Goal: Information Seeking & Learning: Compare options

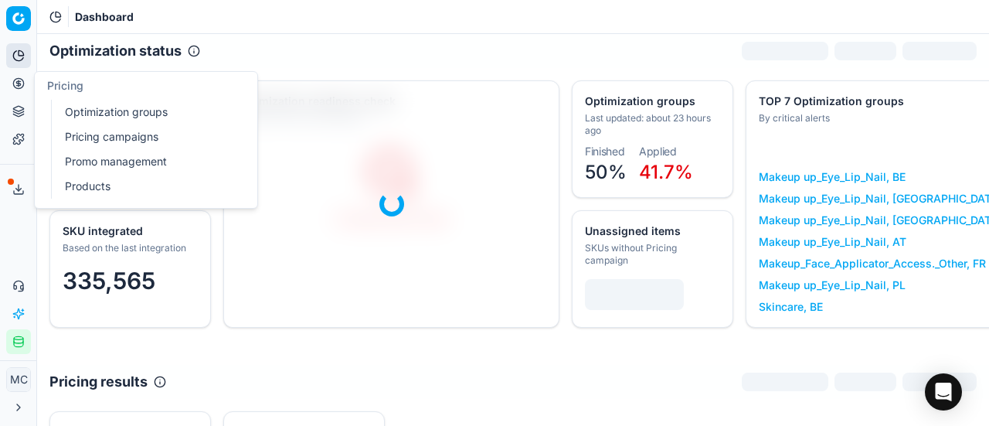
click at [23, 83] on circle at bounding box center [18, 83] width 10 height 10
click at [87, 117] on link "Optimization groups" at bounding box center [149, 112] width 180 height 22
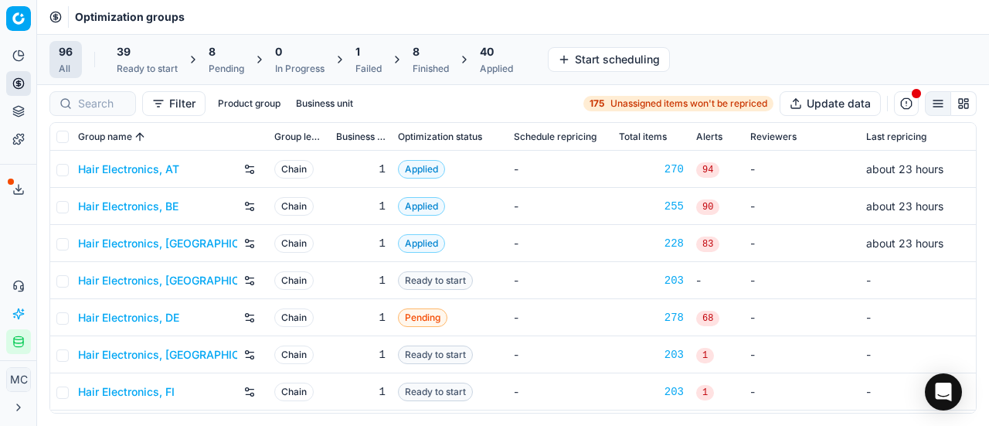
drag, startPoint x: 15, startPoint y: 230, endPoint x: 46, endPoint y: 175, distance: 62.6
click at [15, 230] on div "Analytics Pricing Product portfolio Templates Export service 21 Contact support…" at bounding box center [18, 198] width 36 height 323
click at [483, 56] on span "40" at bounding box center [487, 51] width 14 height 15
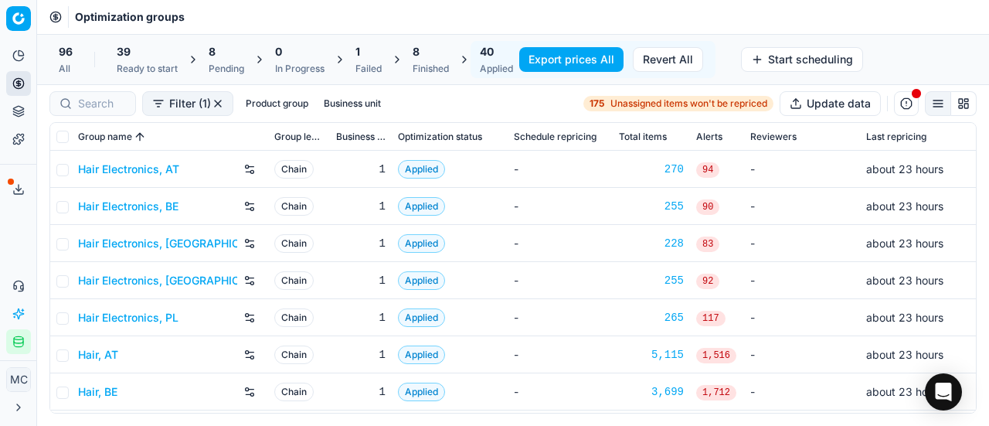
click at [467, 20] on div "Optimization groups" at bounding box center [513, 17] width 952 height 34
click at [416, 56] on span "8" at bounding box center [416, 51] width 7 height 15
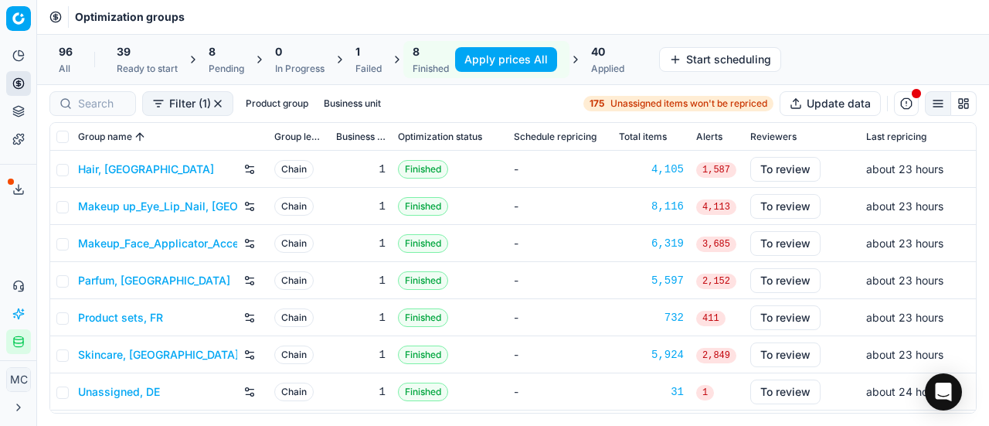
click at [207, 56] on div "8 Pending" at bounding box center [226, 59] width 54 height 37
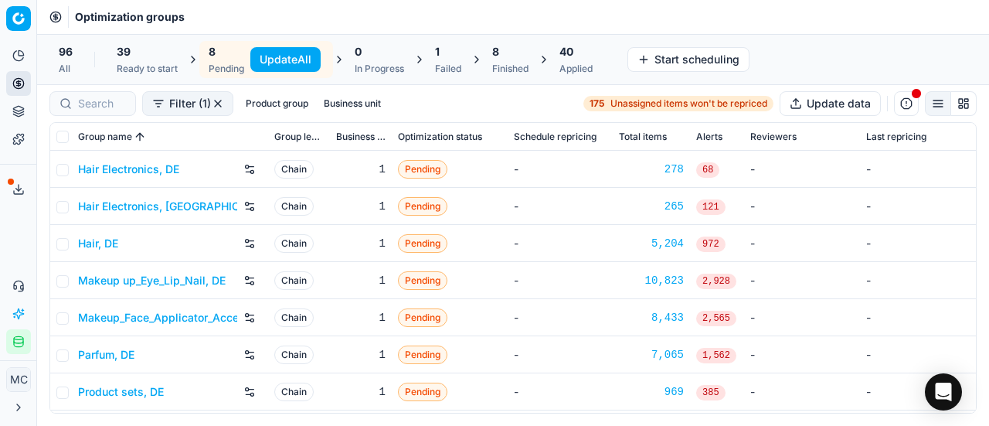
scroll to position [33, 0]
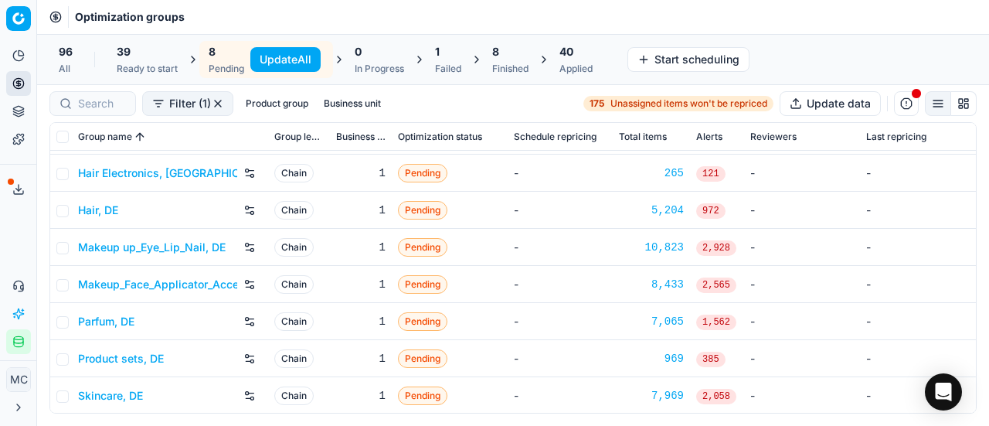
click at [573, 49] on span "40" at bounding box center [567, 51] width 14 height 15
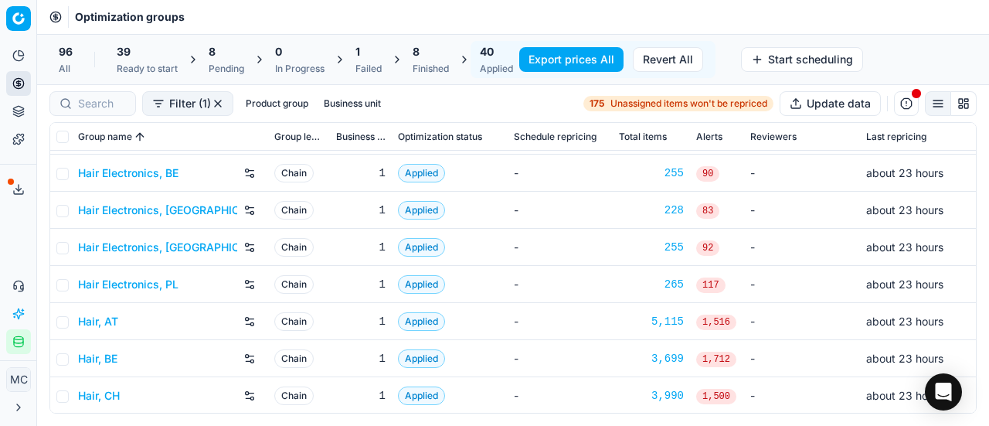
click at [74, 56] on div "96 All" at bounding box center [65, 59] width 32 height 37
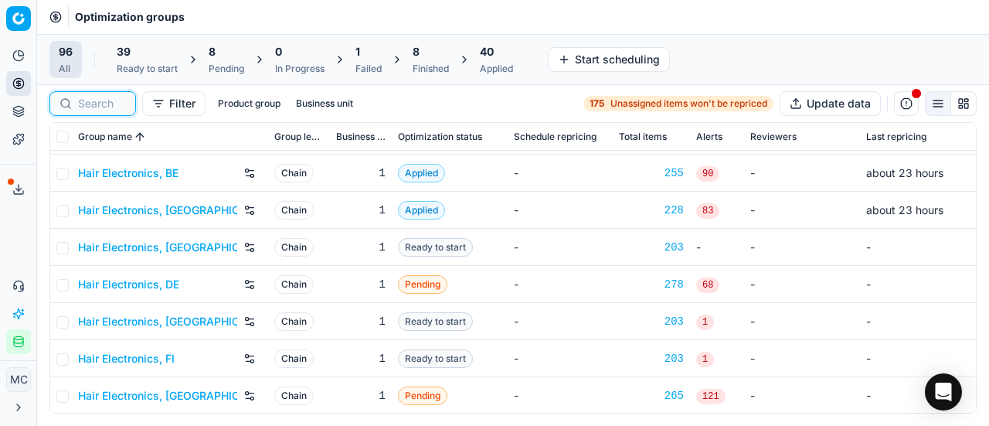
click at [111, 108] on input at bounding box center [102, 103] width 48 height 15
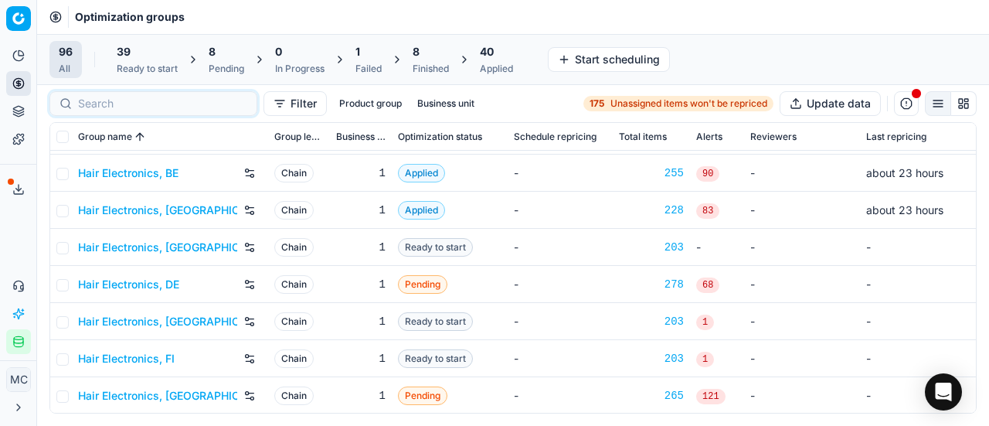
click at [156, 284] on link "Hair Electronics, DE" at bounding box center [128, 284] width 101 height 15
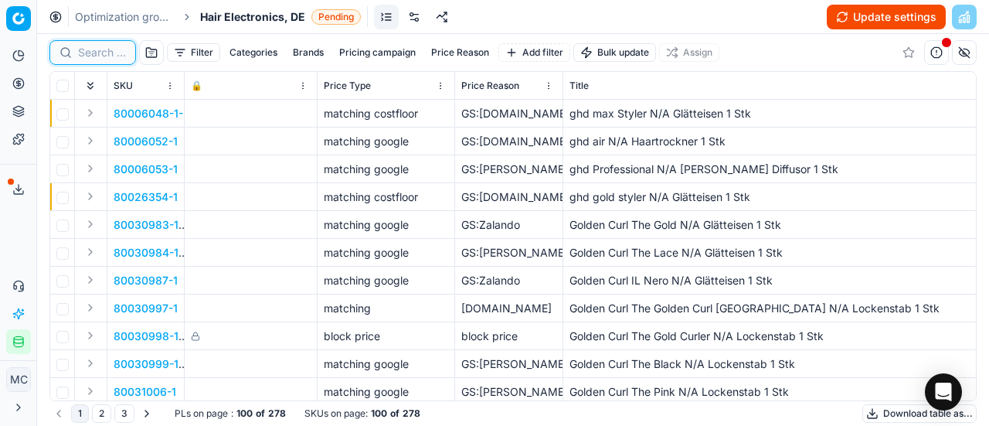
click at [109, 52] on input at bounding box center [102, 52] width 48 height 15
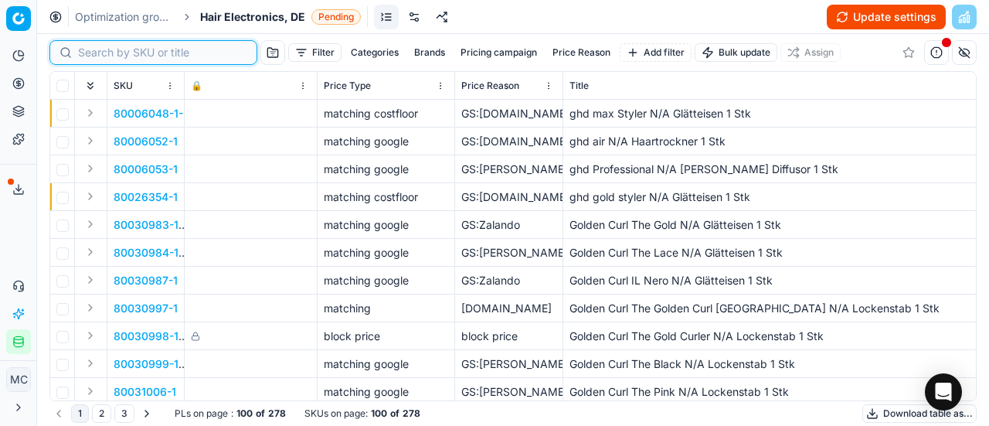
paste input "90015258-0023803"
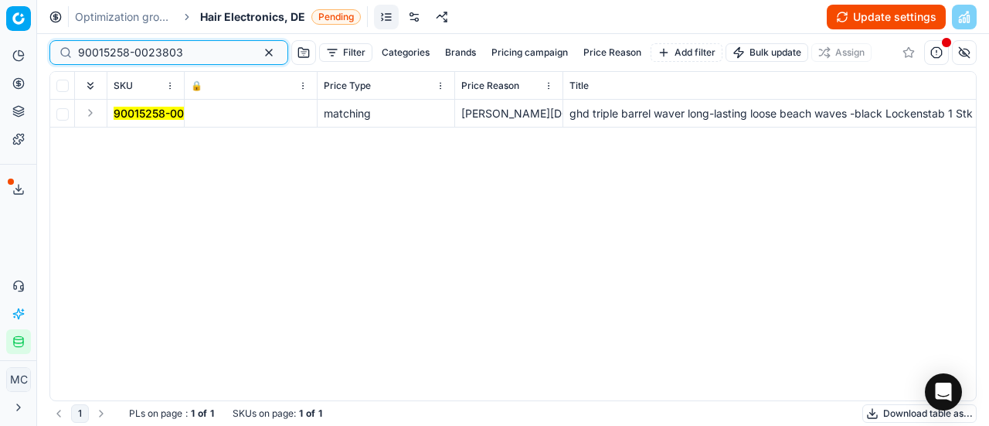
type input "90015258-0023803"
click at [87, 117] on button "Expand" at bounding box center [90, 113] width 19 height 19
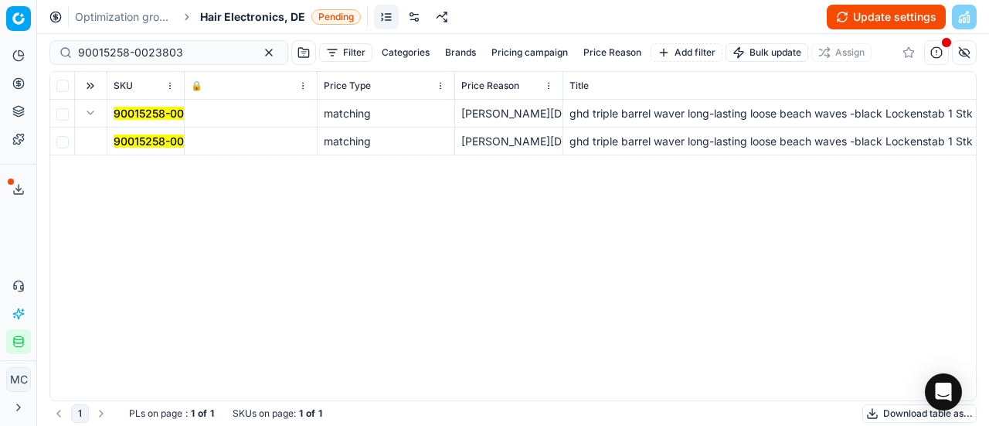
drag, startPoint x: 121, startPoint y: 138, endPoint x: 353, endPoint y: 154, distance: 232.4
click at [122, 138] on mark "90015258-0023803" at bounding box center [166, 140] width 105 height 13
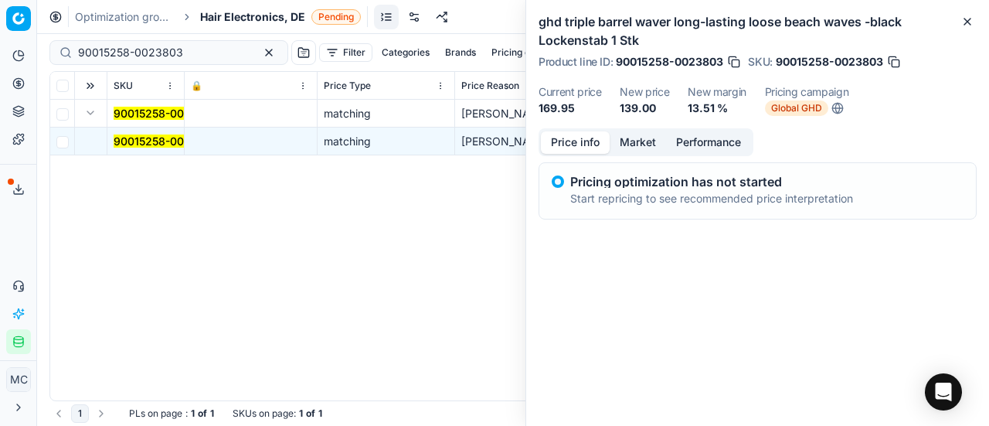
click at [628, 146] on button "Market" at bounding box center [638, 142] width 56 height 22
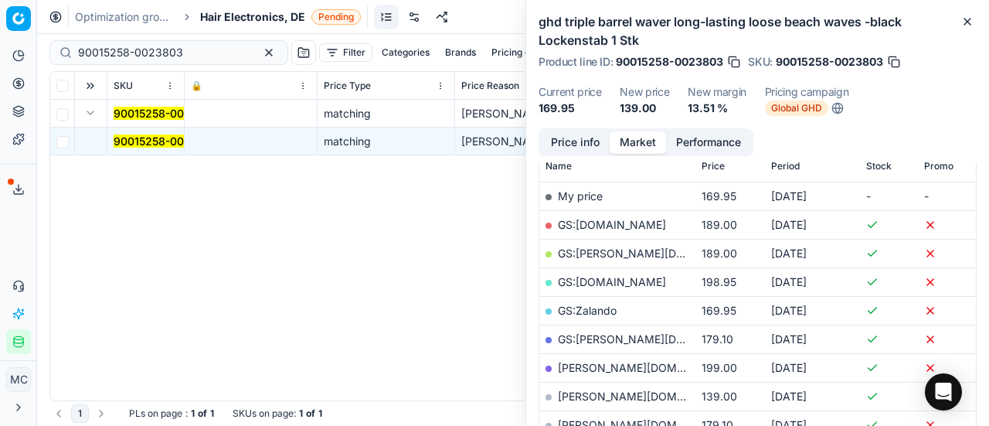
scroll to position [309, 0]
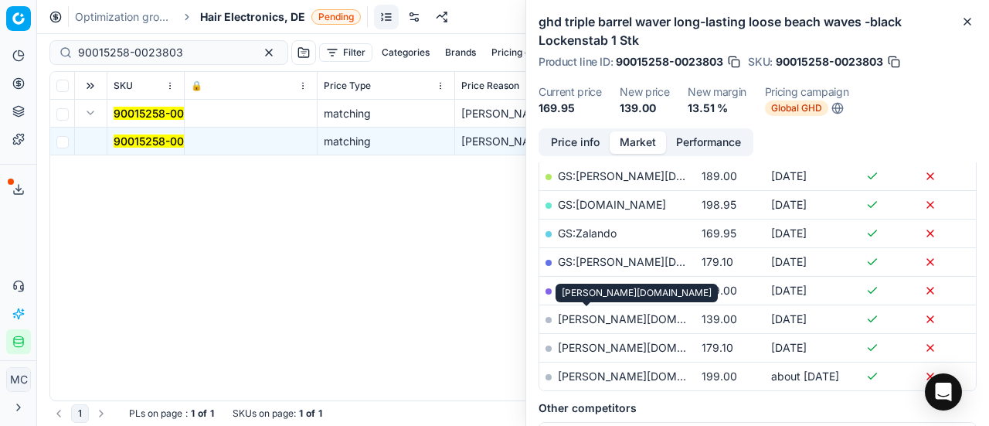
click at [570, 315] on link "douglas.de" at bounding box center [647, 318] width 179 height 13
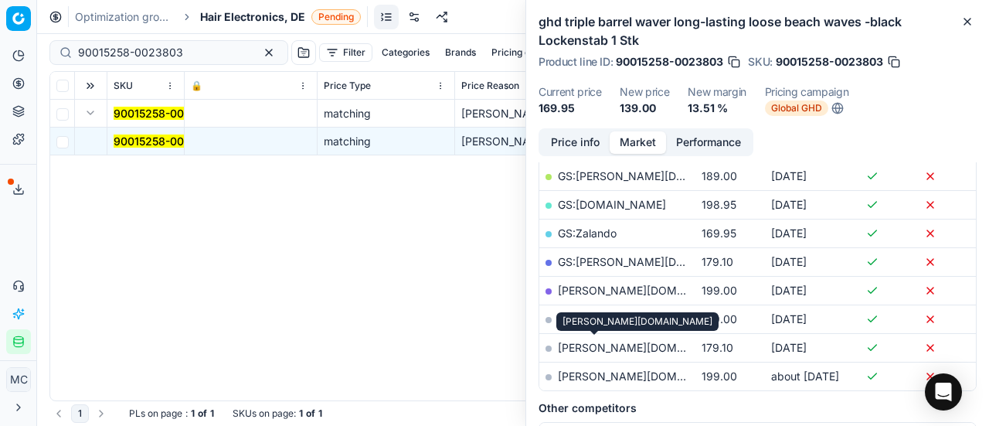
click at [601, 343] on link "hagel-shop.de" at bounding box center [647, 347] width 179 height 13
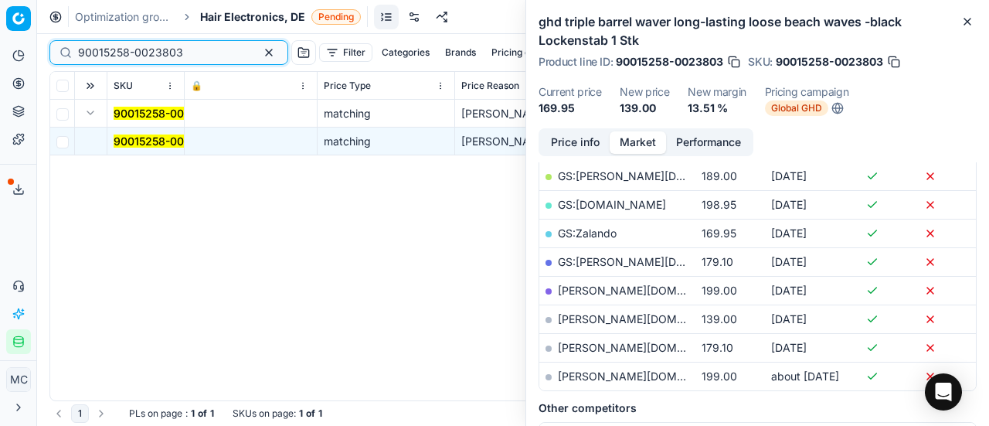
drag, startPoint x: 211, startPoint y: 56, endPoint x: 0, endPoint y: 51, distance: 211.0
click at [0, 51] on div "Pricing platform Analytics Pricing Product portfolio Templates Export service 2…" at bounding box center [494, 213] width 989 height 426
click at [784, 107] on span "Global GHD" at bounding box center [796, 107] width 63 height 15
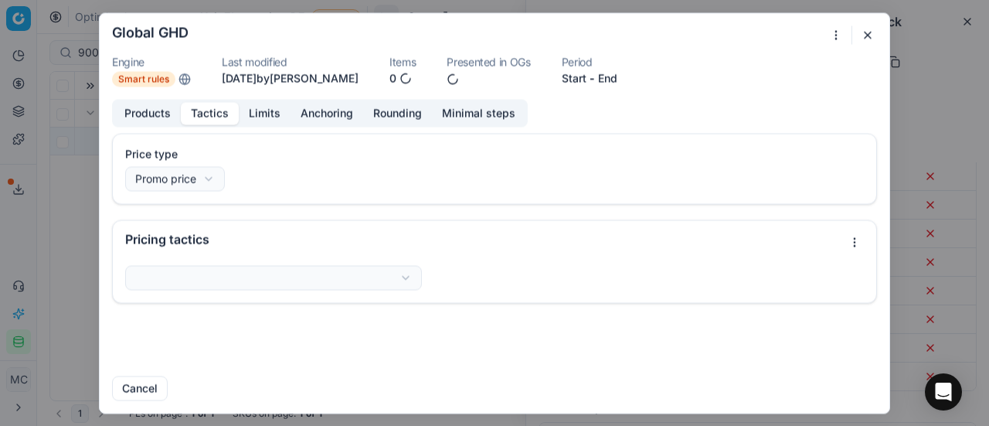
click at [201, 115] on button "Tactics" at bounding box center [210, 113] width 58 height 22
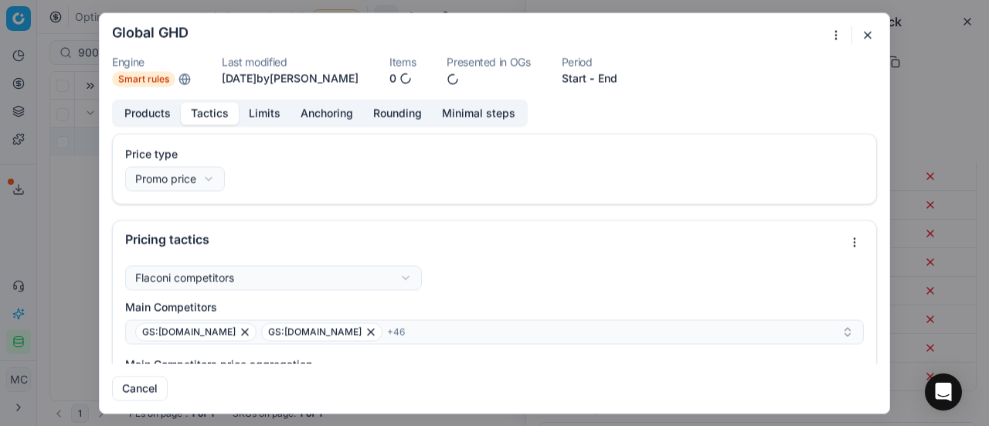
scroll to position [155, 0]
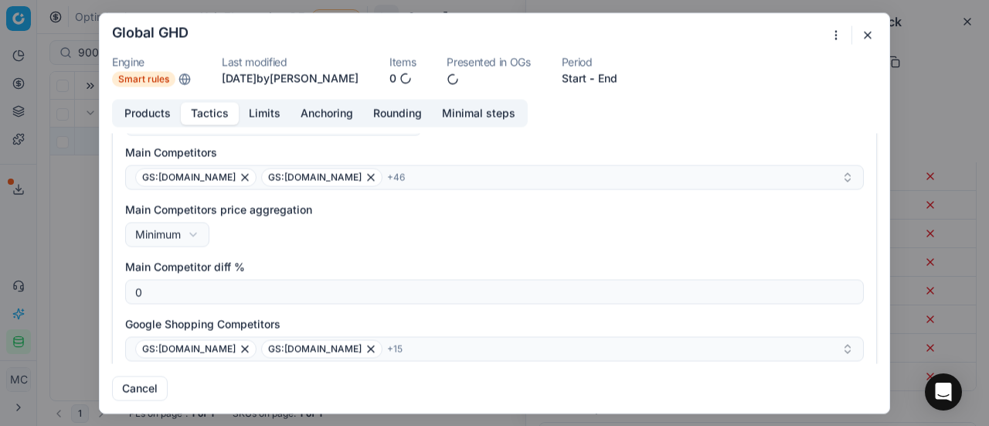
click at [866, 31] on button "button" at bounding box center [868, 35] width 19 height 19
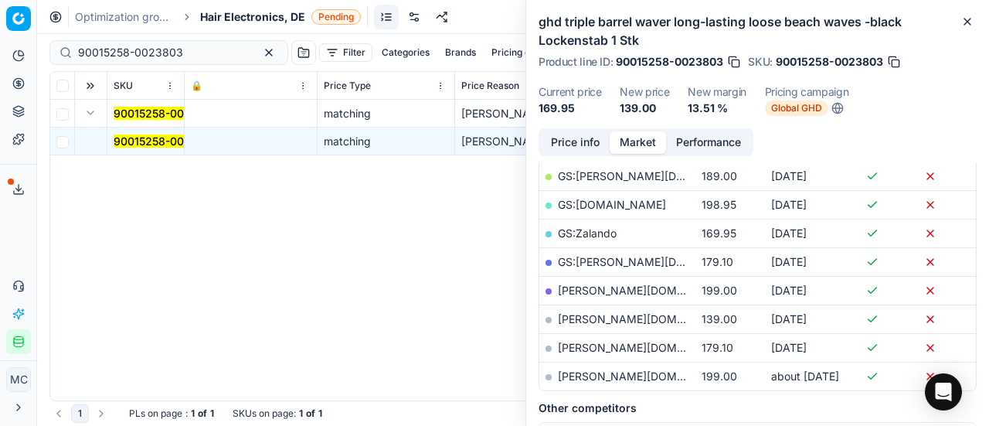
click at [236, 15] on span "Hair Electronics, DE" at bounding box center [252, 16] width 105 height 15
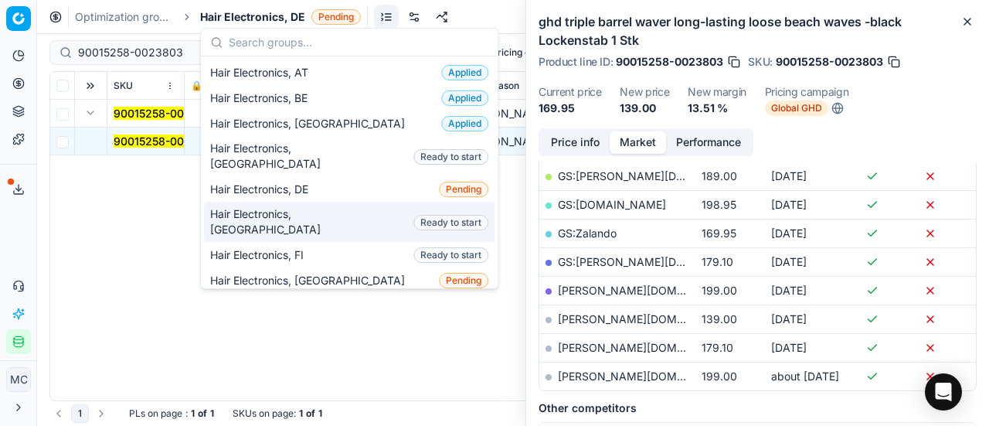
scroll to position [77, 0]
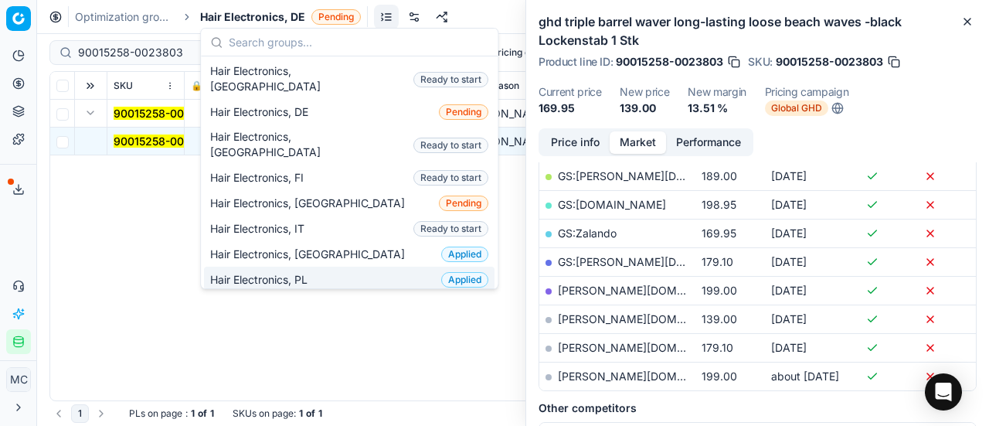
click at [298, 272] on span "Hair Electronics, PL" at bounding box center [262, 279] width 104 height 15
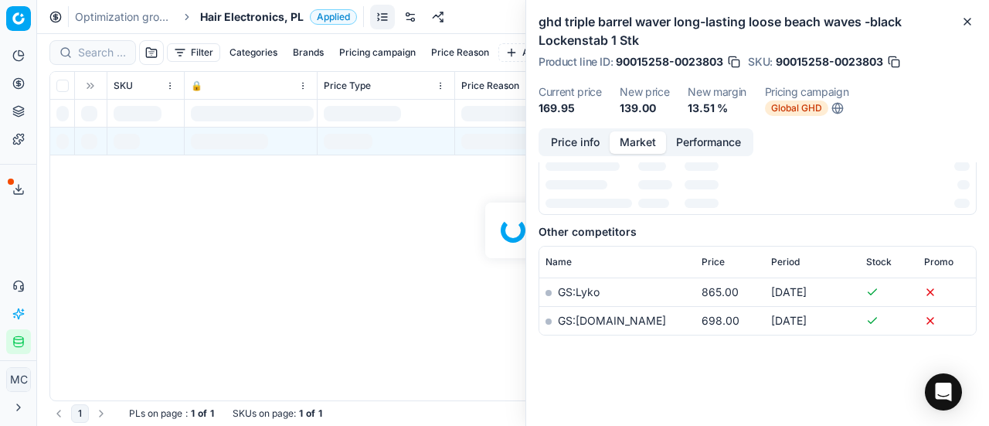
scroll to position [309, 0]
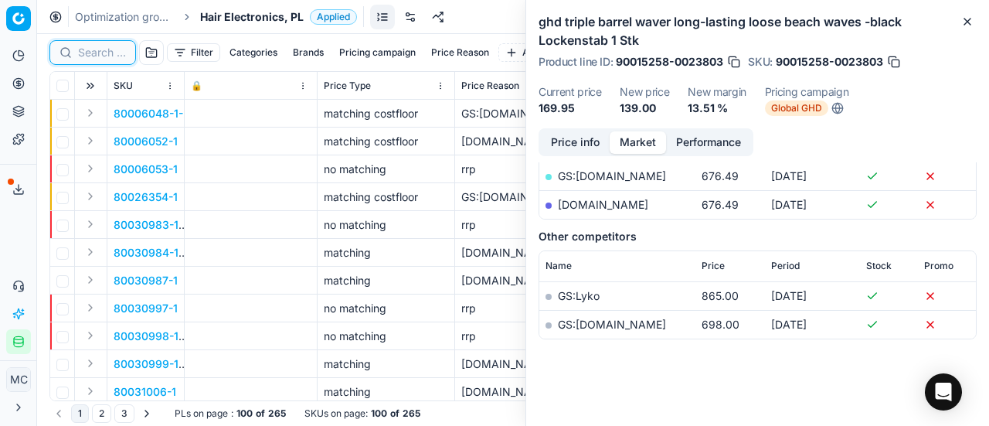
click at [109, 57] on input at bounding box center [102, 52] width 48 height 15
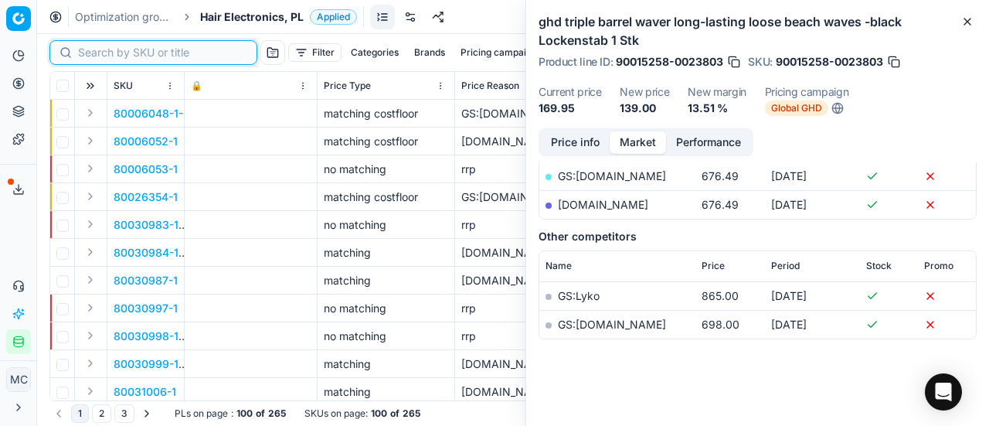
paste input "90007415-0011320"
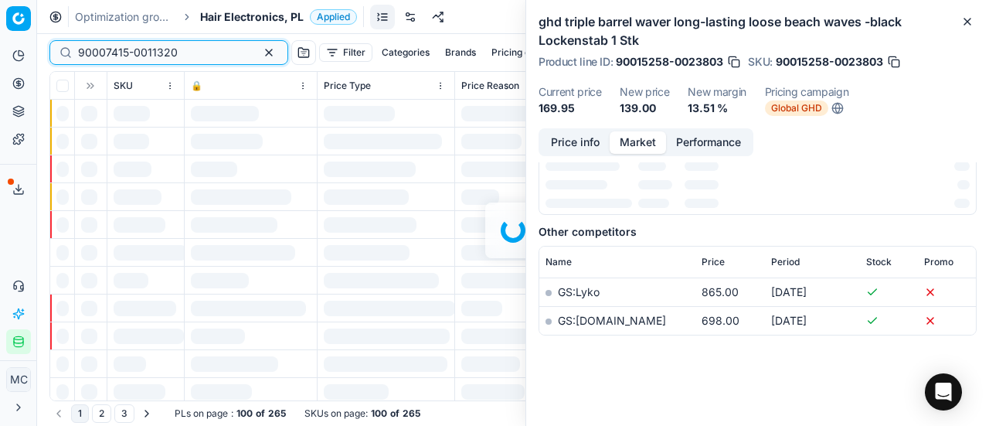
scroll to position [309, 0]
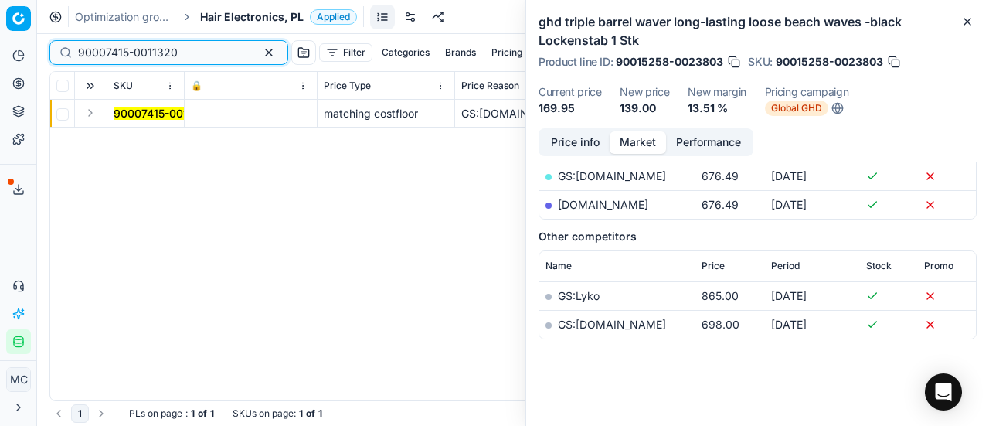
type input "90007415-0011320"
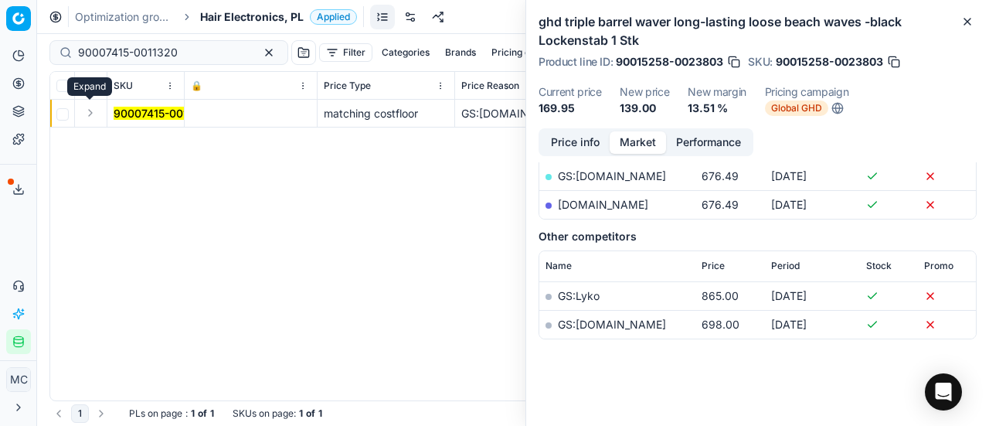
click at [89, 114] on button "Expand" at bounding box center [90, 113] width 19 height 19
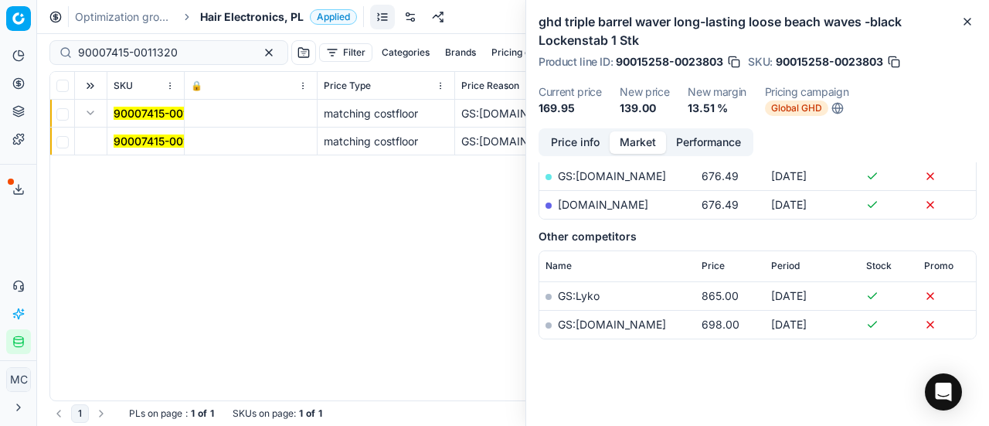
click at [122, 140] on mark "90007415-0011320" at bounding box center [164, 140] width 100 height 13
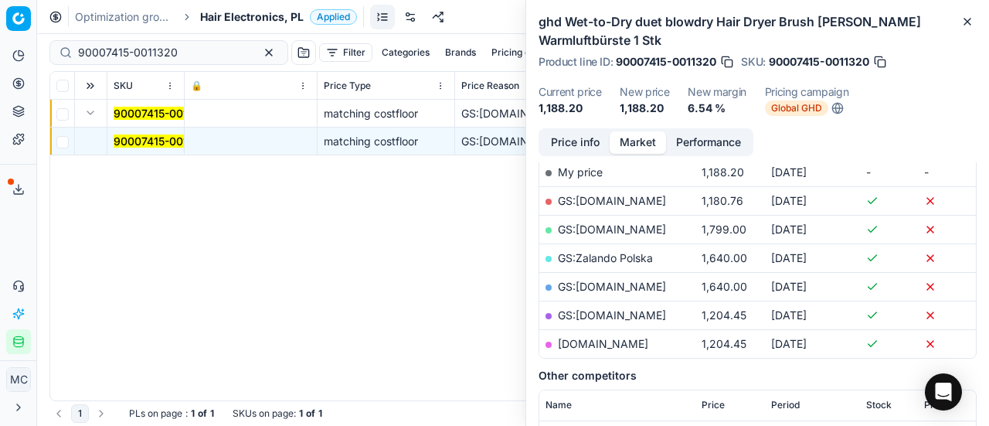
scroll to position [232, 0]
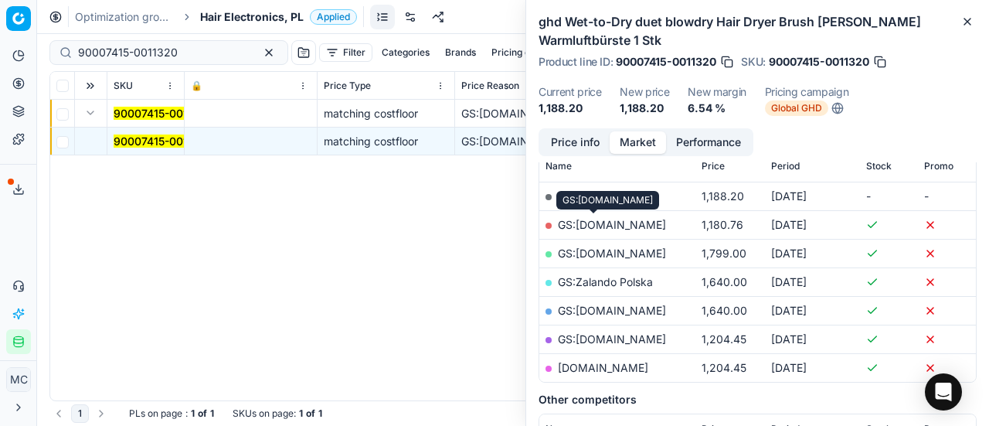
click at [611, 226] on link "GS:Amazon.pl" at bounding box center [612, 224] width 108 height 13
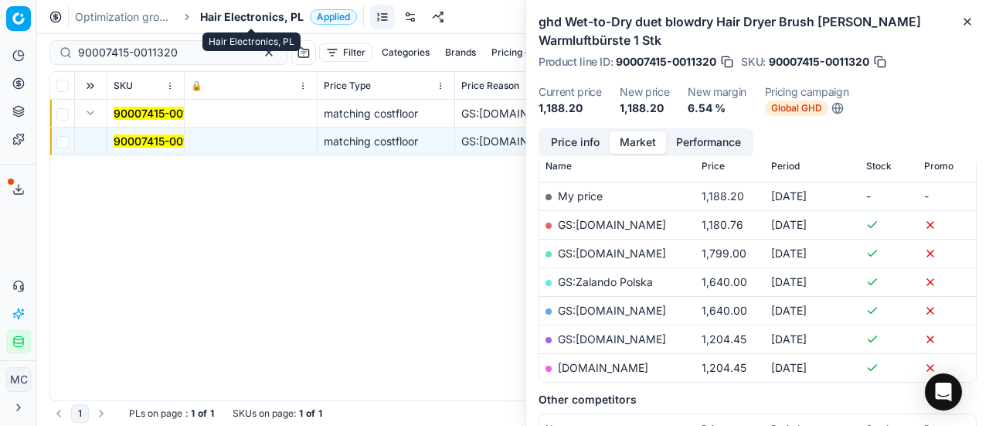
click at [247, 21] on span "Hair Electronics, PL" at bounding box center [252, 16] width 104 height 15
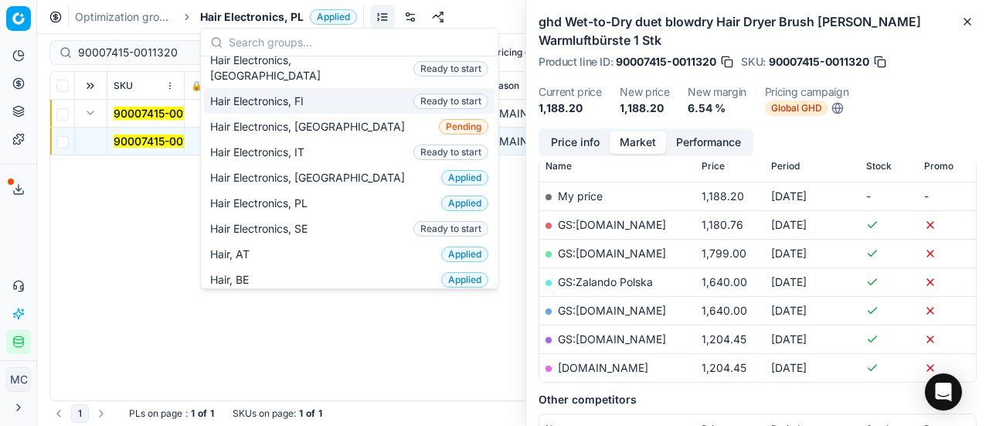
scroll to position [155, 0]
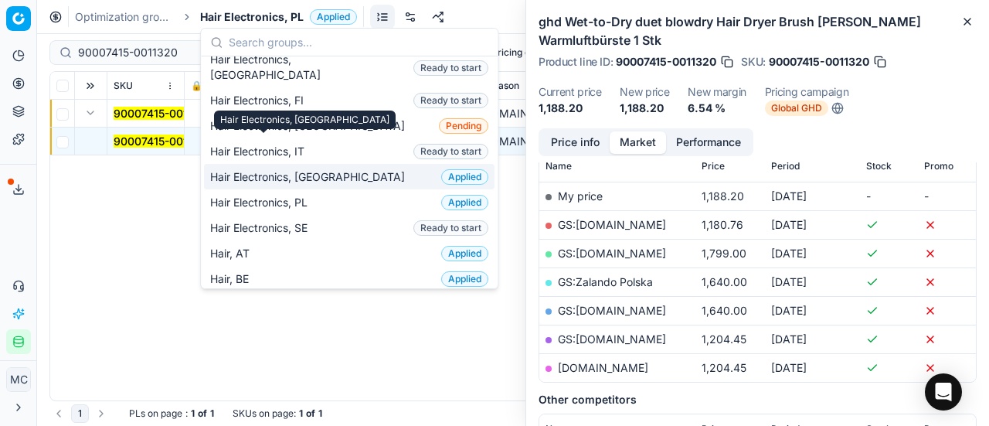
click at [314, 169] on span "Hair Electronics, [GEOGRAPHIC_DATA]" at bounding box center [310, 176] width 201 height 15
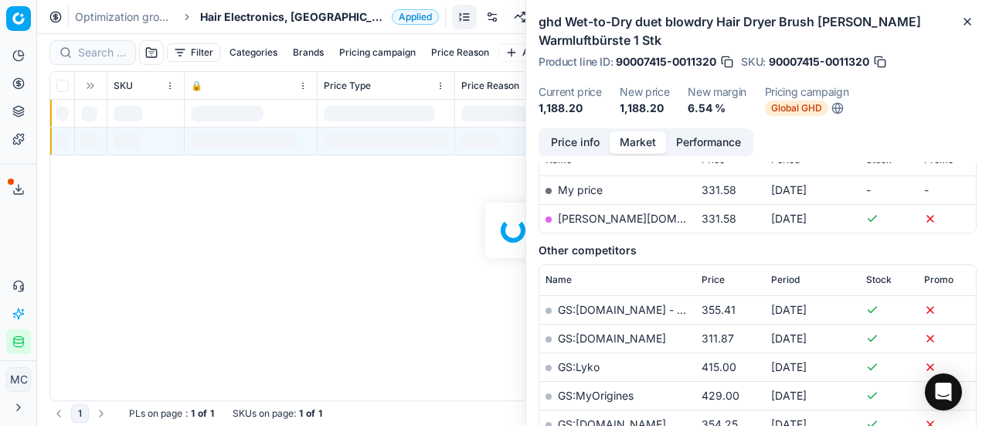
scroll to position [232, 0]
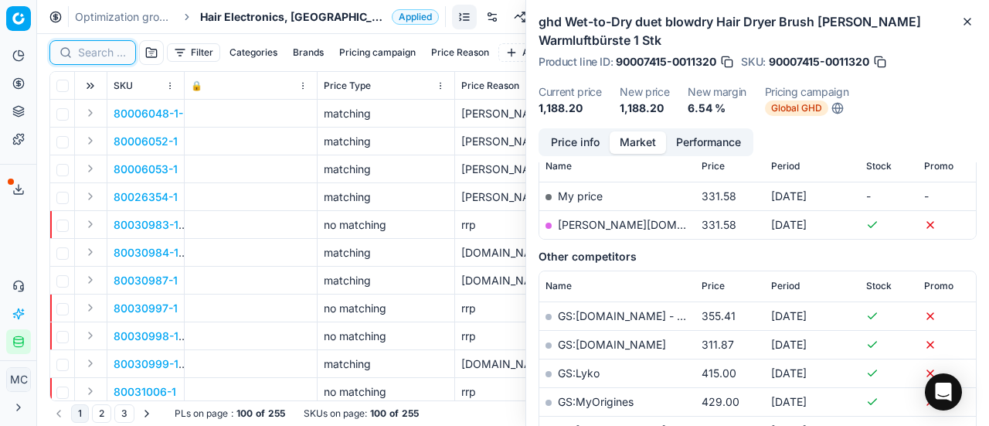
click at [97, 53] on input at bounding box center [102, 52] width 48 height 15
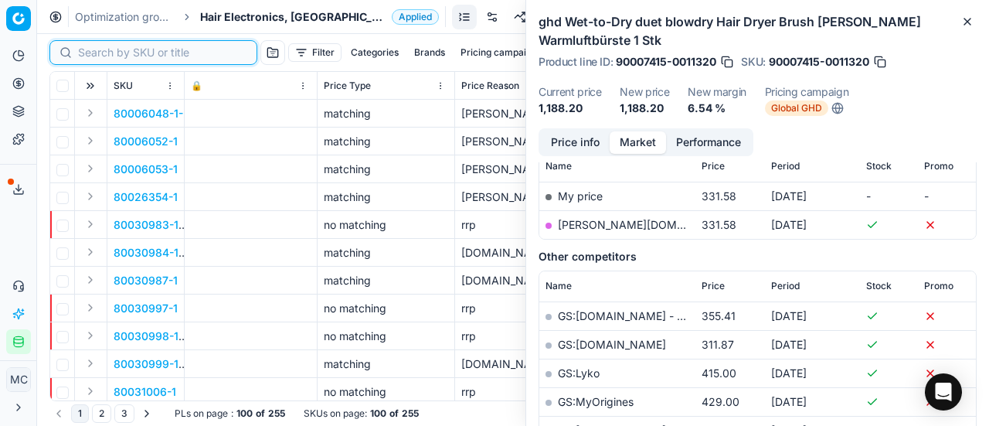
paste input "80032473-1"
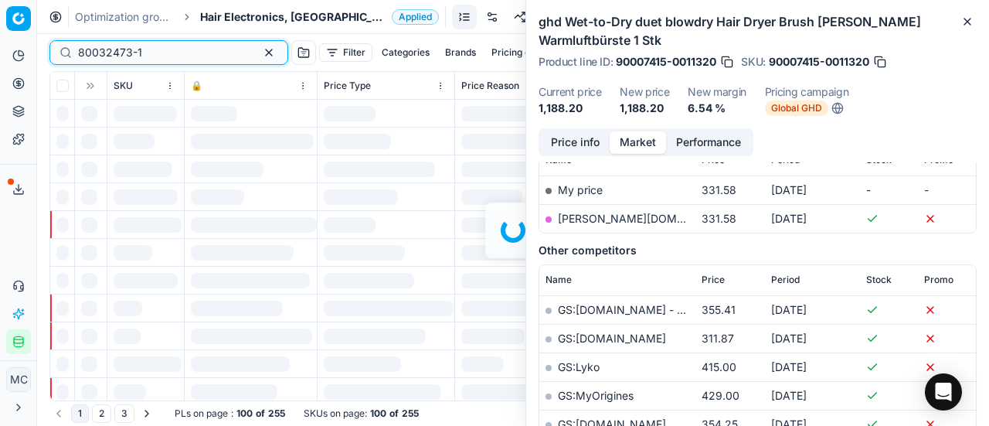
scroll to position [232, 0]
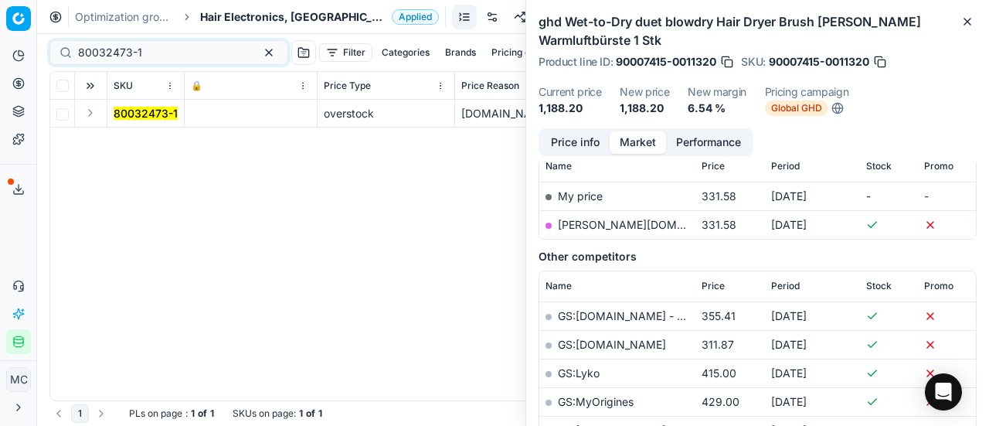
click at [88, 112] on button "Expand" at bounding box center [90, 113] width 19 height 19
click at [131, 138] on mark "80032473-1" at bounding box center [146, 140] width 64 height 13
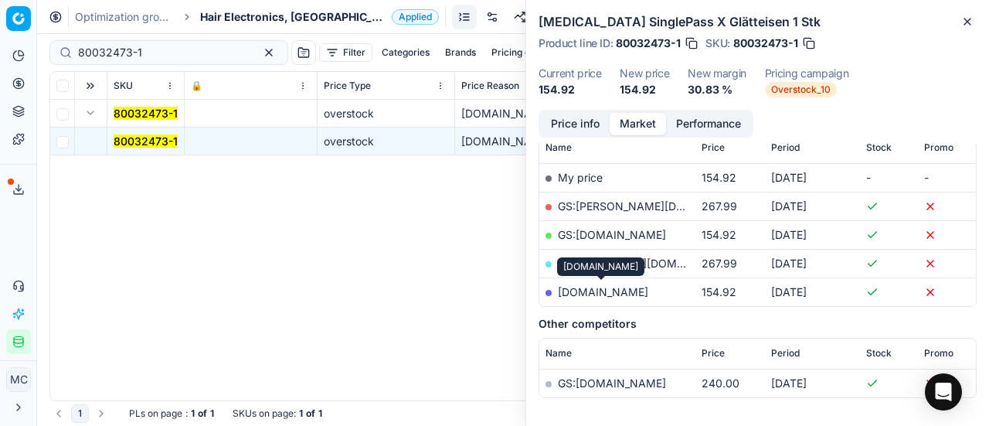
click at [583, 289] on link "parfumdreams.nl" at bounding box center [603, 291] width 90 height 13
click at [804, 87] on span "Overstock_10" at bounding box center [801, 89] width 72 height 15
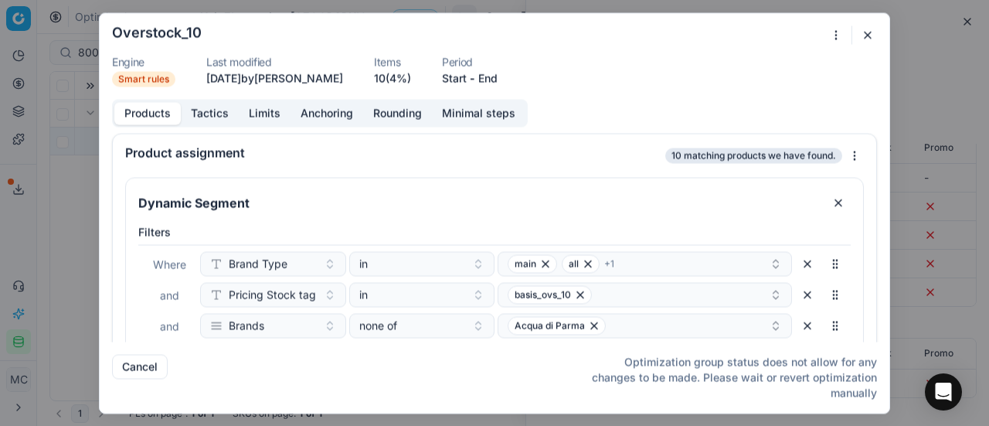
click at [869, 38] on button "button" at bounding box center [868, 35] width 19 height 19
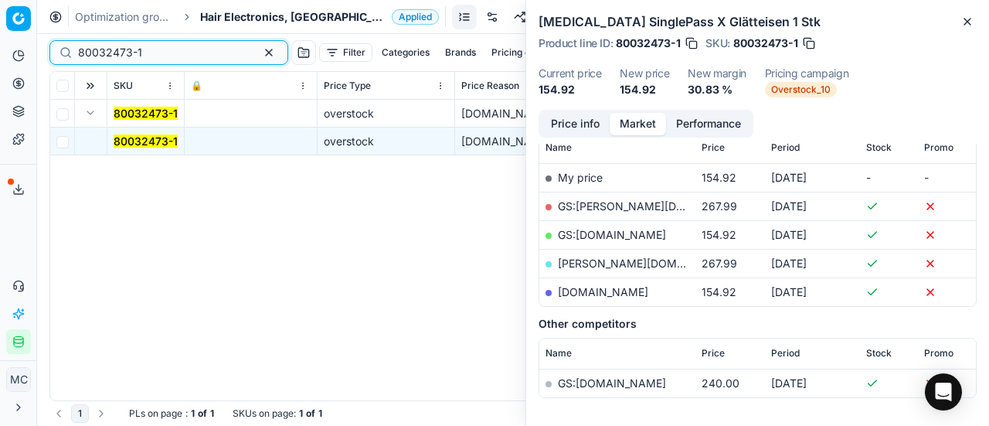
drag, startPoint x: 101, startPoint y: 50, endPoint x: 0, endPoint y: 2, distance: 112.0
click at [0, 13] on div "Pricing platform Analytics Pricing Product portfolio Templates Export service 2…" at bounding box center [494, 213] width 989 height 426
drag, startPoint x: 156, startPoint y: 138, endPoint x: 274, endPoint y: 141, distance: 117.5
click at [156, 138] on mark "80032473-1" at bounding box center [146, 140] width 64 height 13
drag, startPoint x: 158, startPoint y: 47, endPoint x: 0, endPoint y: 10, distance: 162.0
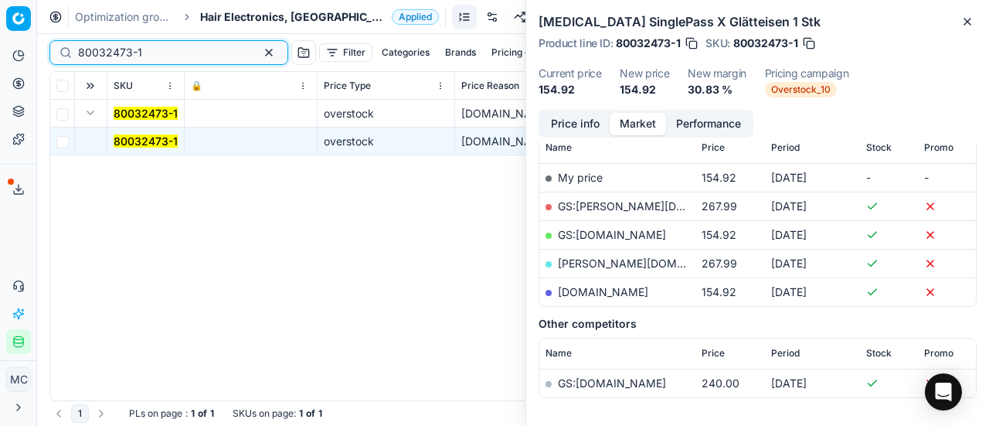
click at [0, 10] on div "Pricing platform Analytics Pricing Product portfolio Templates Export service 2…" at bounding box center [494, 213] width 989 height 426
paste input "4124"
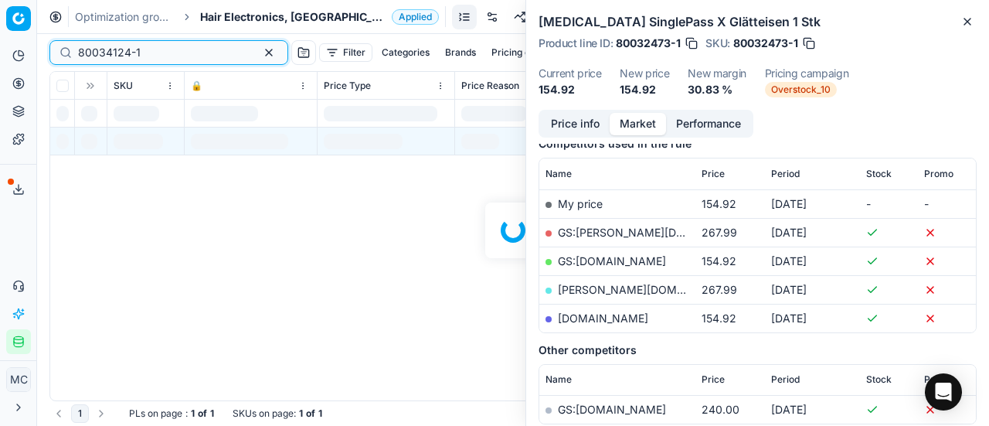
scroll to position [232, 0]
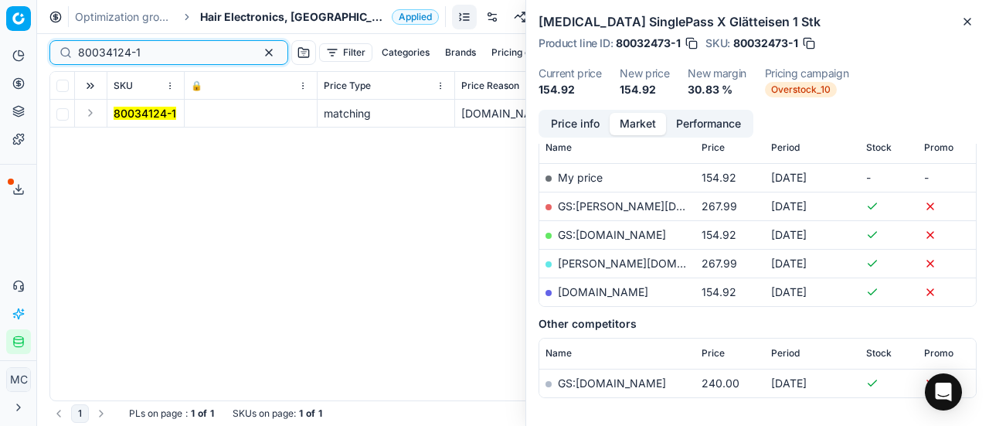
type input "80034124-1"
click at [87, 117] on button "Expand" at bounding box center [90, 113] width 19 height 19
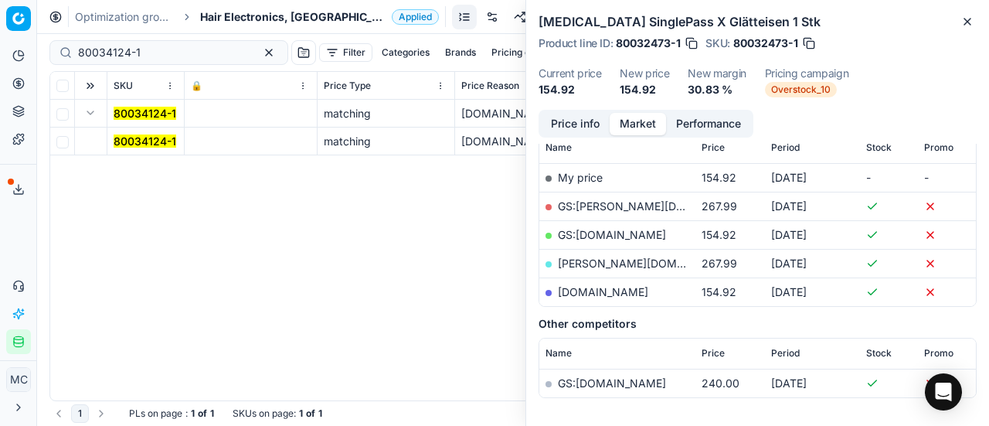
click at [132, 146] on mark "80034124-1" at bounding box center [145, 140] width 63 height 13
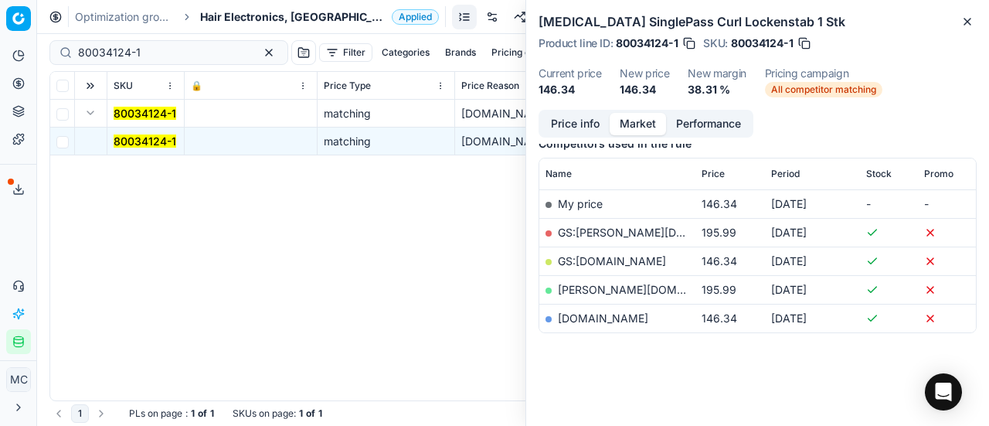
scroll to position [203, 0]
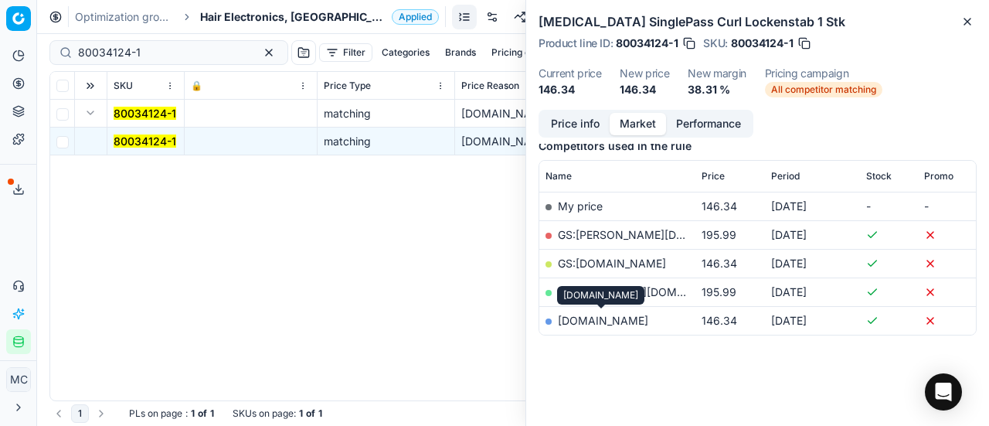
click at [606, 316] on link "parfumdreams.nl" at bounding box center [603, 320] width 90 height 13
click at [239, 11] on span "Hair Electronics, [GEOGRAPHIC_DATA]" at bounding box center [292, 16] width 185 height 15
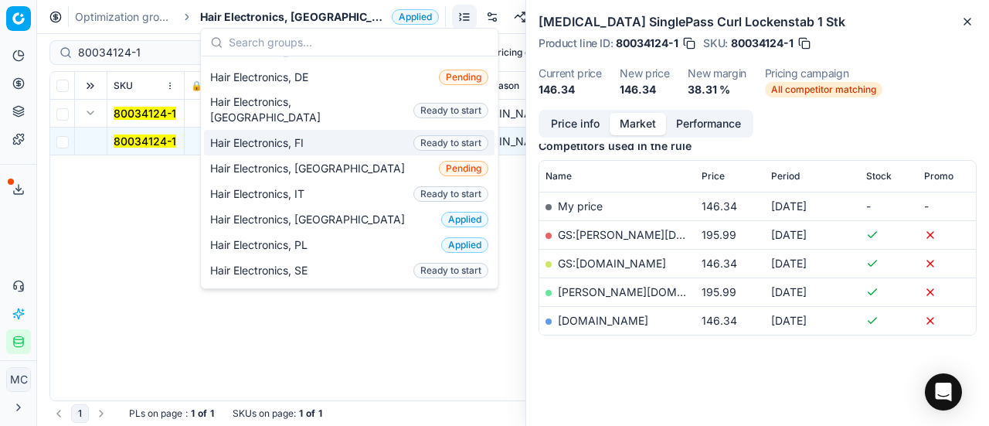
scroll to position [309, 0]
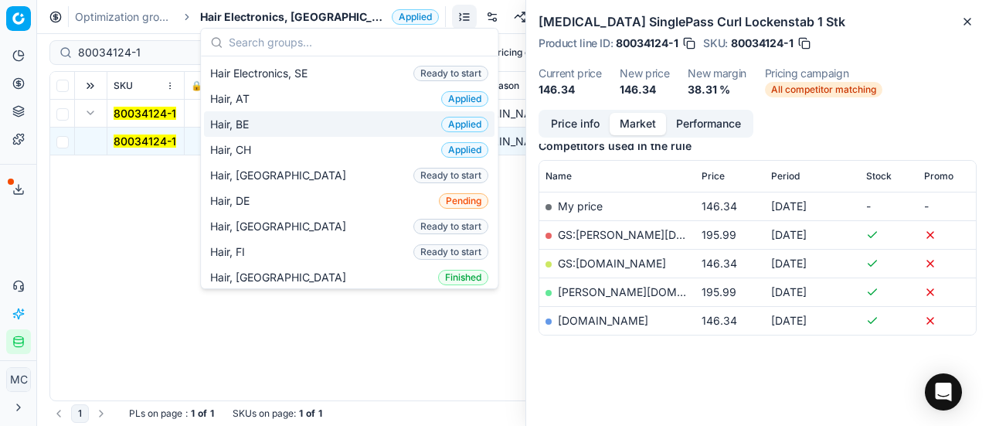
click at [251, 117] on span "Hair, BE" at bounding box center [232, 124] width 45 height 15
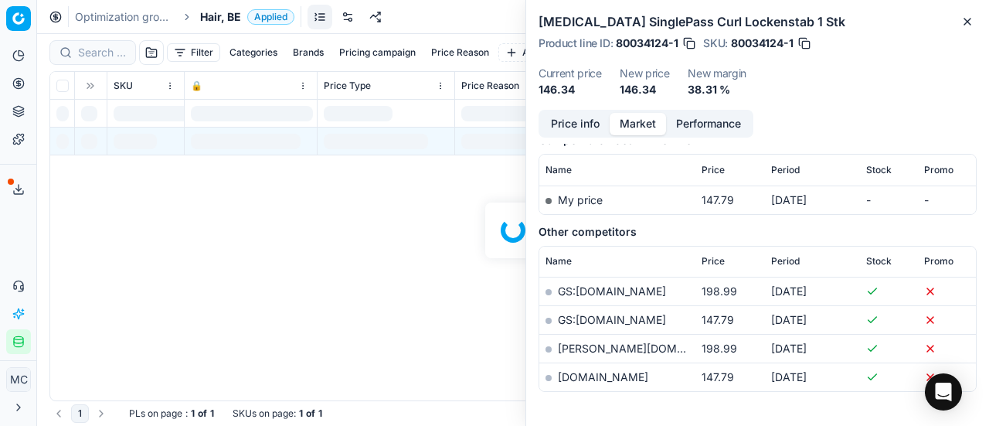
scroll to position [203, 0]
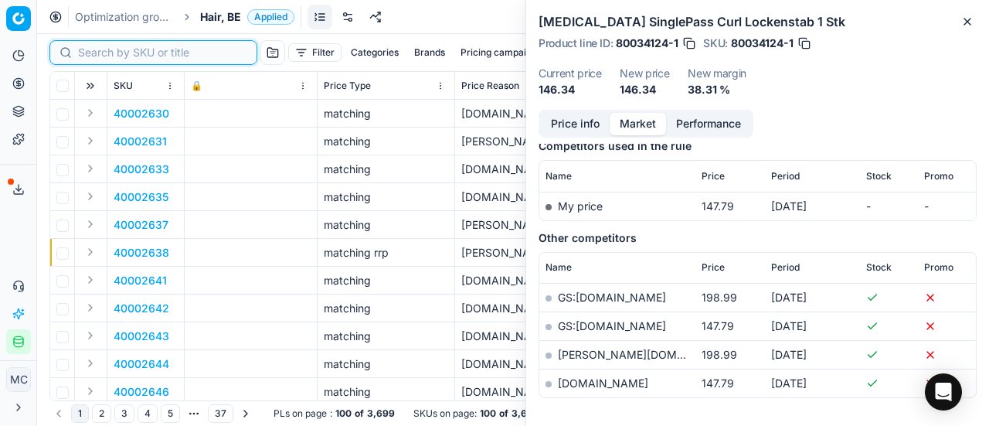
click at [117, 52] on input at bounding box center [162, 52] width 169 height 15
paste input "80047688-90"
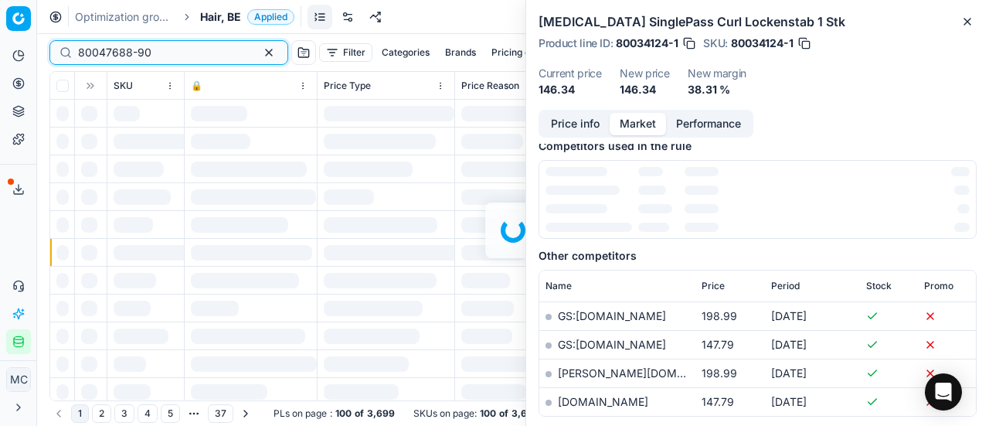
scroll to position [203, 0]
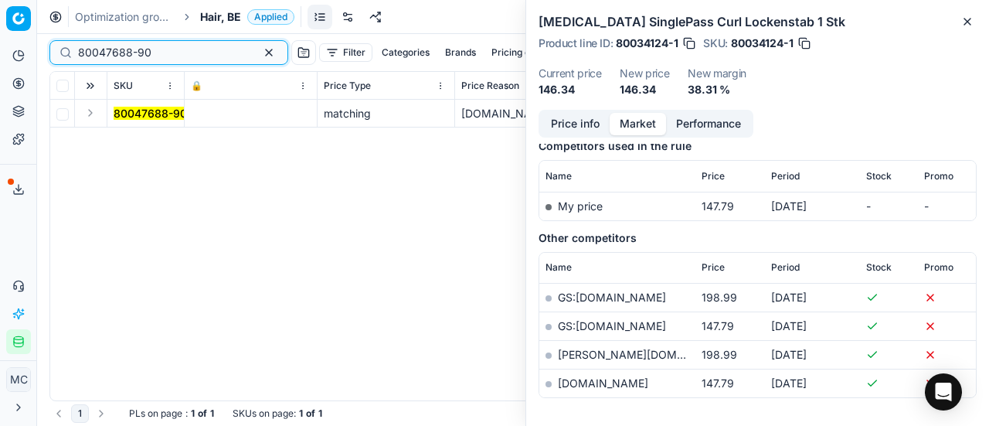
type input "80047688-90"
drag, startPoint x: 88, startPoint y: 114, endPoint x: 102, endPoint y: 124, distance: 17.2
click at [88, 114] on button "Expand" at bounding box center [90, 113] width 19 height 19
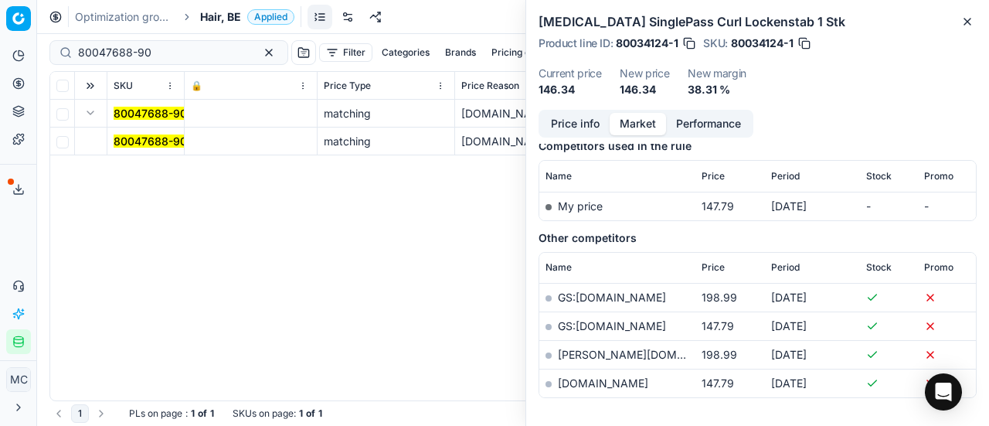
click at [158, 146] on mark "80047688-90" at bounding box center [150, 140] width 73 height 13
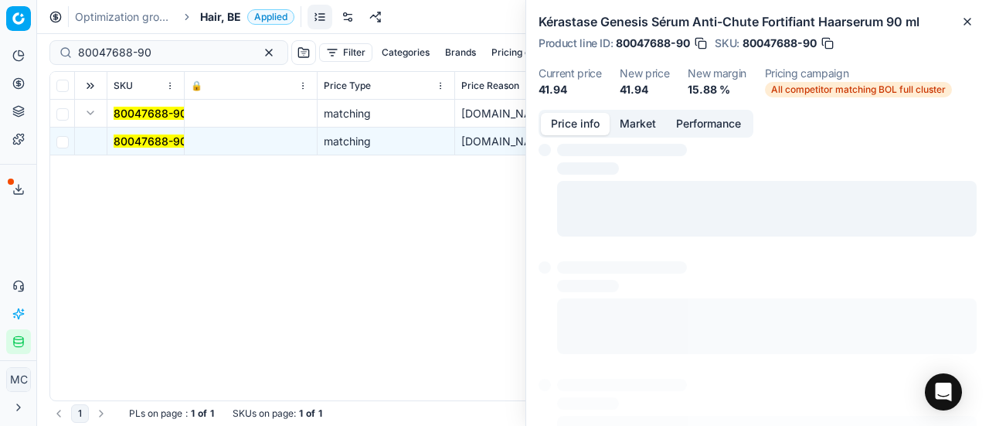
click at [575, 121] on button "Price info" at bounding box center [575, 124] width 69 height 22
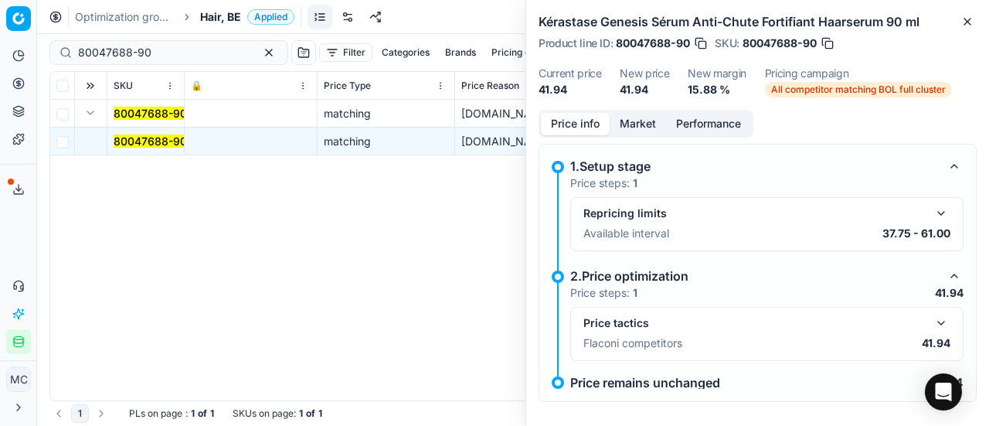
click at [932, 319] on button "button" at bounding box center [941, 323] width 19 height 19
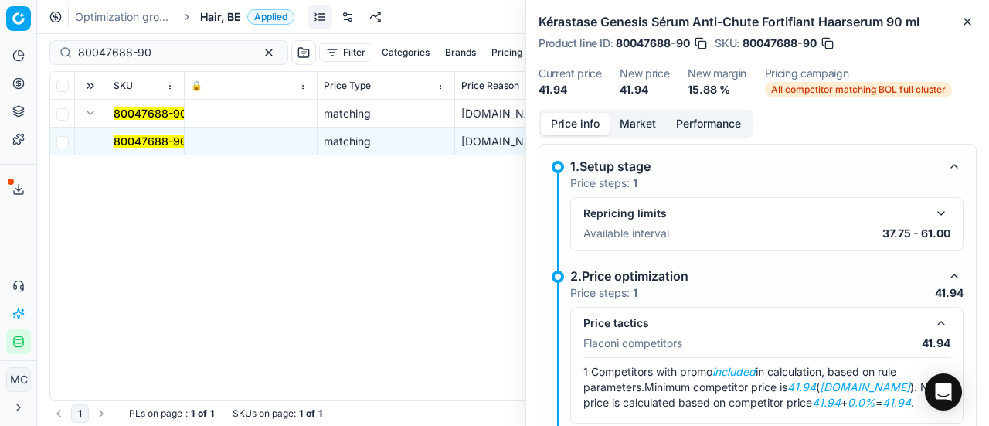
scroll to position [77, 0]
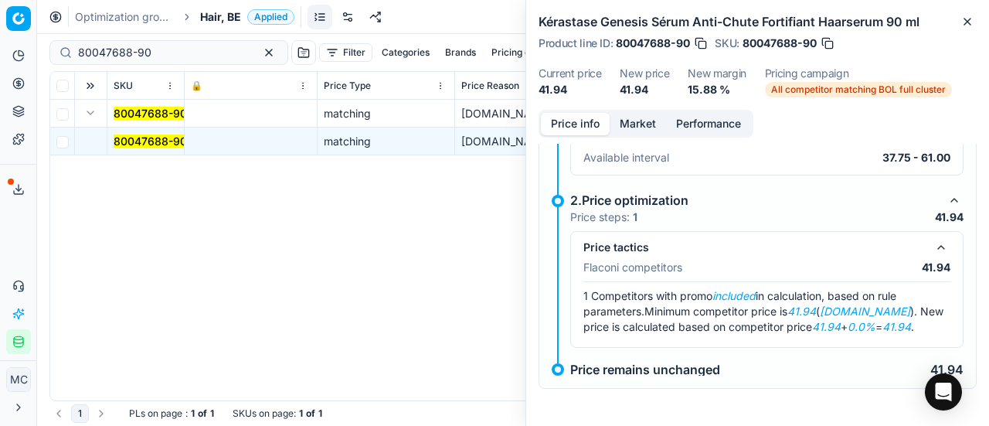
click at [644, 126] on button "Market" at bounding box center [638, 124] width 56 height 22
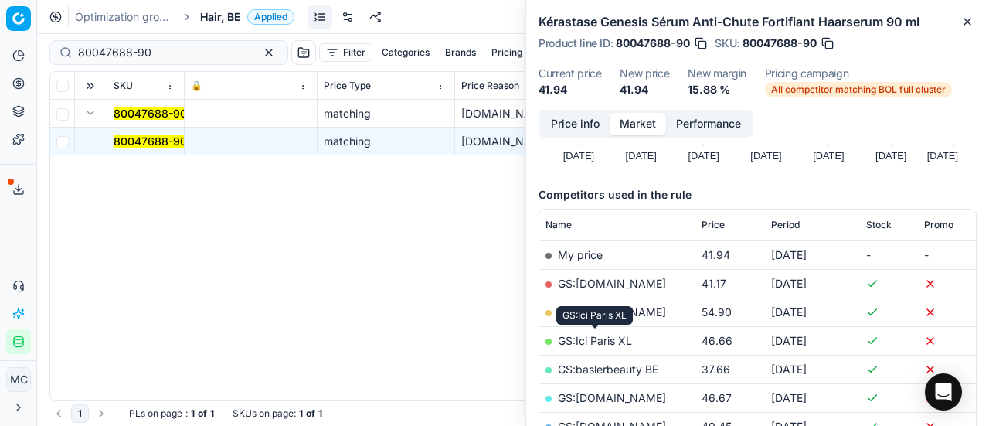
scroll to position [386, 0]
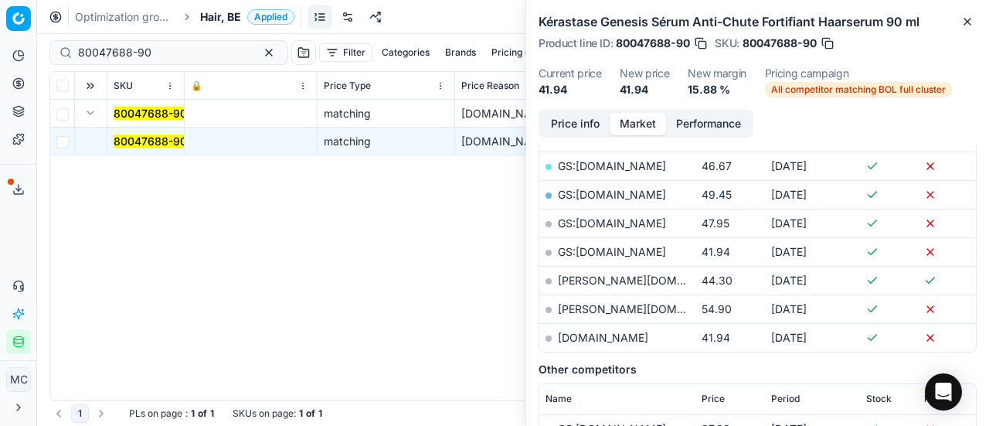
click at [584, 341] on td "parfumdreams.be" at bounding box center [617, 337] width 156 height 29
click at [588, 338] on link "parfumdreams.be" at bounding box center [603, 337] width 90 height 13
click at [216, 15] on span "Hair, BE" at bounding box center [220, 16] width 41 height 15
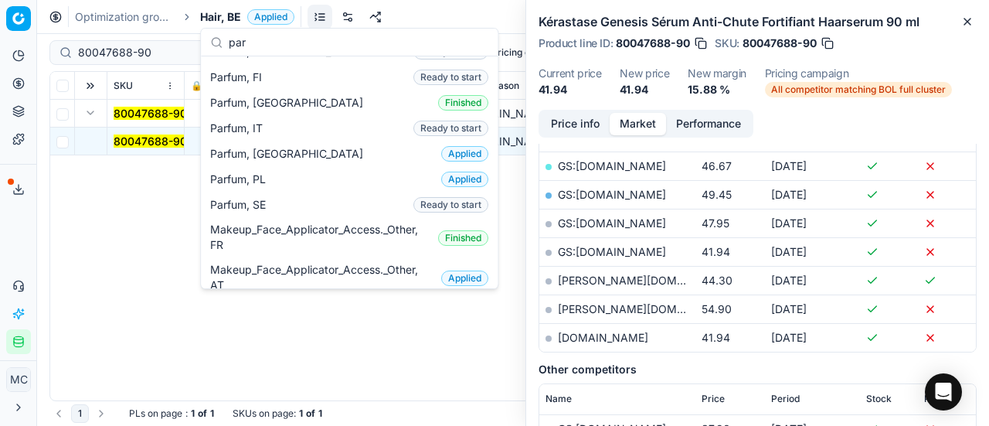
scroll to position [155, 0]
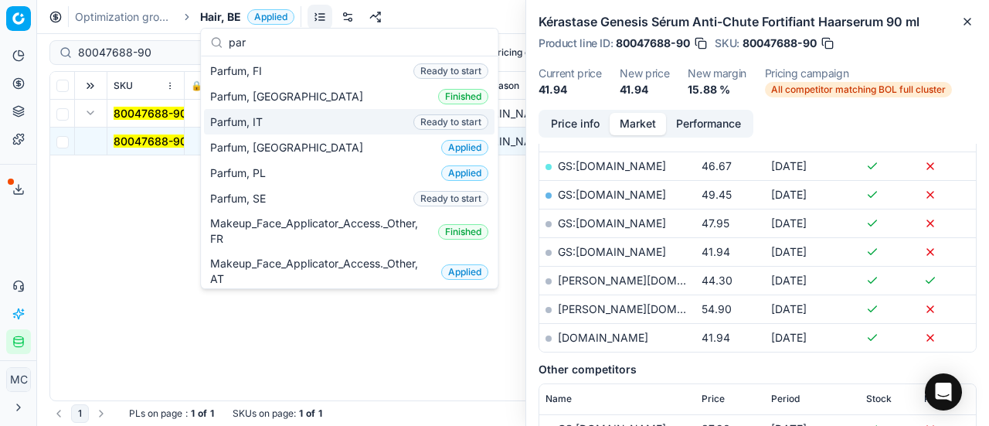
type input "par"
click at [290, 120] on div "Parfum, IT Ready to start" at bounding box center [349, 122] width 291 height 26
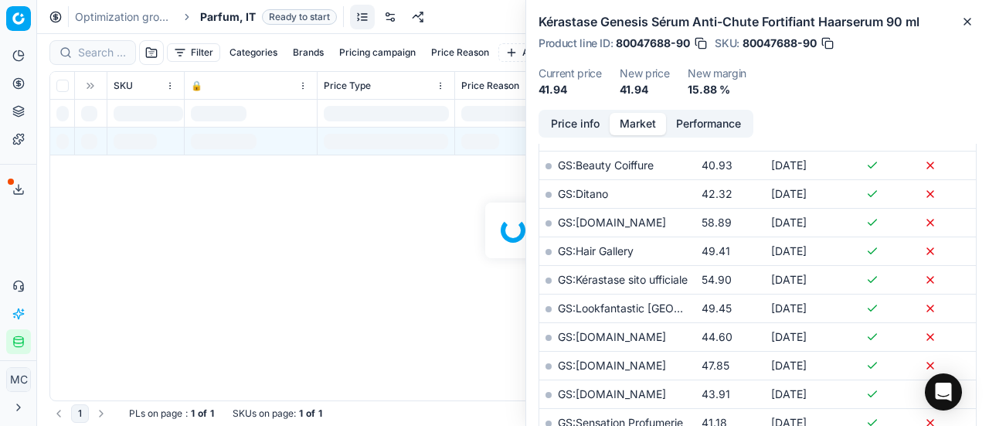
scroll to position [386, 0]
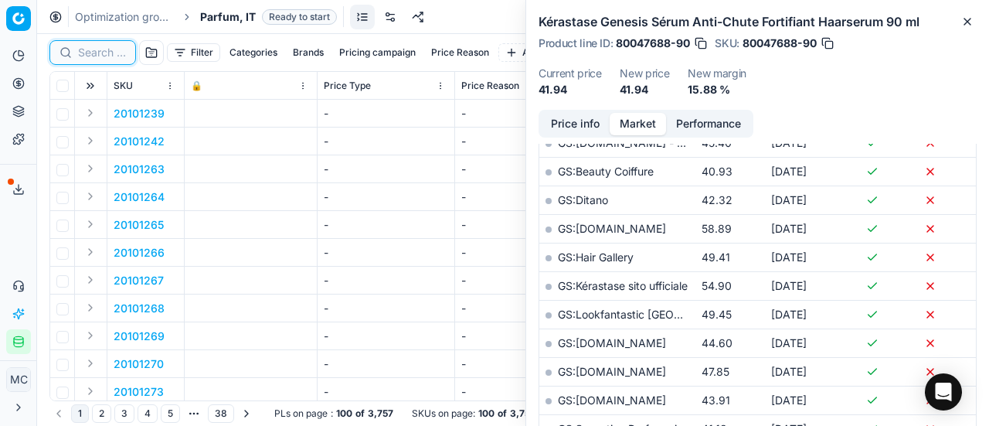
click at [113, 55] on input at bounding box center [102, 52] width 48 height 15
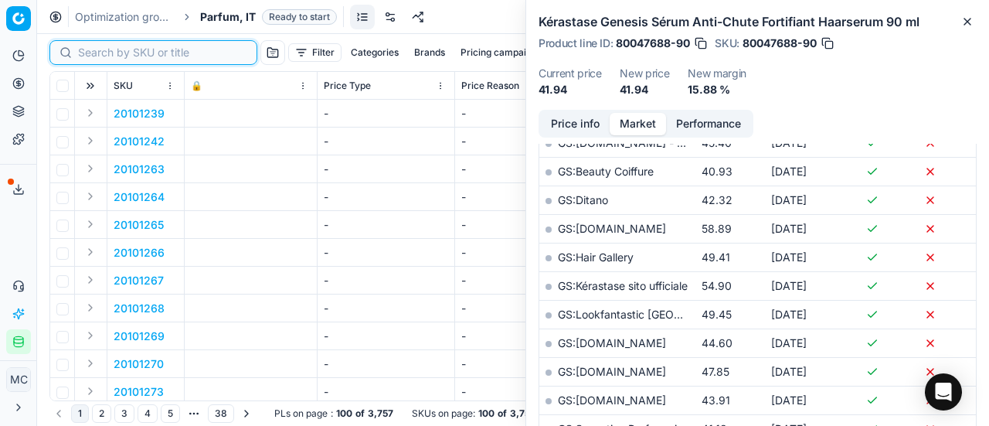
paste input "20101521"
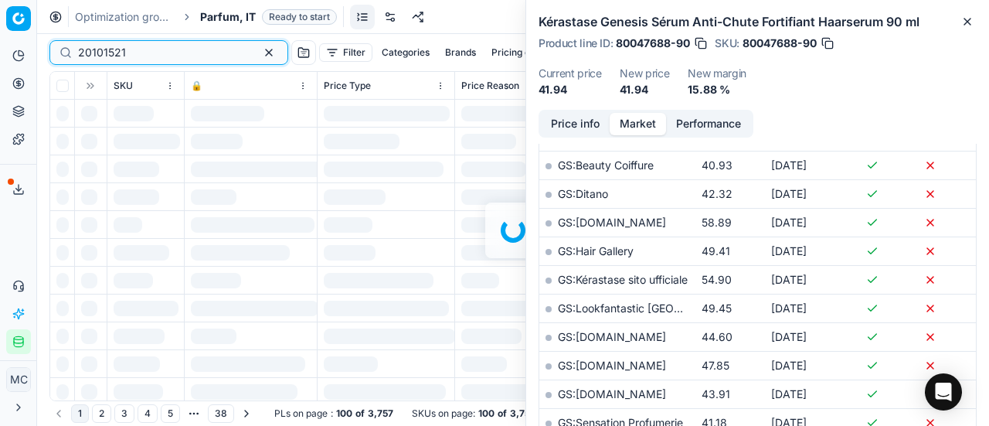
scroll to position [386, 0]
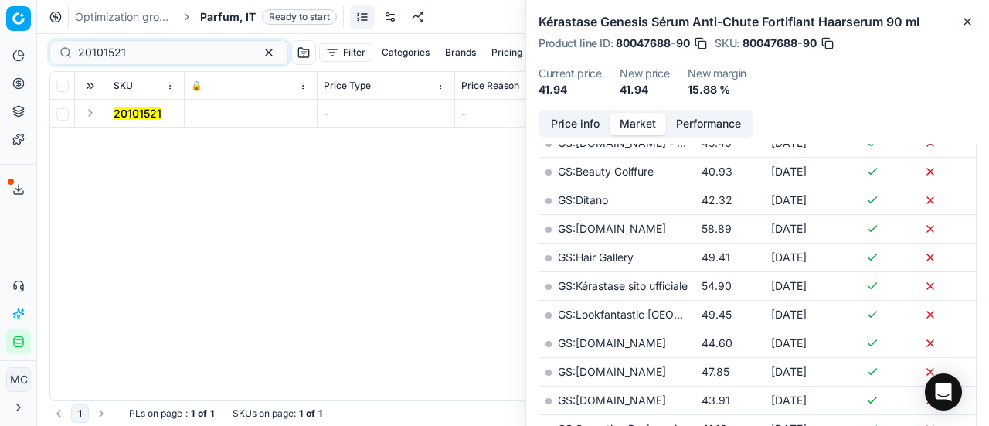
click at [92, 120] on button "Expand" at bounding box center [90, 113] width 19 height 19
click at [128, 140] on mark "20101521" at bounding box center [138, 140] width 48 height 13
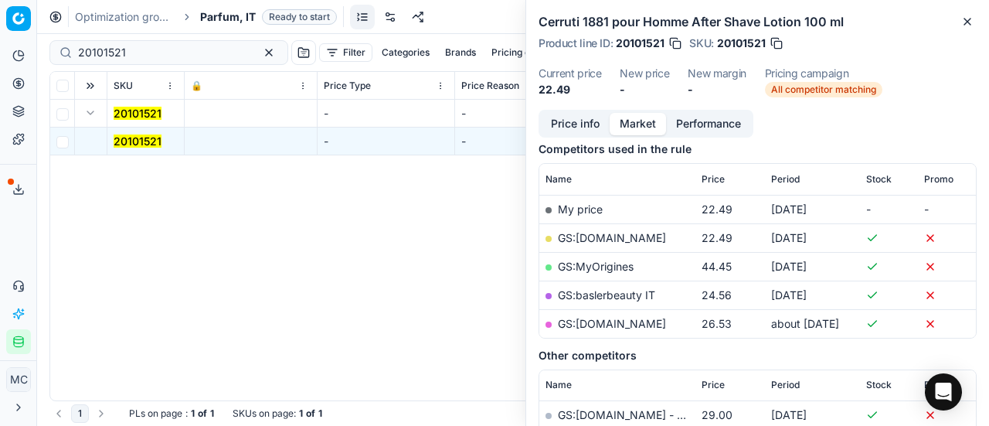
scroll to position [155, 0]
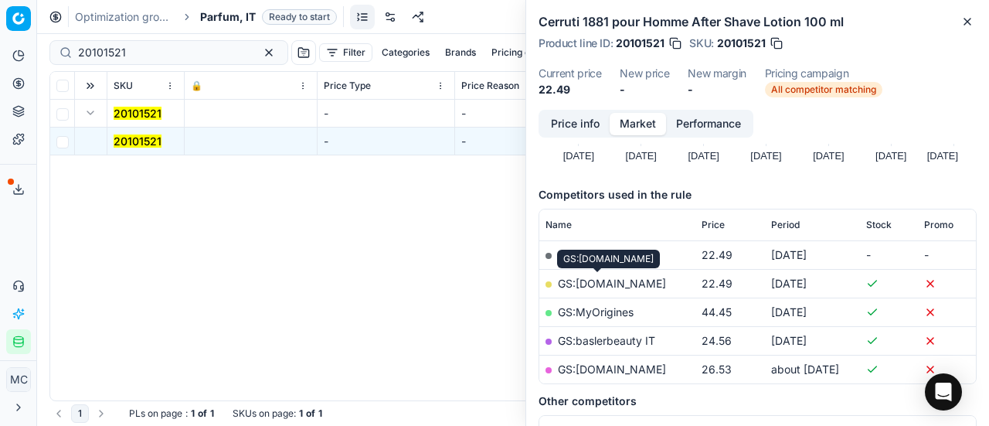
click at [624, 285] on link "GS:Deloox.com" at bounding box center [612, 283] width 108 height 13
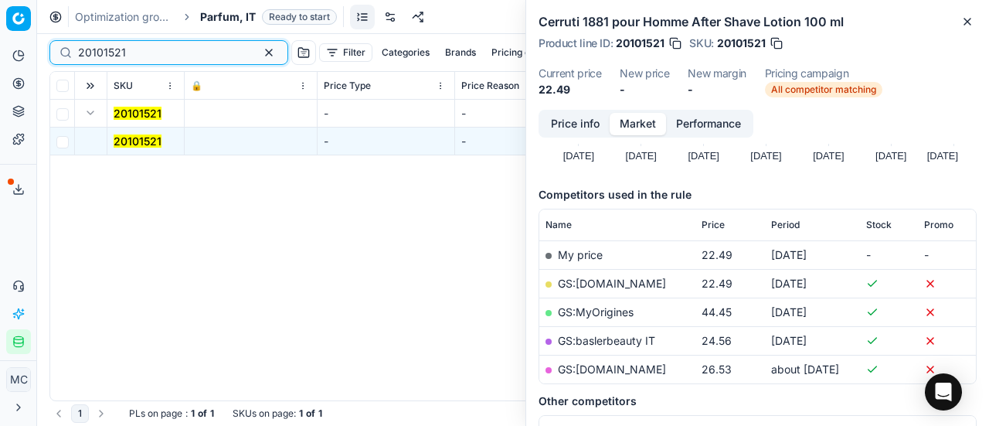
drag, startPoint x: 151, startPoint y: 46, endPoint x: 0, endPoint y: 43, distance: 150.7
click at [0, 43] on div "Pricing platform Analytics Pricing Product portfolio Templates Export service 2…" at bounding box center [494, 213] width 989 height 426
drag, startPoint x: 136, startPoint y: 60, endPoint x: 0, endPoint y: 46, distance: 136.7
click at [0, 46] on div "Pricing platform Analytics Pricing Product portfolio Templates Export service 2…" at bounding box center [494, 213] width 989 height 426
paste input "80059511-100"
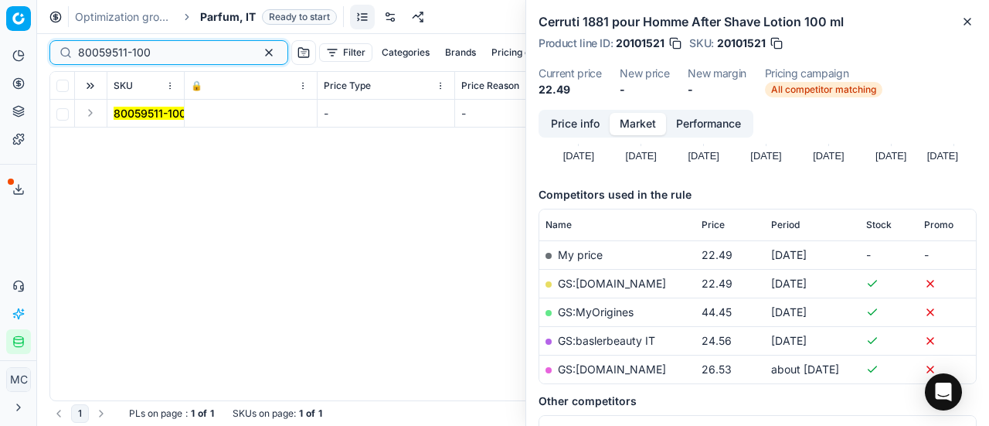
type input "80059511-100"
click at [92, 114] on button "Expand" at bounding box center [90, 113] width 19 height 19
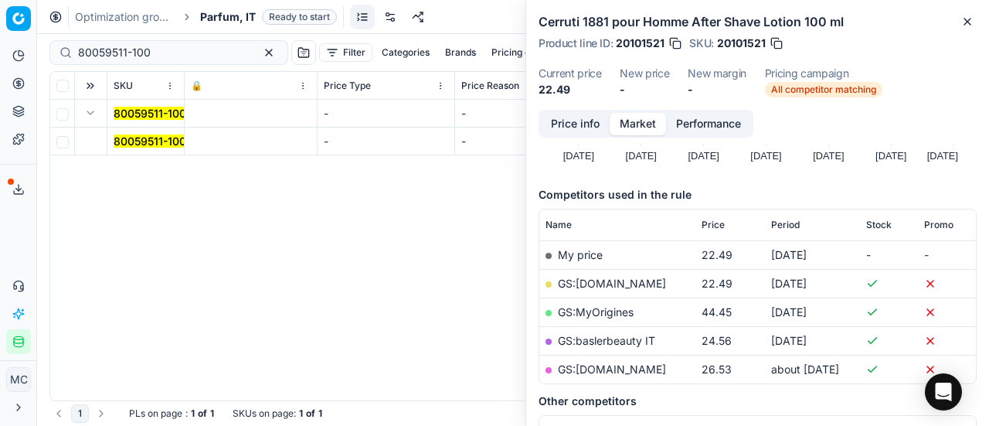
click at [140, 132] on td "80059511-100" at bounding box center [145, 142] width 77 height 28
click at [141, 135] on mark "80059511-100" at bounding box center [150, 140] width 73 height 13
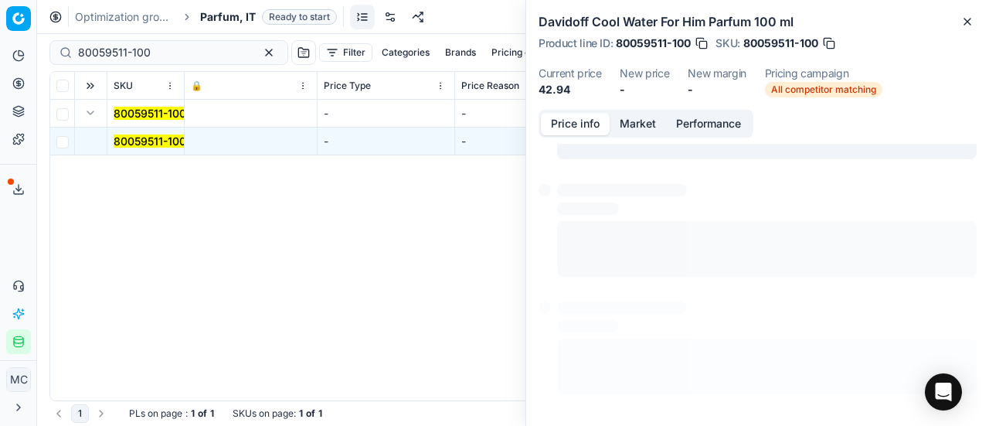
click at [560, 130] on button "Price info" at bounding box center [575, 124] width 69 height 22
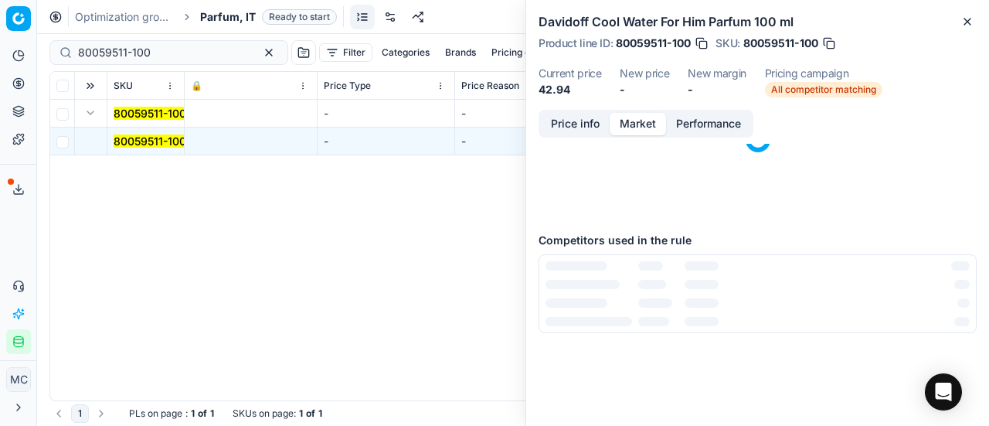
click at [622, 114] on button "Market" at bounding box center [638, 124] width 56 height 22
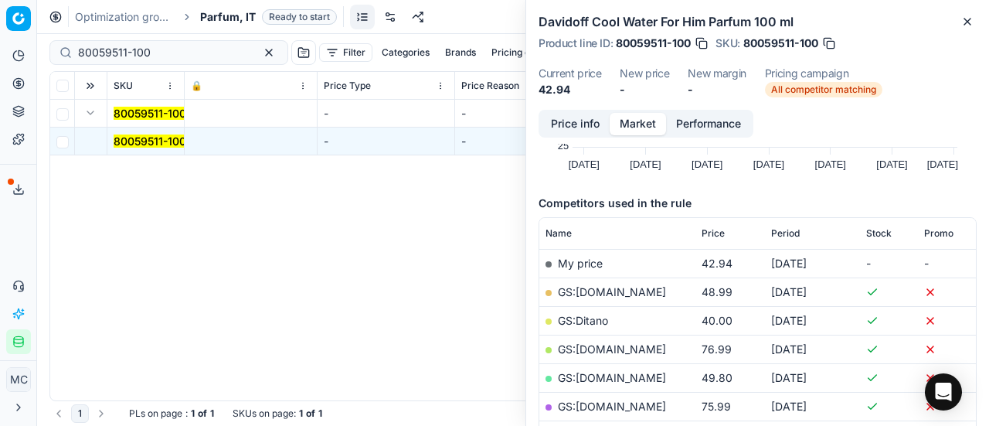
scroll to position [232, 0]
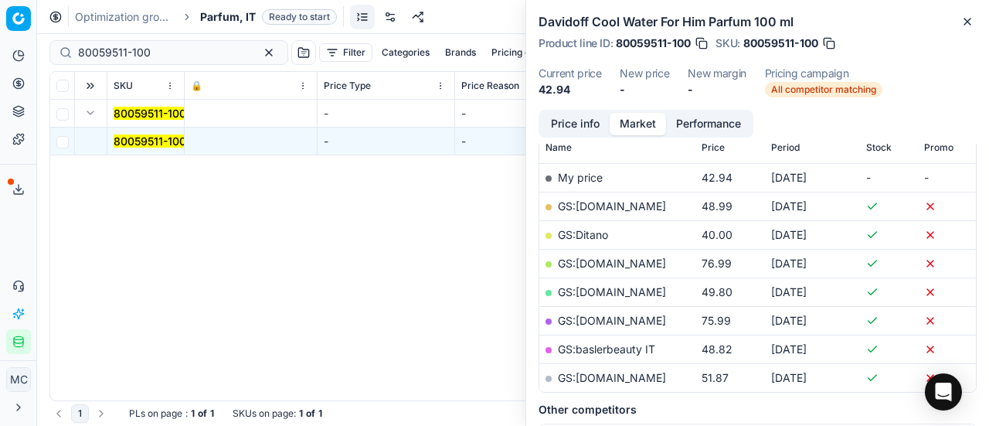
click at [592, 234] on link "GS:Ditano" at bounding box center [583, 234] width 50 height 13
click at [590, 350] on link "GS:baslerbeauty IT" at bounding box center [606, 348] width 97 height 13
click at [590, 291] on link "GS:Notino.it" at bounding box center [612, 291] width 108 height 13
drag, startPoint x: 168, startPoint y: 50, endPoint x: 0, endPoint y: 26, distance: 170.2
click at [0, 26] on div "Pricing platform Analytics Pricing Product portfolio Templates Export service 2…" at bounding box center [494, 213] width 989 height 426
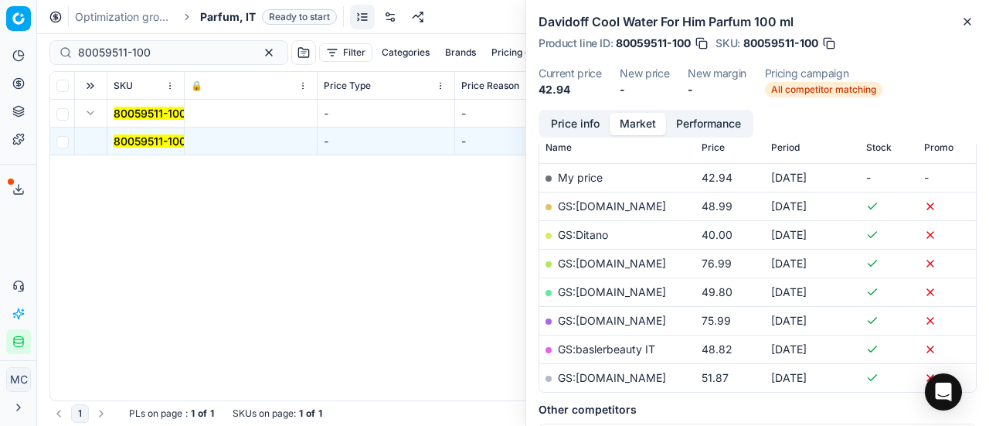
click at [227, 11] on span "Parfum, IT" at bounding box center [228, 16] width 56 height 15
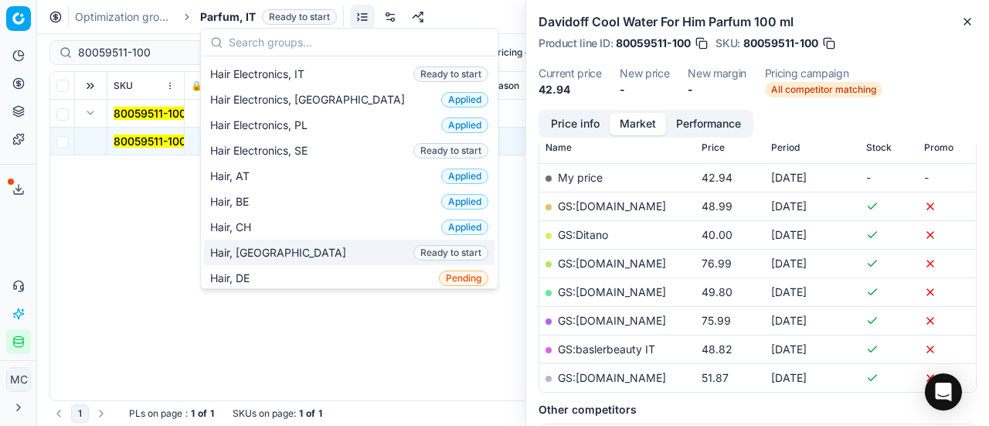
click at [281, 240] on div "Hair, CZ Ready to start" at bounding box center [349, 253] width 291 height 26
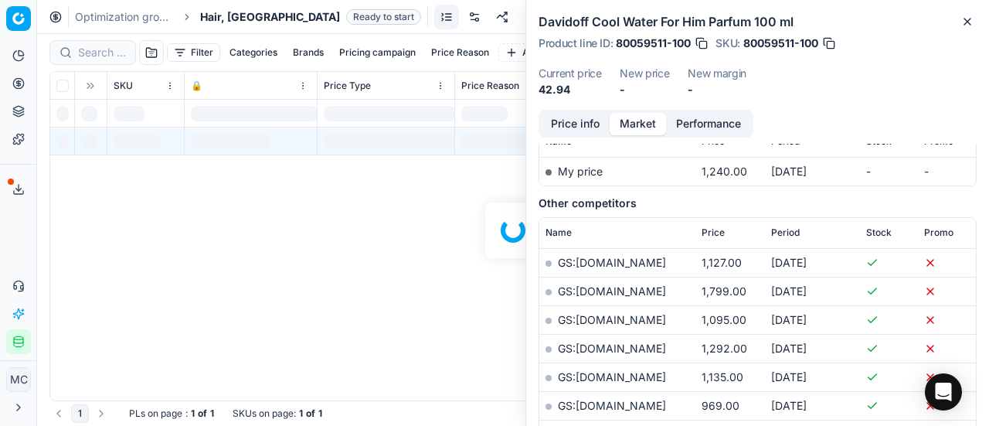
scroll to position [232, 0]
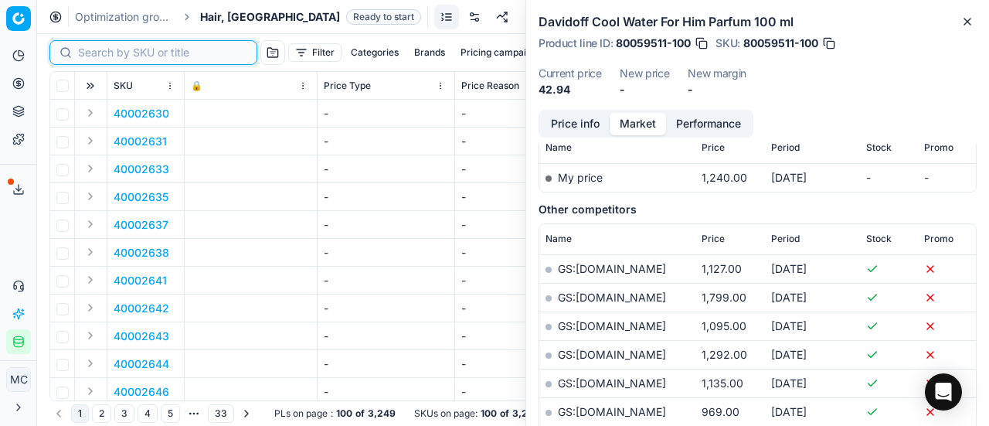
click at [115, 54] on input at bounding box center [162, 52] width 169 height 15
paste input "80039329-100"
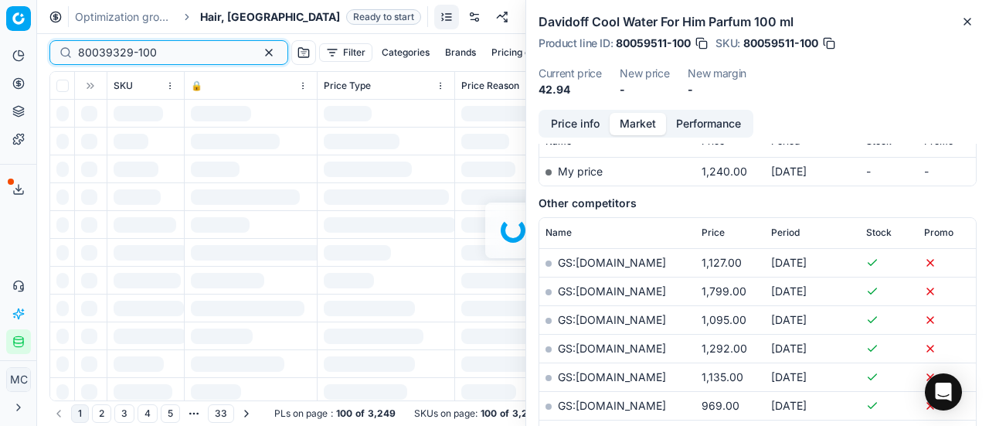
scroll to position [232, 0]
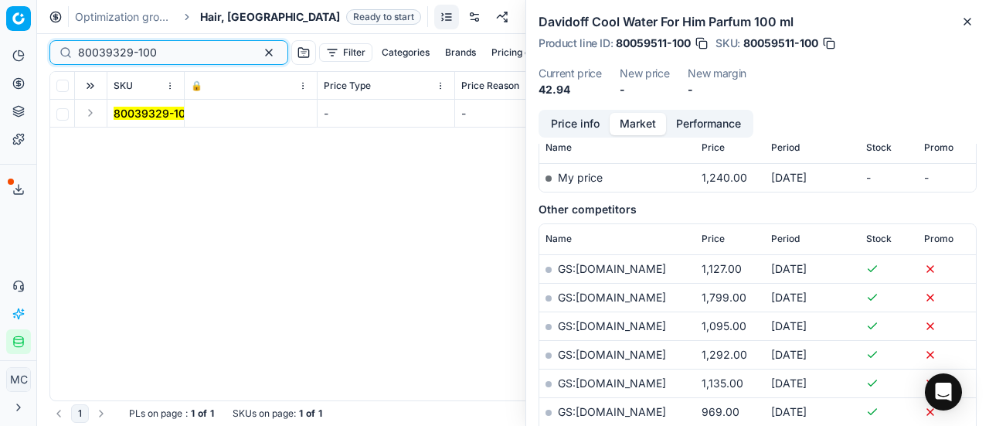
type input "80039329-100"
click at [86, 109] on button "Expand" at bounding box center [90, 113] width 19 height 19
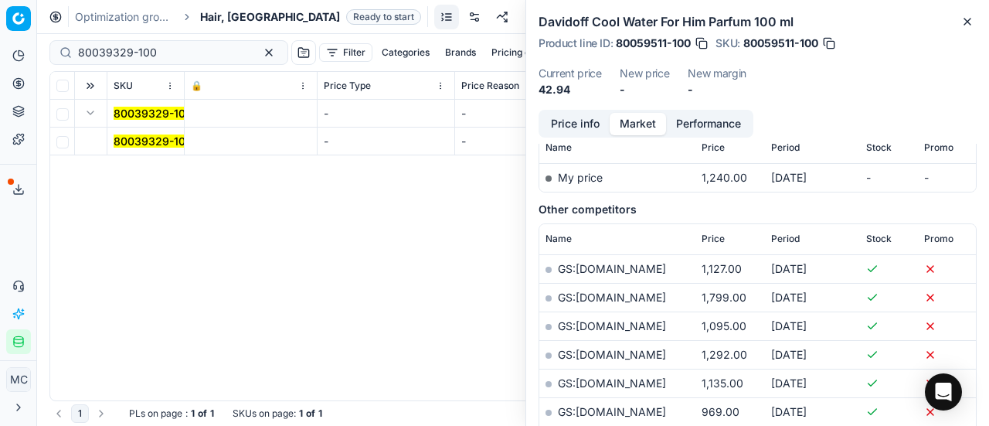
click at [121, 134] on span "80039329-100" at bounding box center [153, 141] width 79 height 15
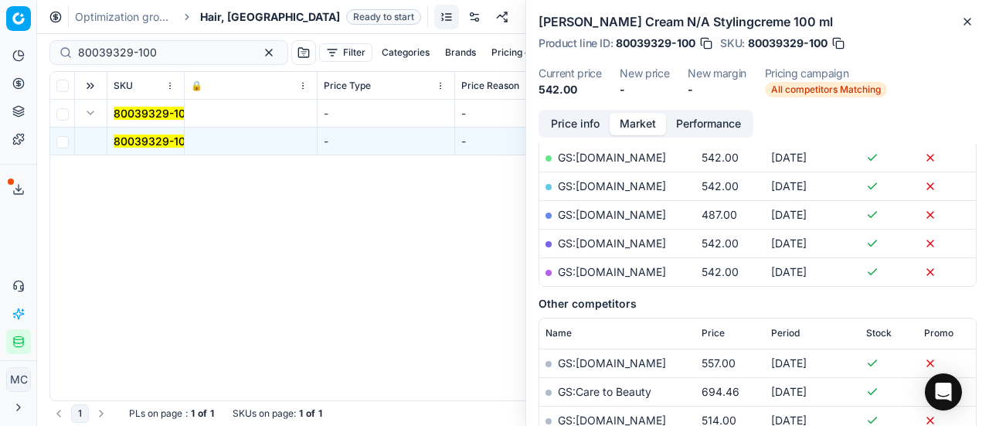
scroll to position [155, 0]
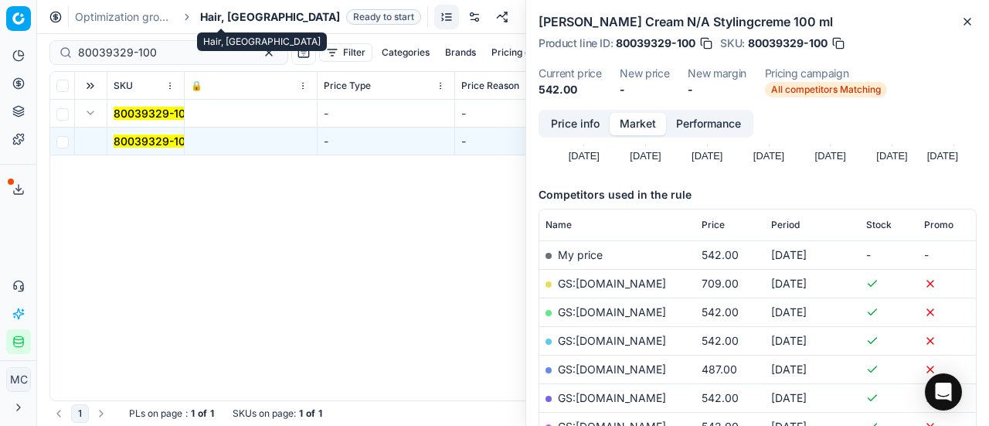
click at [231, 19] on span "Hair, CZ" at bounding box center [270, 16] width 140 height 15
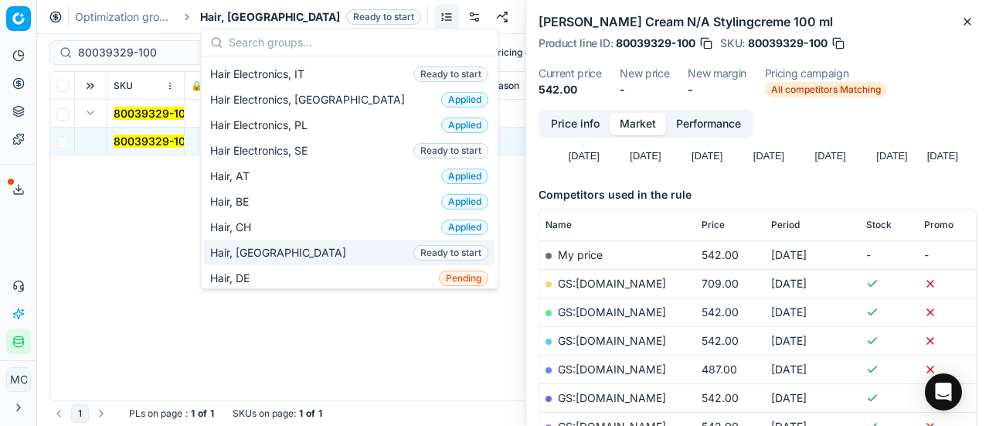
scroll to position [386, 0]
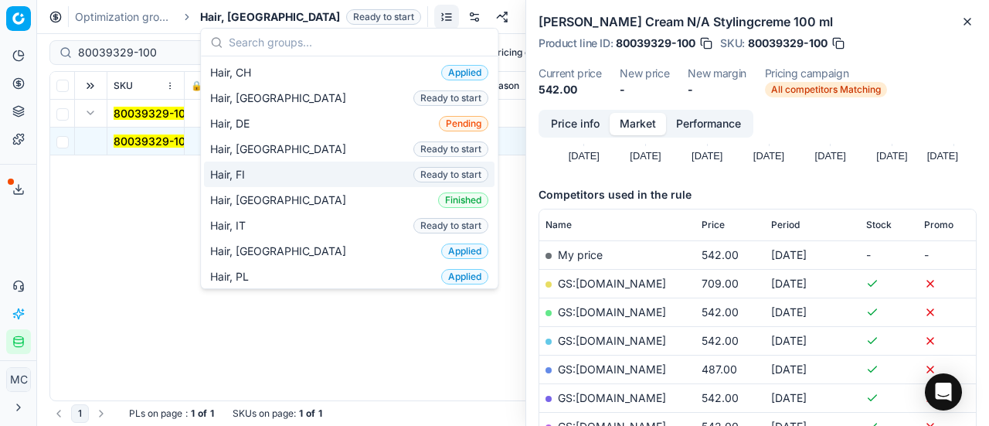
click at [262, 162] on div "Hair, FI Ready to start" at bounding box center [349, 175] width 291 height 26
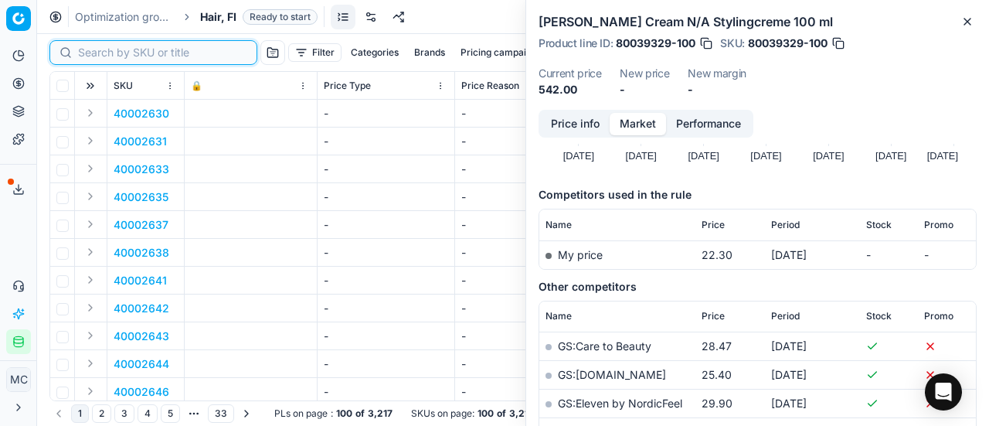
click at [107, 50] on input at bounding box center [162, 52] width 169 height 15
paste input "80039329-100"
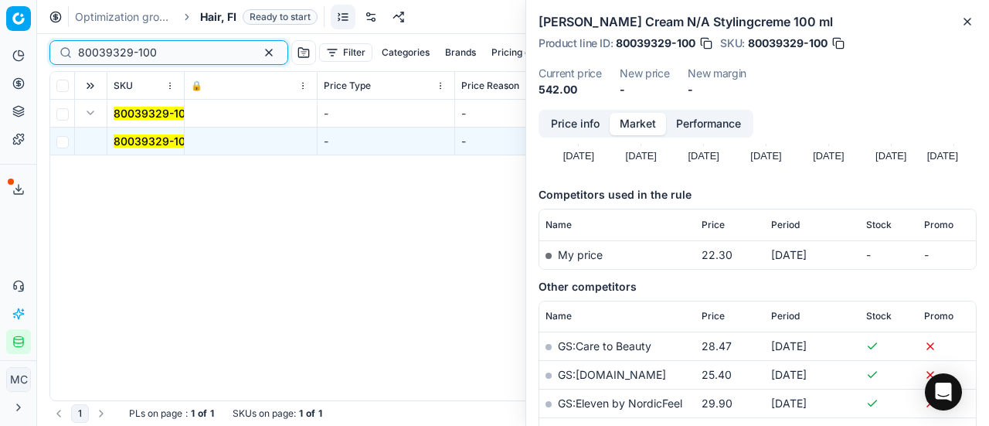
type input "80039329-100"
click at [130, 143] on mark "80039329-100" at bounding box center [153, 140] width 79 height 13
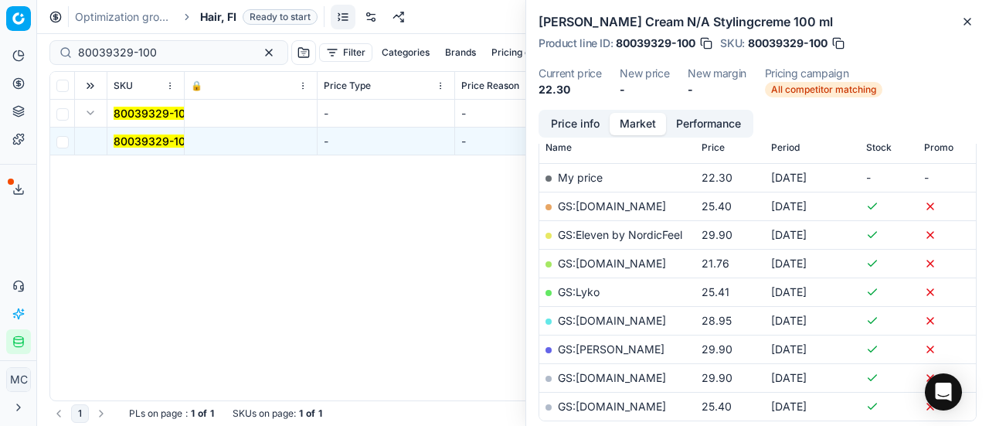
scroll to position [309, 0]
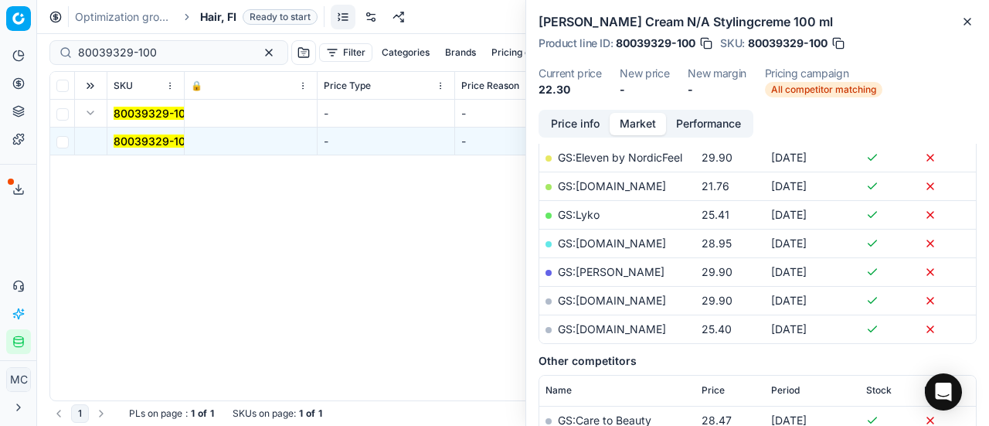
click at [618, 182] on link "GS:Luxplus.fi" at bounding box center [612, 185] width 108 height 13
click at [621, 331] on link "GS:parfumdreams.FI" at bounding box center [612, 328] width 108 height 13
drag, startPoint x: 187, startPoint y: 52, endPoint x: 0, endPoint y: 33, distance: 187.9
click at [0, 33] on div "Pricing platform Analytics Pricing Product portfolio Templates Export service 2…" at bounding box center [494, 213] width 989 height 426
click at [231, 15] on span "Hair, FI" at bounding box center [218, 16] width 36 height 15
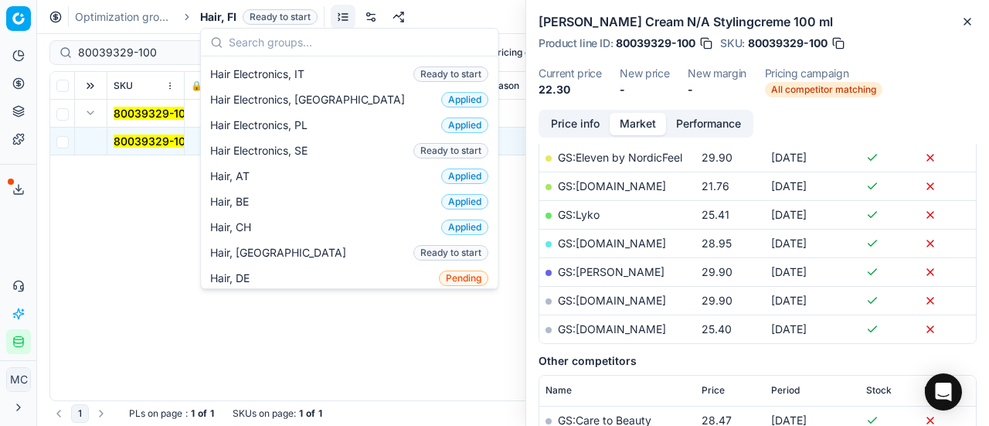
scroll to position [386, 0]
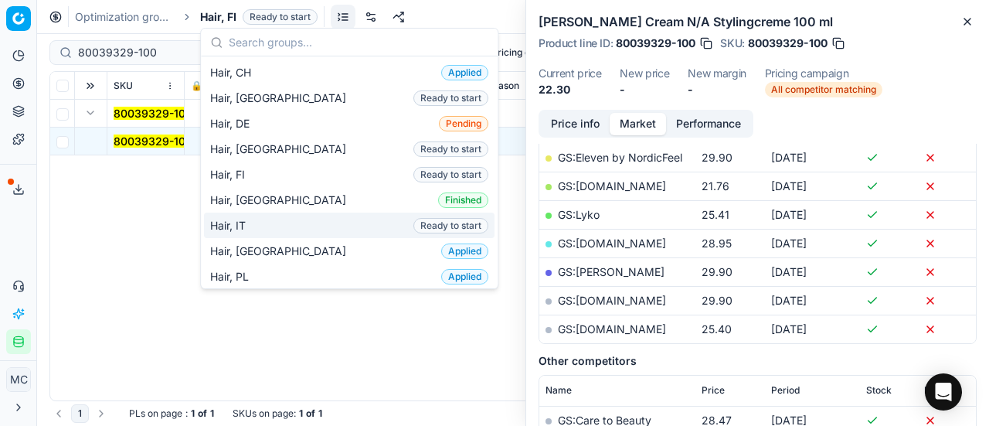
click at [265, 213] on div "Hair, IT Ready to start" at bounding box center [349, 226] width 291 height 26
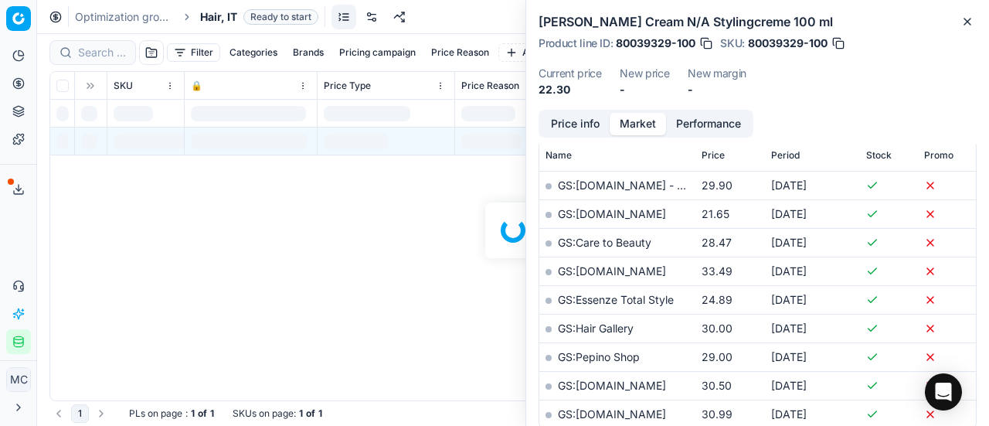
scroll to position [309, 0]
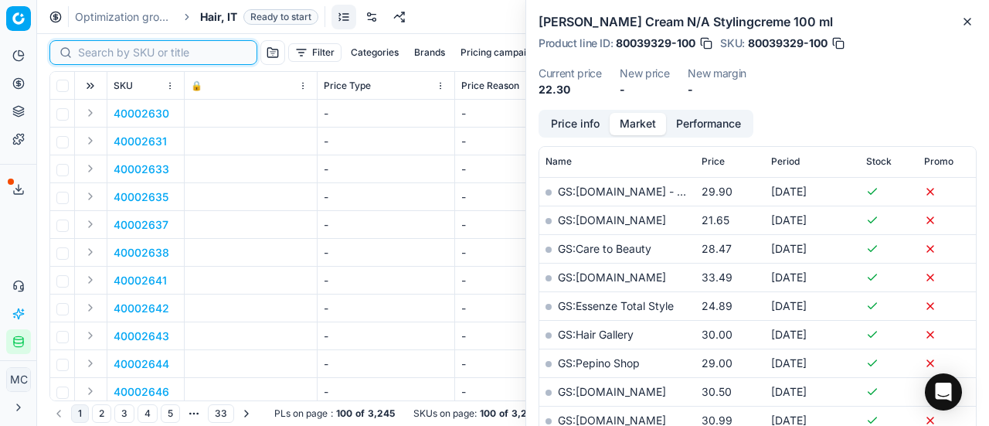
click at [109, 55] on input at bounding box center [162, 52] width 169 height 15
paste input "90008952-0013811"
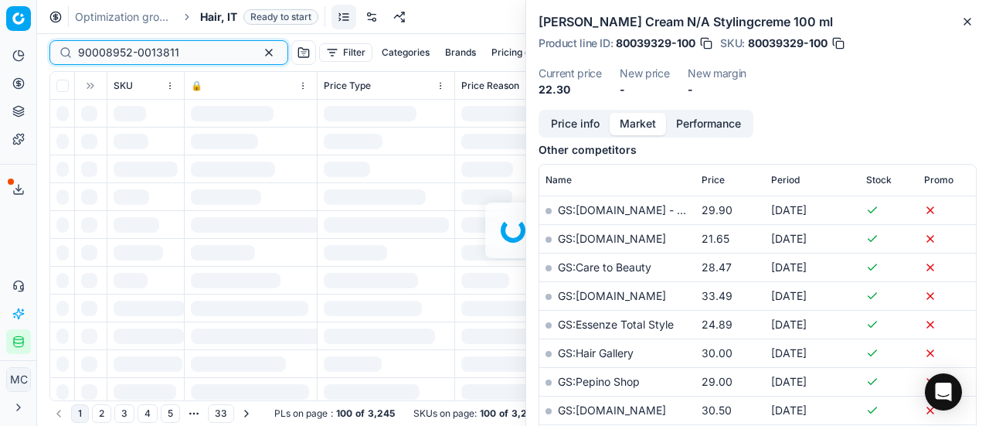
scroll to position [309, 0]
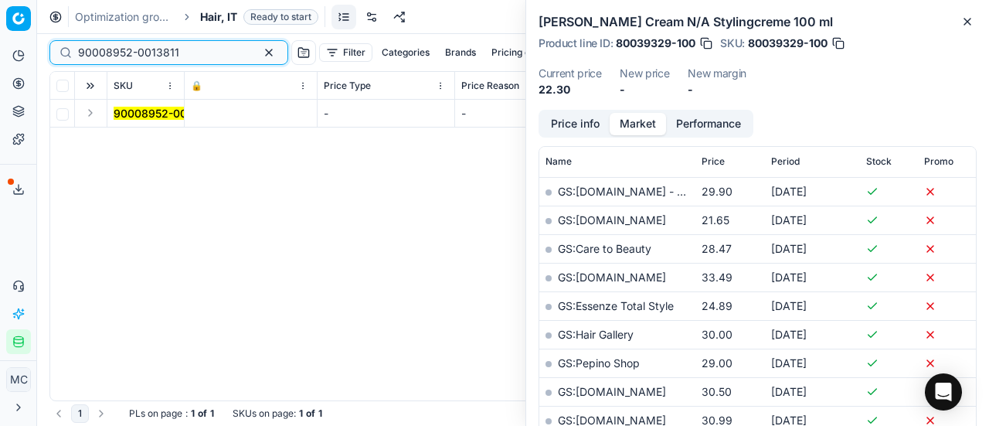
type input "90008952-0013811"
click at [88, 117] on button "Expand" at bounding box center [90, 113] width 19 height 19
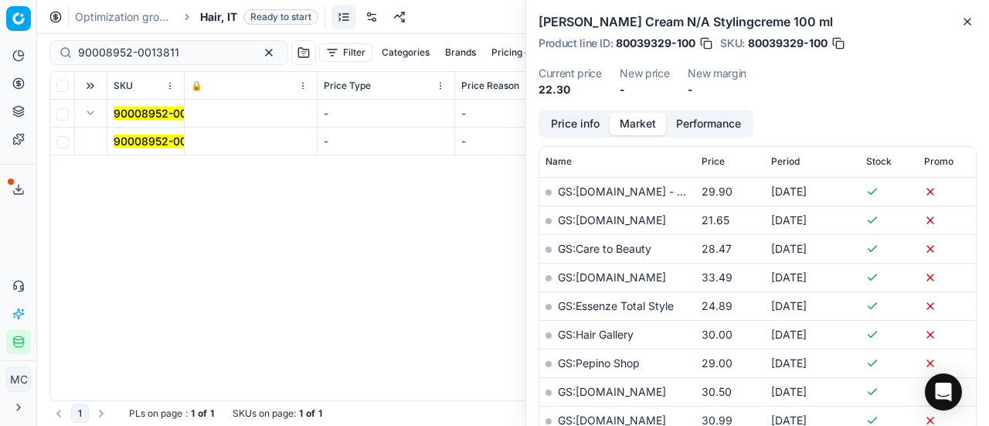
click at [141, 144] on mark "90008952-0013811" at bounding box center [164, 140] width 101 height 13
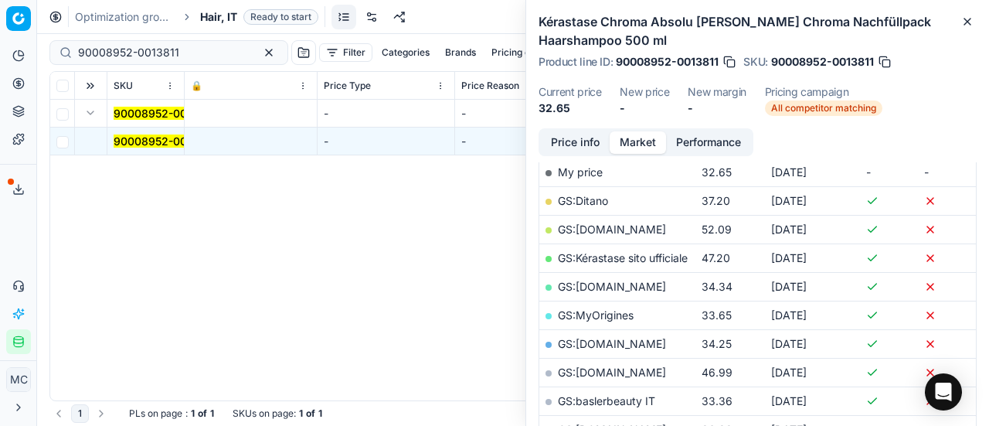
scroll to position [232, 0]
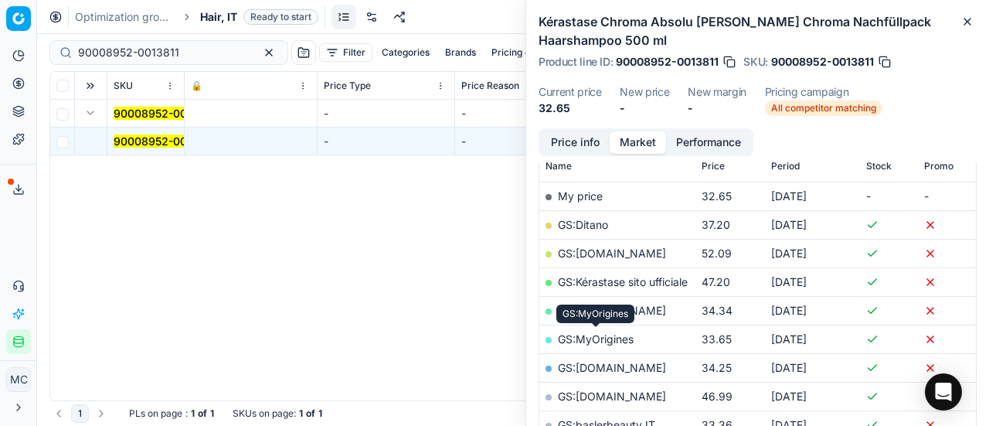
click at [601, 336] on link "GS:MyOrigines" at bounding box center [596, 338] width 76 height 13
click at [848, 110] on span "All competitor matching" at bounding box center [823, 107] width 117 height 15
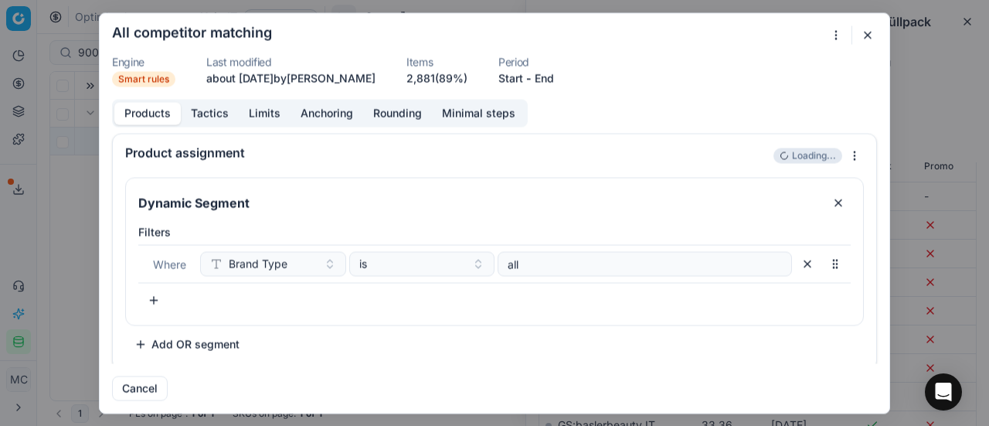
click at [215, 117] on button "Tactics" at bounding box center [210, 113] width 58 height 22
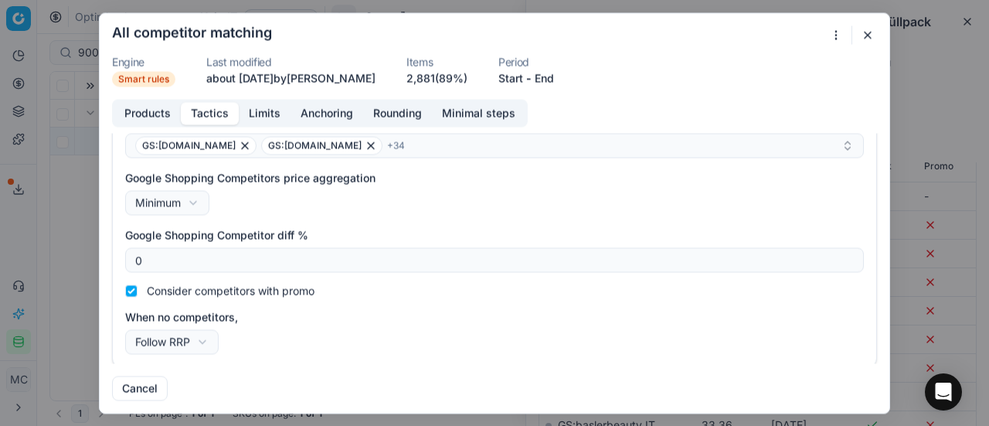
scroll to position [360, 0]
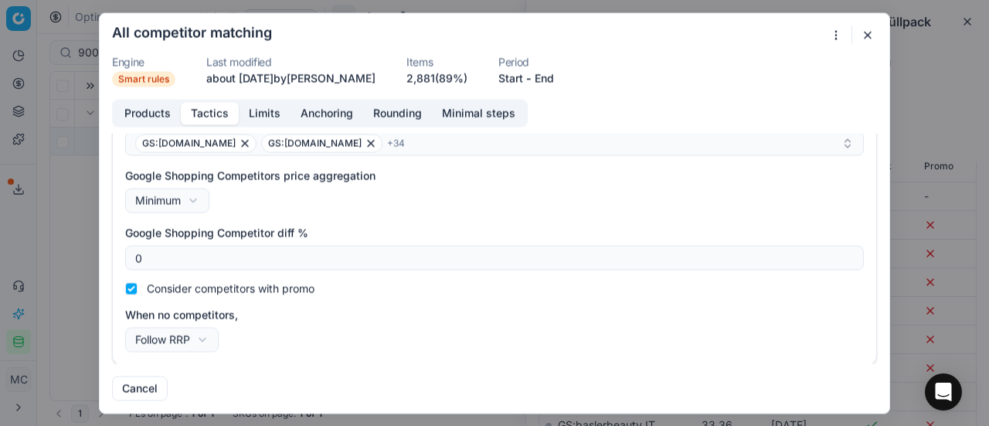
click at [872, 33] on button "button" at bounding box center [868, 35] width 19 height 19
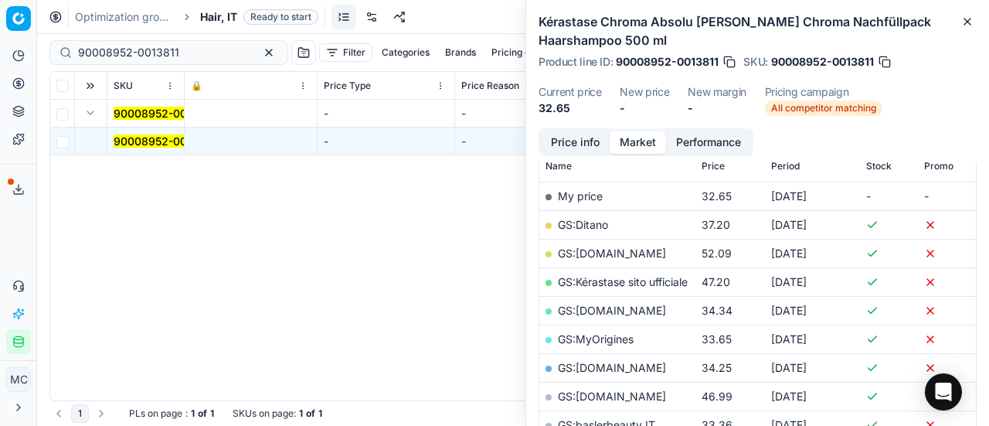
click at [567, 143] on button "Price info" at bounding box center [575, 142] width 69 height 22
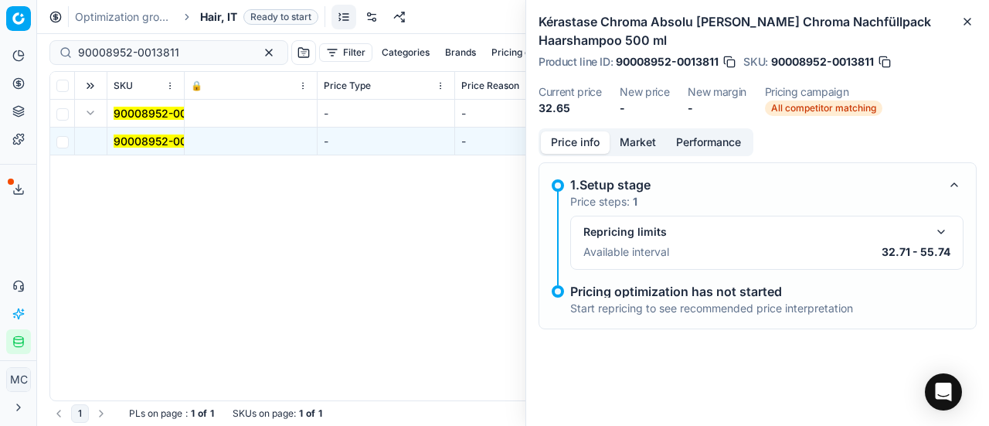
click at [938, 237] on button "button" at bounding box center [941, 232] width 19 height 19
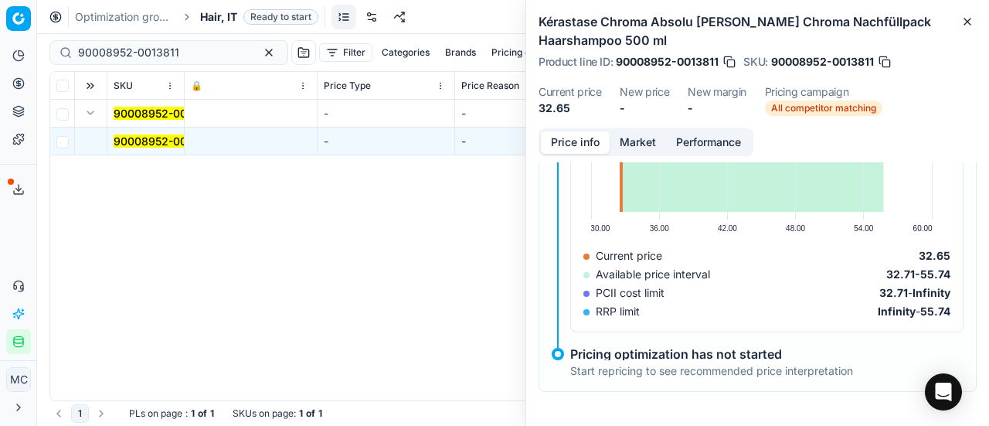
scroll to position [238, 0]
click at [647, 143] on button "Market" at bounding box center [638, 142] width 56 height 22
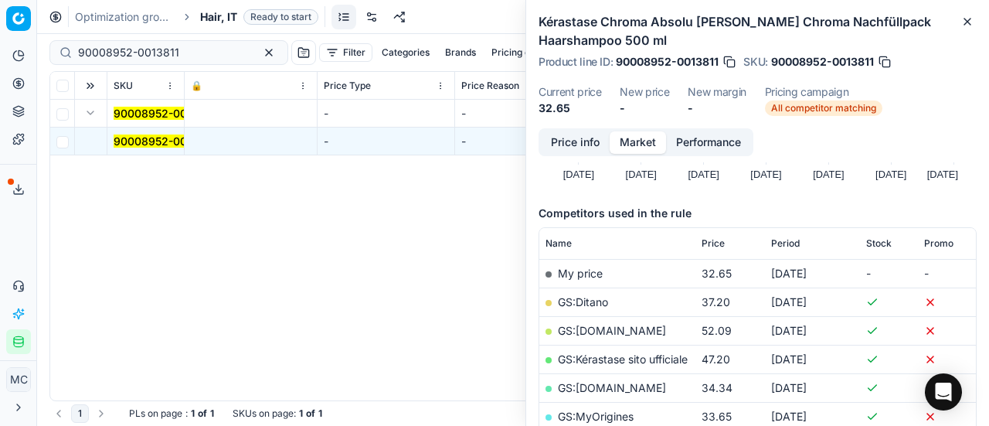
scroll to position [232, 0]
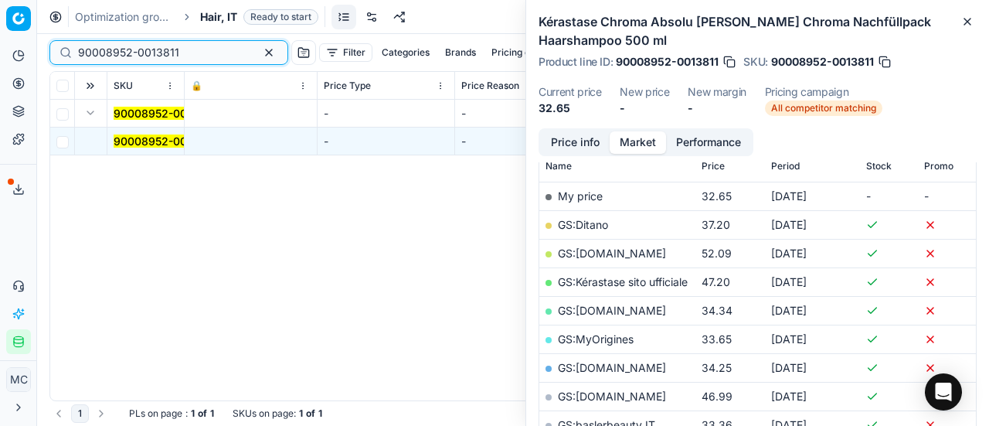
click at [0, 31] on div "Pricing platform Analytics Pricing Product portfolio Templates Export service 2…" at bounding box center [494, 213] width 989 height 426
click at [221, 10] on span "Hair, IT" at bounding box center [218, 16] width 37 height 15
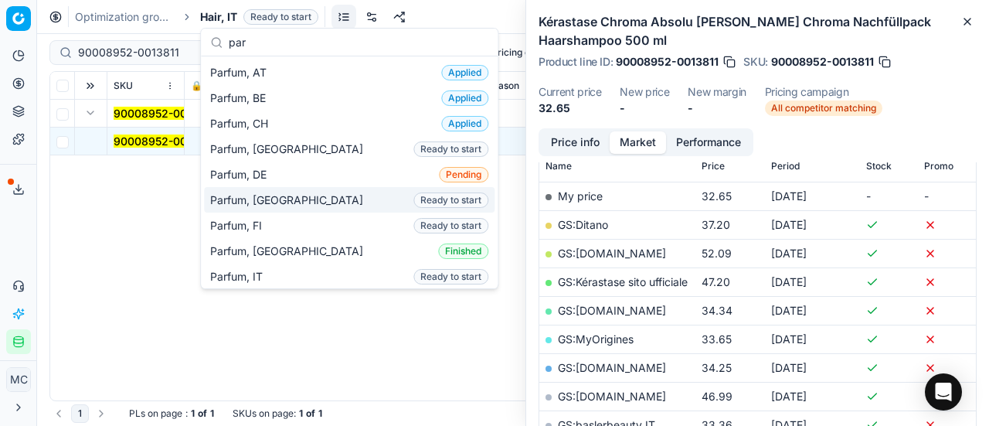
type input "par"
click at [285, 199] on div "Parfum, DK Ready to start" at bounding box center [349, 200] width 291 height 26
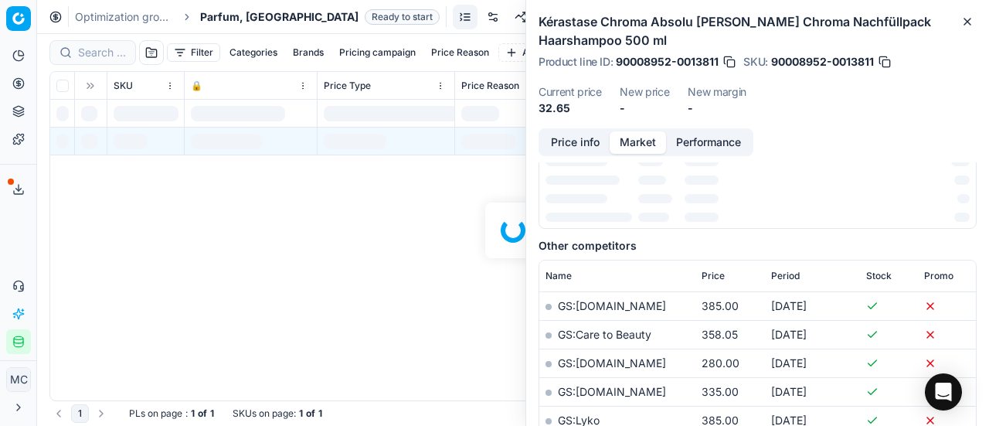
scroll to position [232, 0]
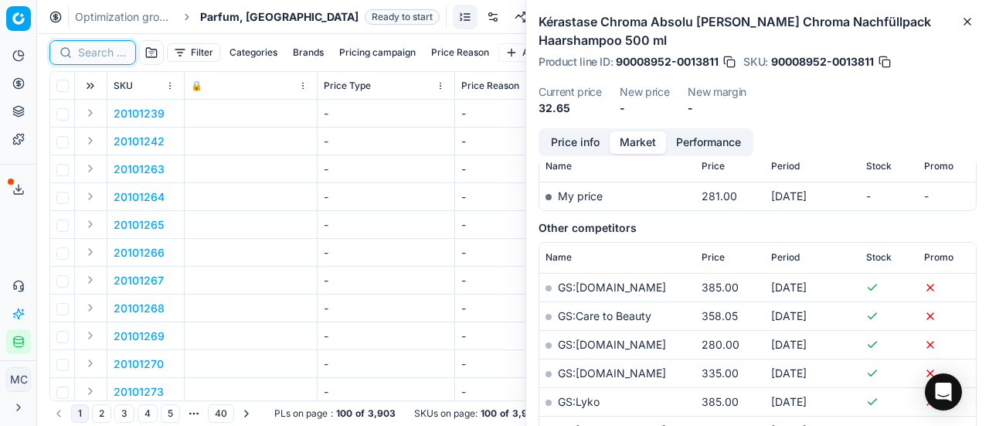
click at [89, 51] on input at bounding box center [102, 52] width 48 height 15
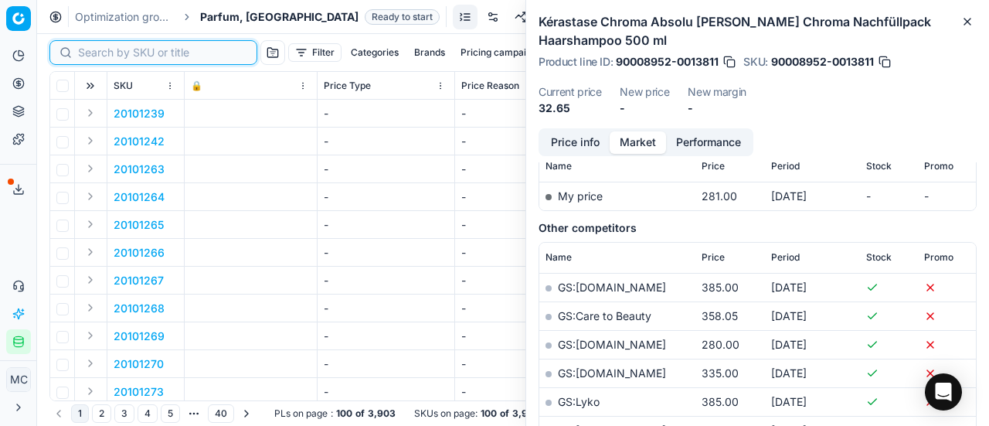
paste input "90005182-0007759"
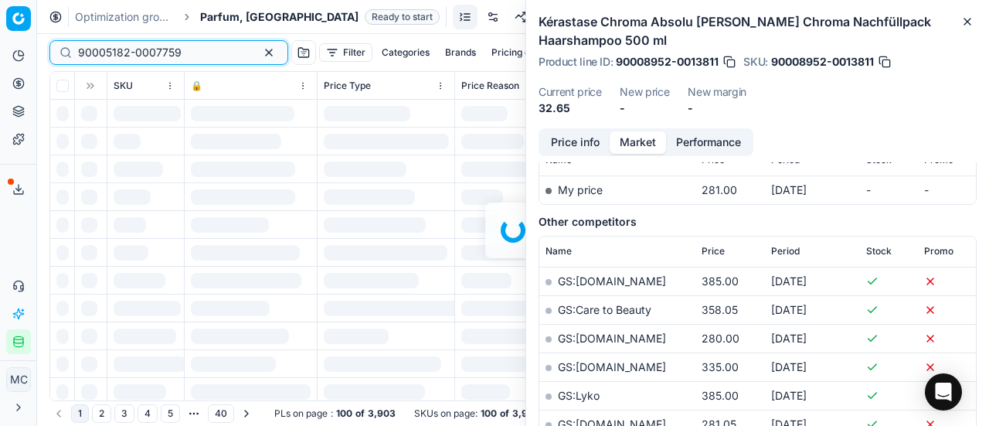
scroll to position [232, 0]
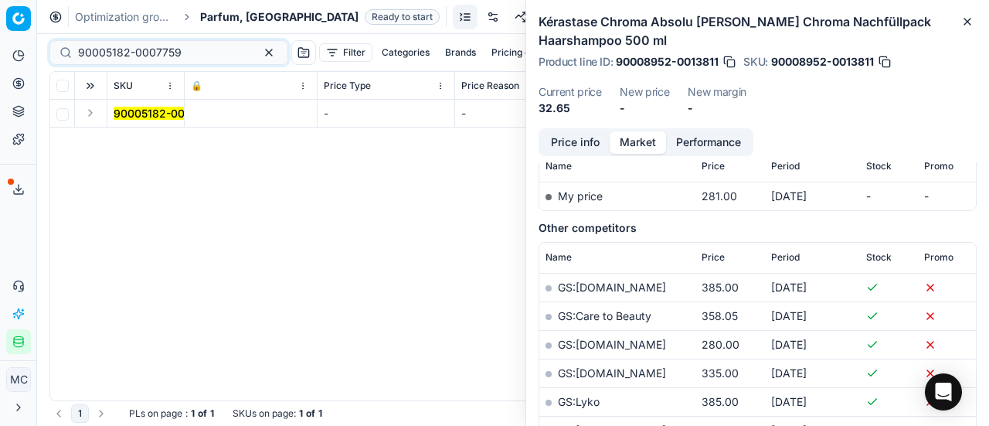
click at [91, 118] on button "Expand" at bounding box center [90, 113] width 19 height 19
click at [139, 140] on mark "90005182-0007759" at bounding box center [166, 140] width 104 height 13
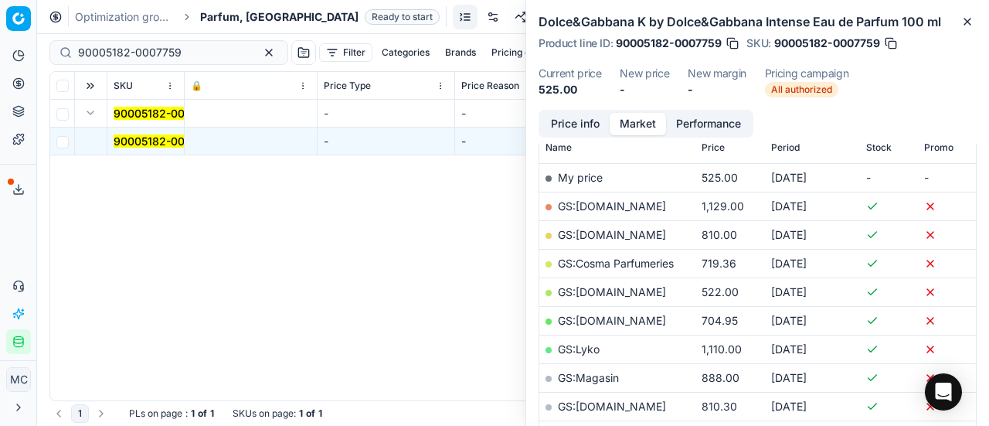
click at [583, 123] on button "Price info" at bounding box center [575, 124] width 69 height 22
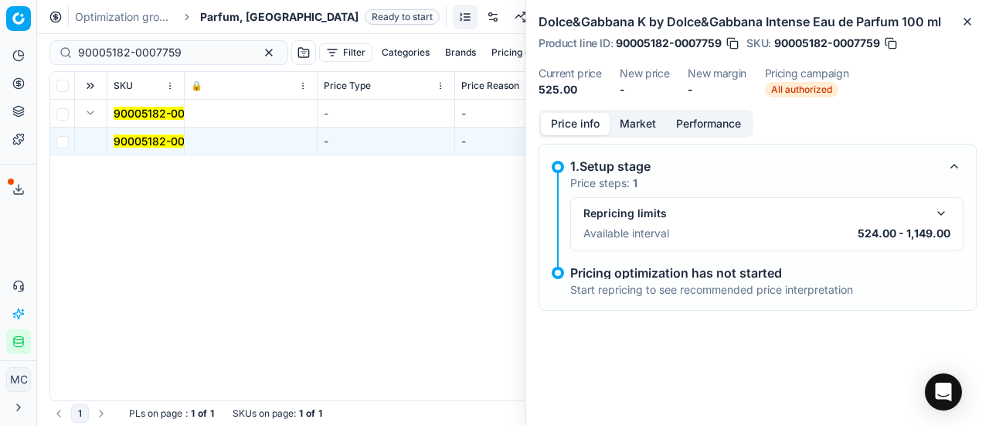
scroll to position [0, 0]
click at [628, 126] on button "Market" at bounding box center [638, 124] width 56 height 22
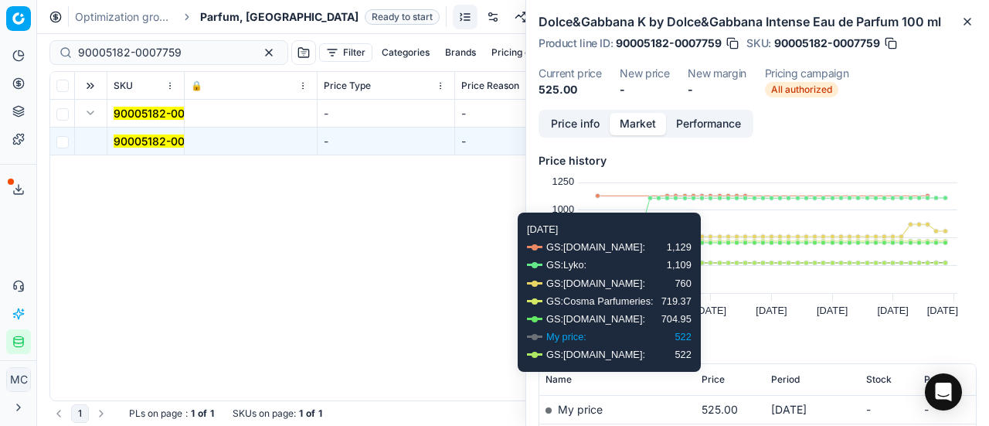
scroll to position [155, 0]
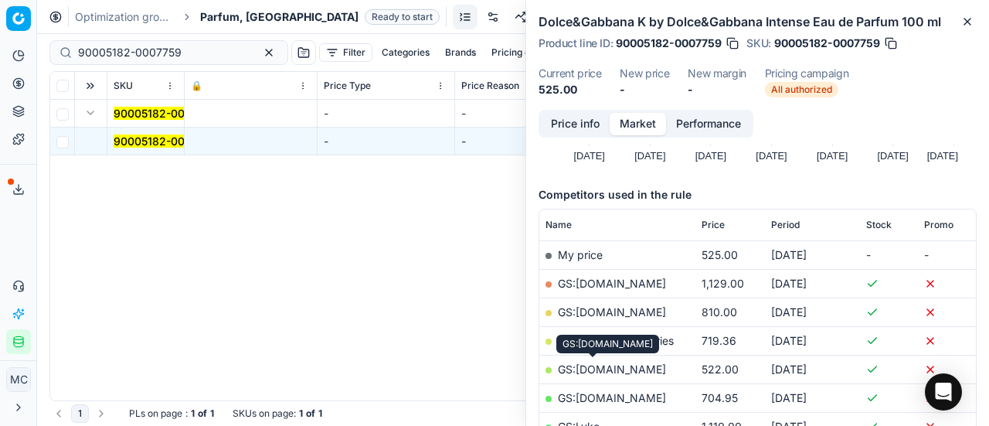
click at [604, 365] on link "GS:Deloox.dk" at bounding box center [612, 368] width 108 height 13
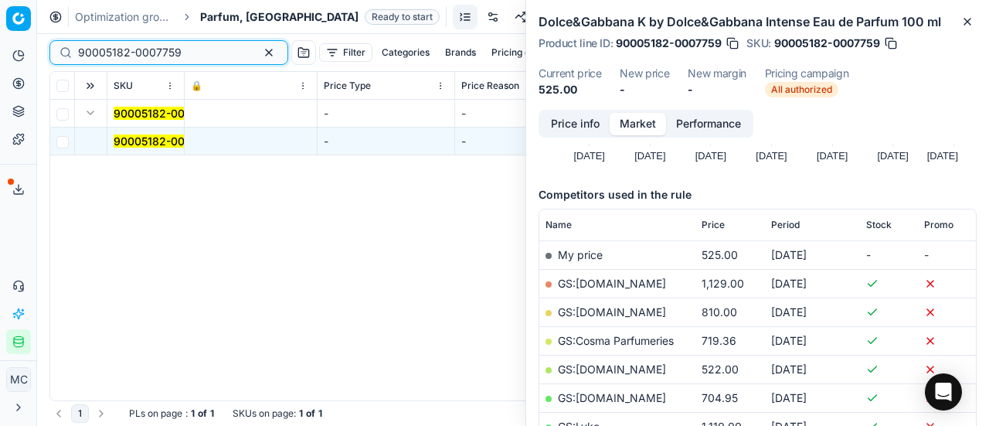
drag, startPoint x: 186, startPoint y: 51, endPoint x: 0, endPoint y: 12, distance: 190.4
click at [0, 12] on div "Pricing platform Analytics Pricing Product portfolio Templates Export service 2…" at bounding box center [494, 213] width 989 height 426
paste input "80041833-30"
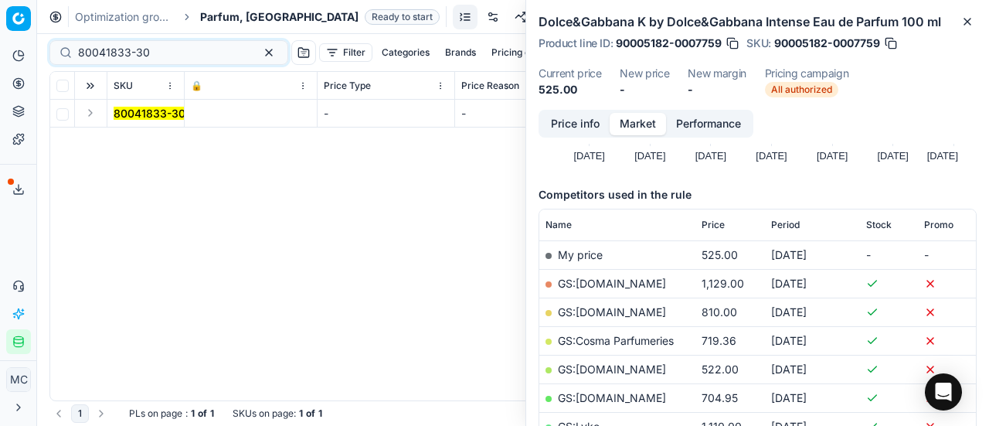
click at [88, 111] on button "Expand" at bounding box center [90, 113] width 19 height 19
click at [165, 147] on mark "80041833-30" at bounding box center [150, 140] width 72 height 13
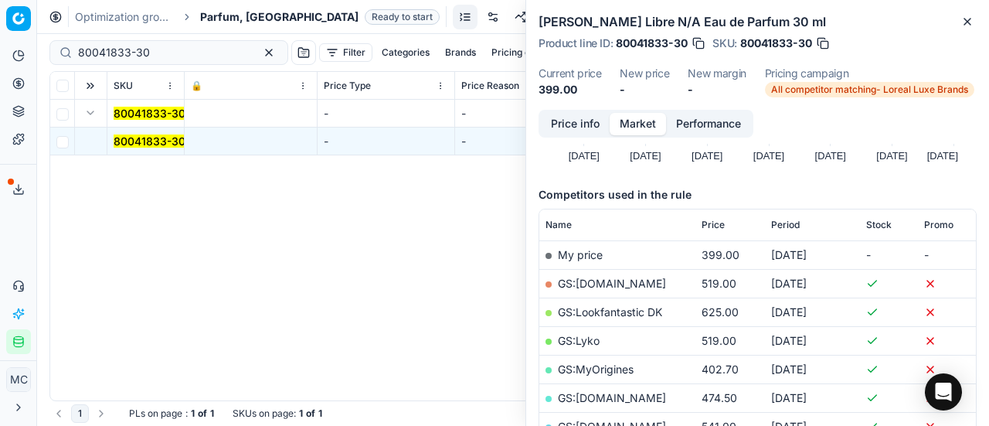
click at [626, 393] on link "GS:NiceHair.dk" at bounding box center [612, 397] width 108 height 13
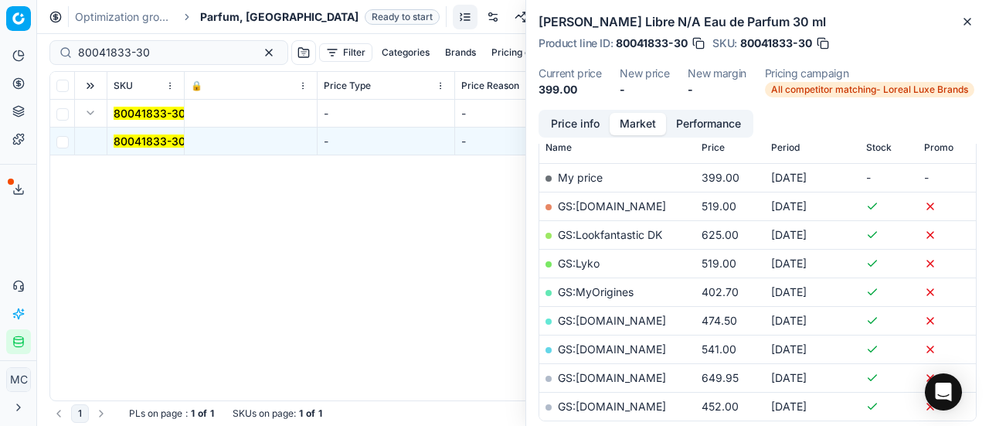
scroll to position [309, 0]
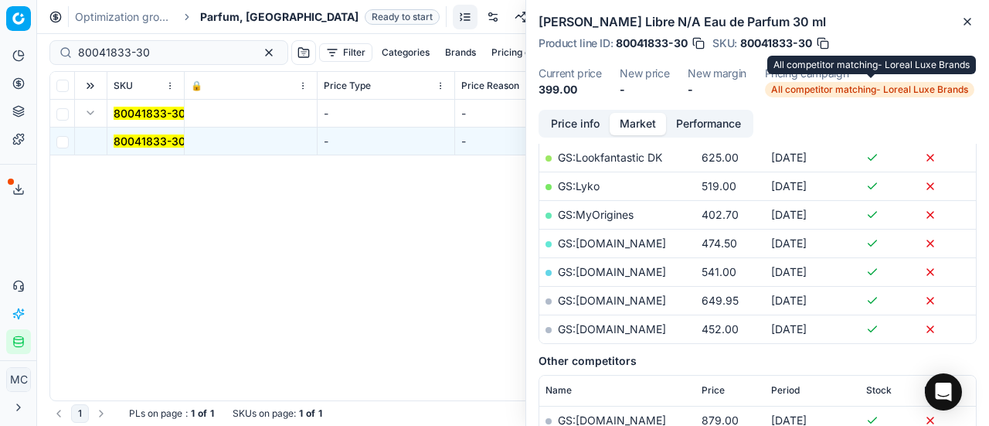
click at [844, 90] on span "All competitor matching- Loreal Luxe Brands" at bounding box center [869, 89] width 209 height 15
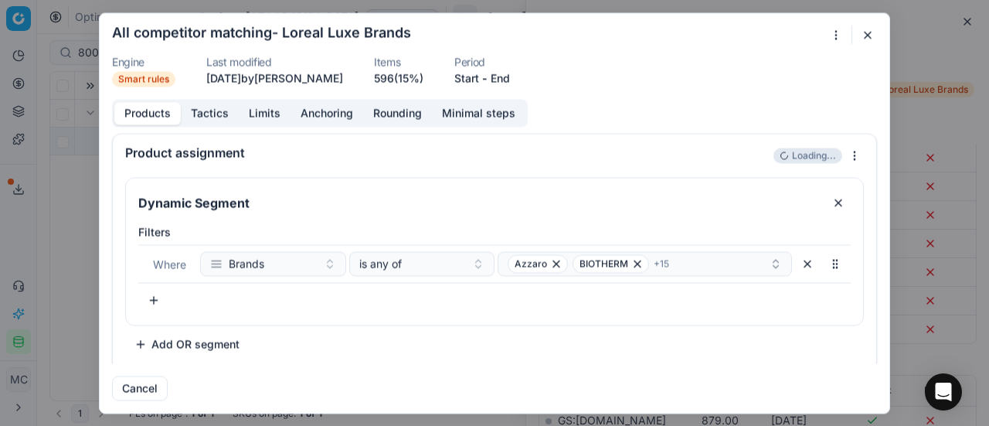
click at [222, 112] on button "Tactics" at bounding box center [210, 113] width 58 height 22
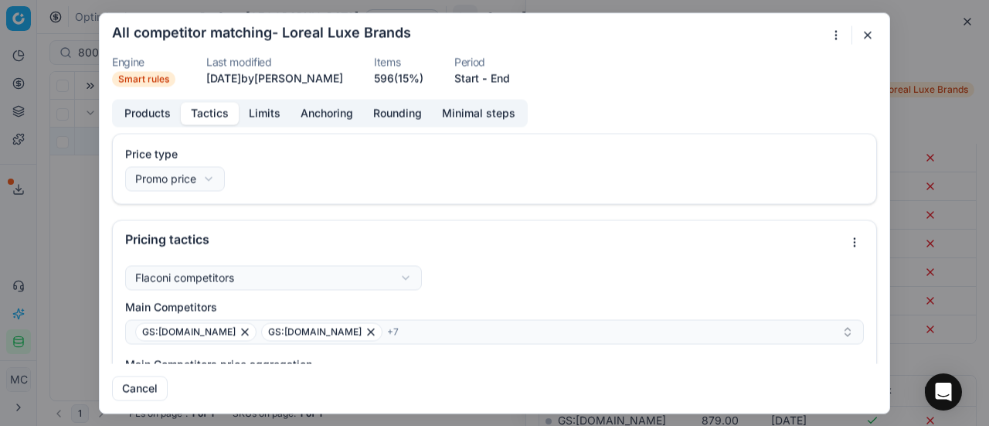
scroll to position [155, 0]
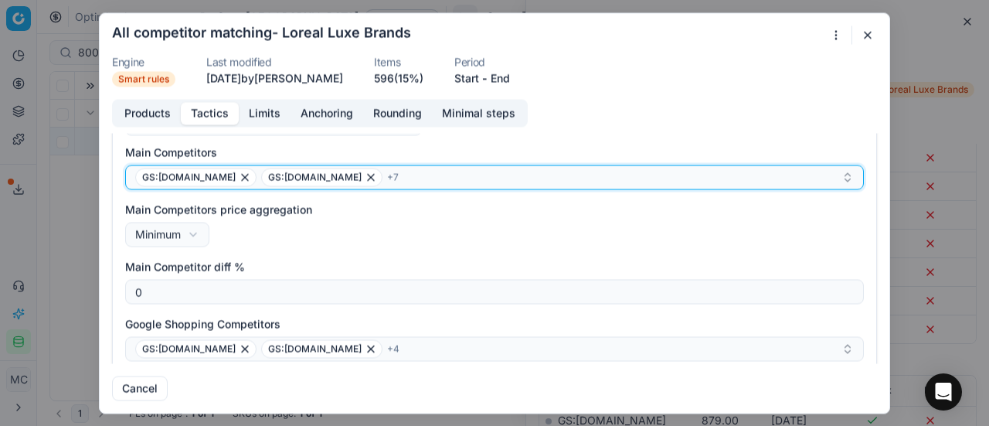
click at [387, 177] on span "+ 7" at bounding box center [393, 177] width 12 height 12
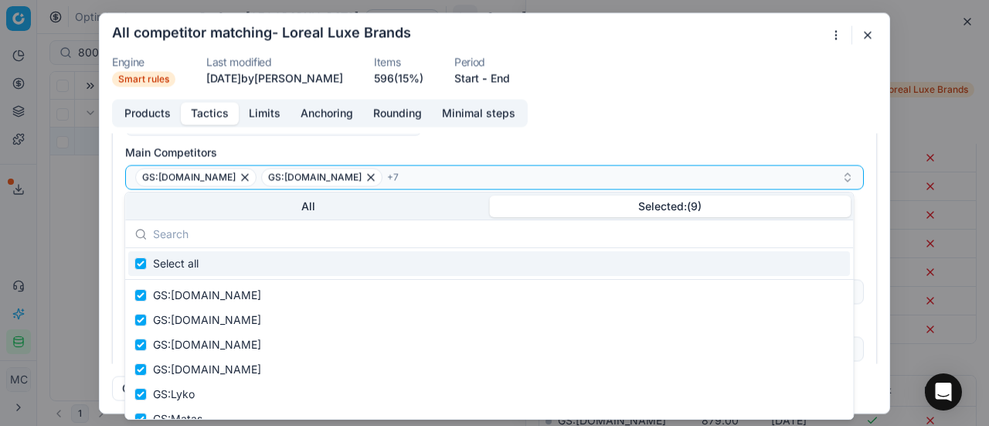
click at [626, 213] on button "Selected: ( 9 )" at bounding box center [670, 207] width 362 height 22
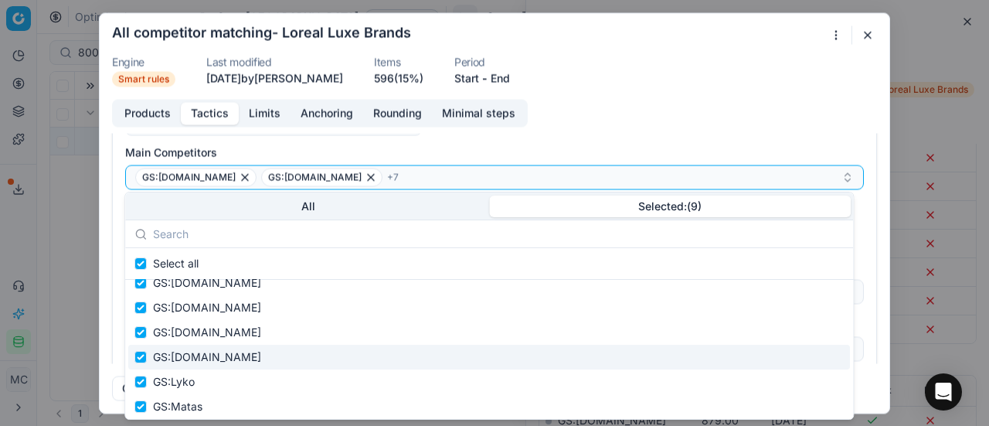
scroll to position [0, 0]
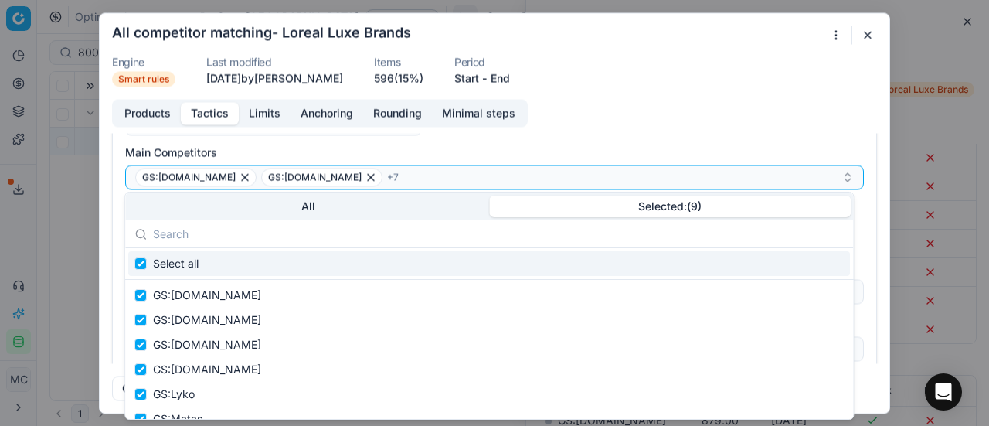
click at [753, 135] on div "Flaconi competitors Flaconi competitorsFlaconi competitors rule: first takes in…" at bounding box center [494, 334] width 739 height 447
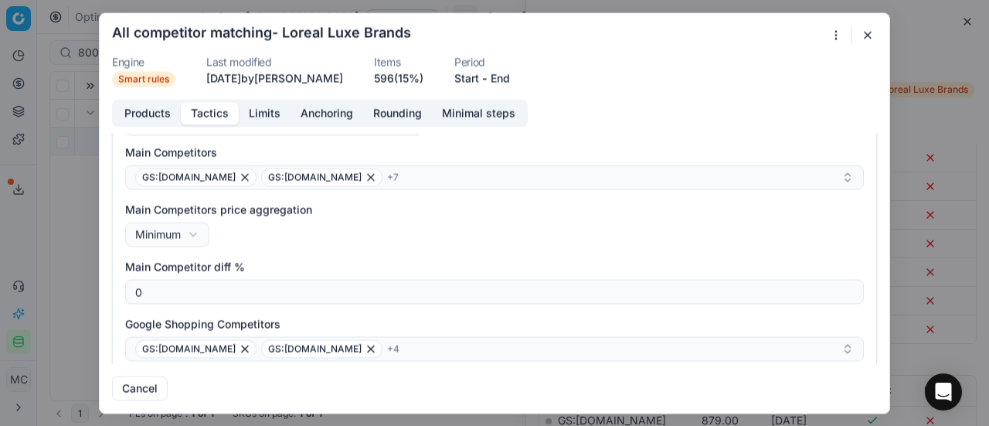
scroll to position [309, 0]
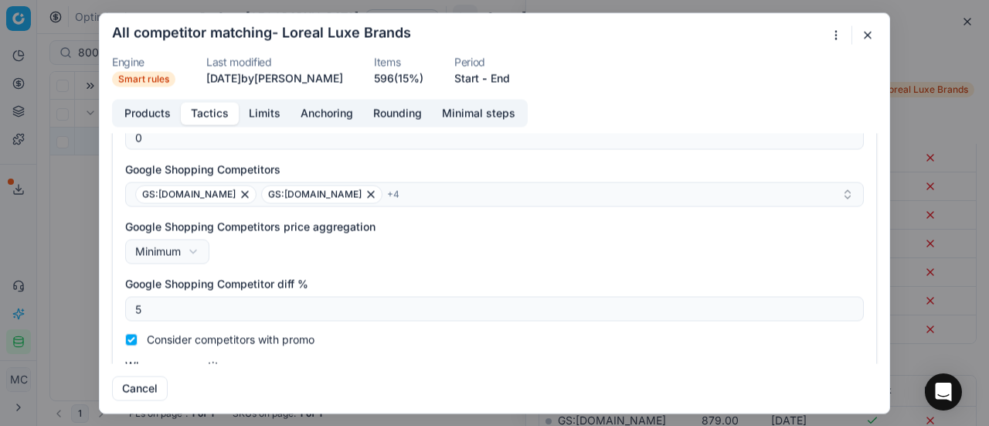
drag, startPoint x: 866, startPoint y: 33, endPoint x: 697, endPoint y: 12, distance: 169.9
click at [866, 33] on button "button" at bounding box center [868, 35] width 19 height 19
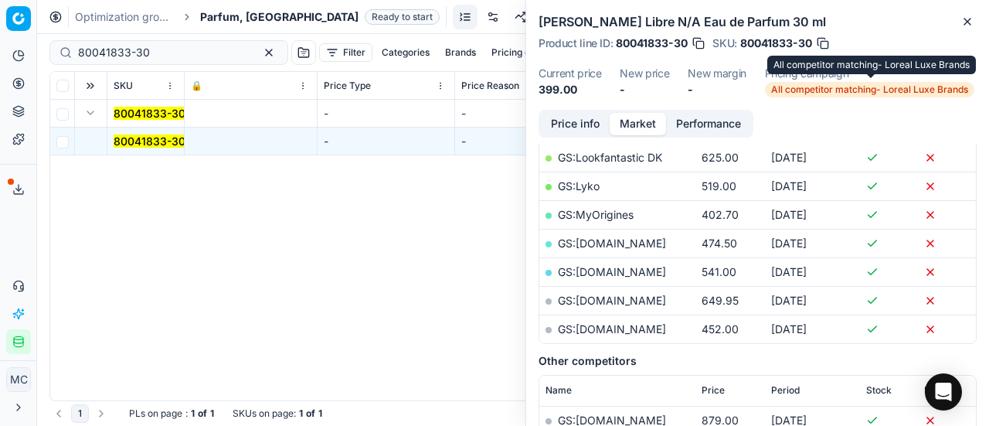
click at [849, 90] on span "All competitor matching- Loreal Luxe Brands" at bounding box center [869, 89] width 209 height 15
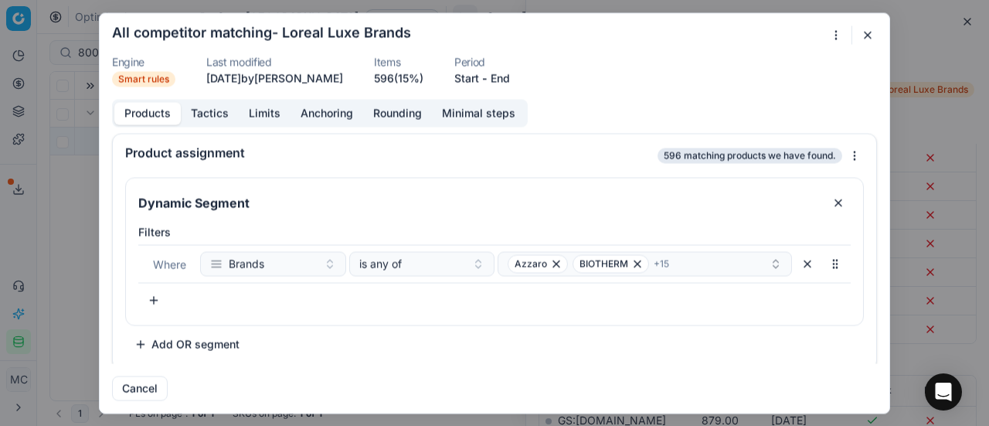
scroll to position [3, 0]
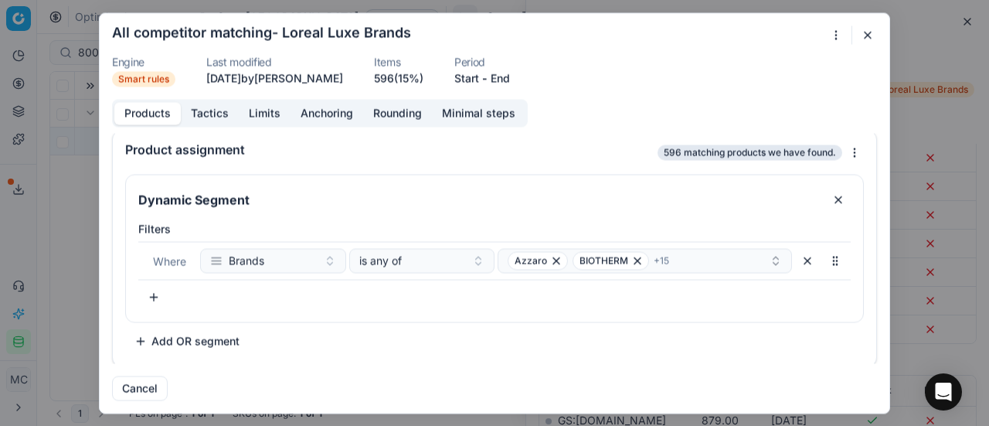
click at [863, 37] on button "button" at bounding box center [868, 35] width 19 height 19
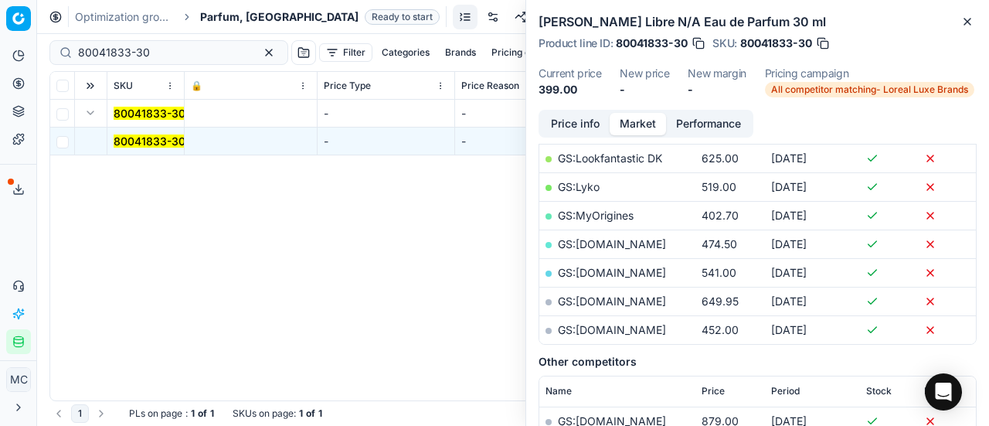
scroll to position [309, 0]
drag, startPoint x: 161, startPoint y: 50, endPoint x: 0, endPoint y: 29, distance: 162.2
click at [0, 29] on div "Pricing platform Analytics Pricing Product portfolio Templates Export service 2…" at bounding box center [494, 213] width 989 height 426
click at [223, 19] on span "Parfum, DK" at bounding box center [279, 16] width 158 height 15
drag, startPoint x: 172, startPoint y: 59, endPoint x: 0, endPoint y: 33, distance: 173.5
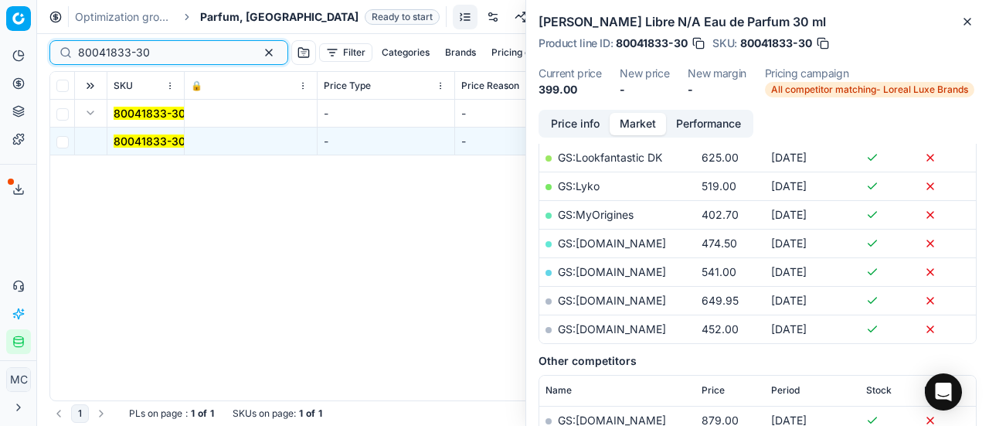
click at [0, 33] on div "Pricing platform Analytics Pricing Product portfolio Templates Export service 2…" at bounding box center [494, 213] width 989 height 426
paste input "20101469"
type input "20101469"
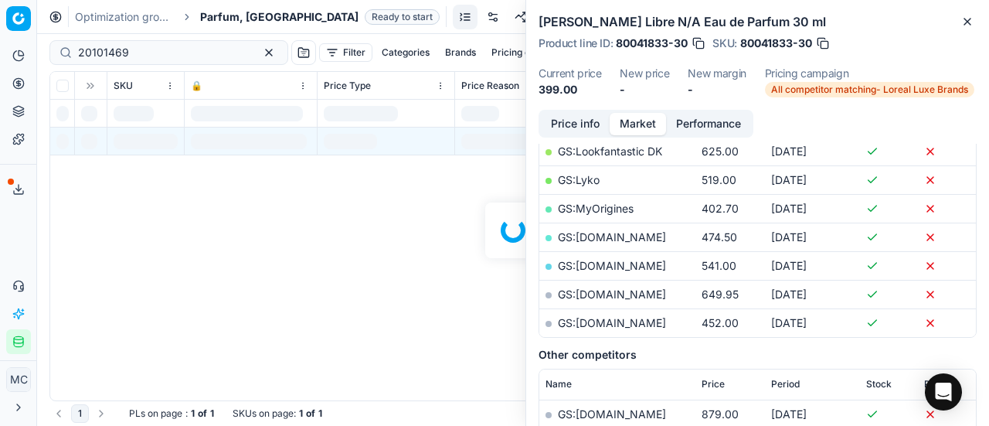
scroll to position [309, 0]
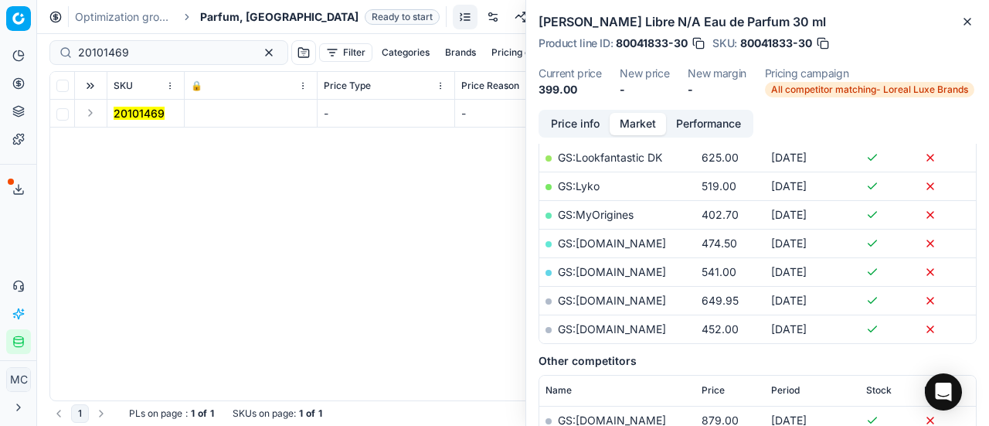
click at [90, 115] on button "Expand" at bounding box center [90, 113] width 19 height 19
click at [127, 138] on mark "20101469" at bounding box center [139, 140] width 51 height 13
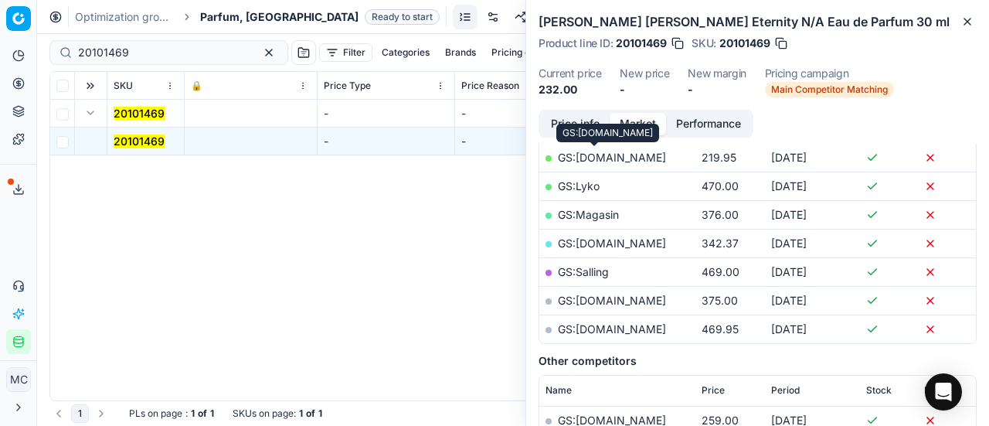
click at [607, 155] on link "GS:Luxplus.dk" at bounding box center [612, 157] width 108 height 13
click at [207, 18] on span "Parfum, DK" at bounding box center [279, 16] width 158 height 15
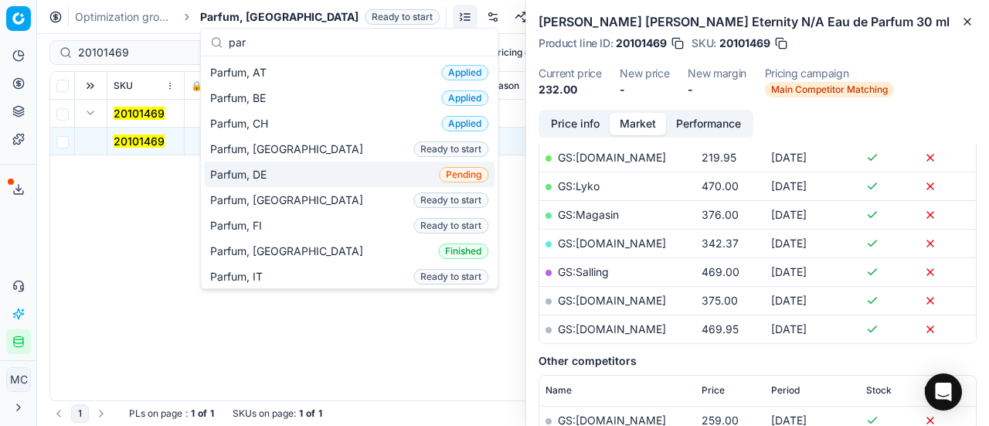
type input "par"
click at [280, 172] on div "Parfum, DE Pending" at bounding box center [349, 175] width 291 height 26
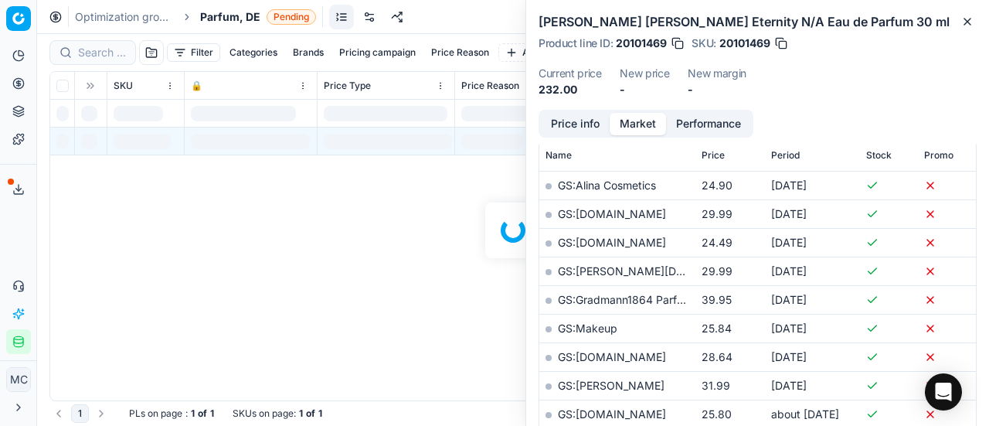
scroll to position [309, 0]
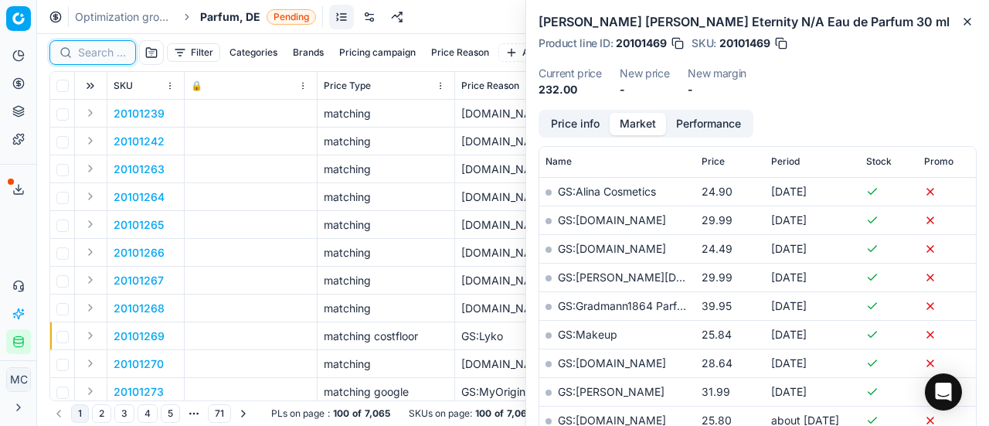
click at [107, 50] on input at bounding box center [102, 52] width 48 height 15
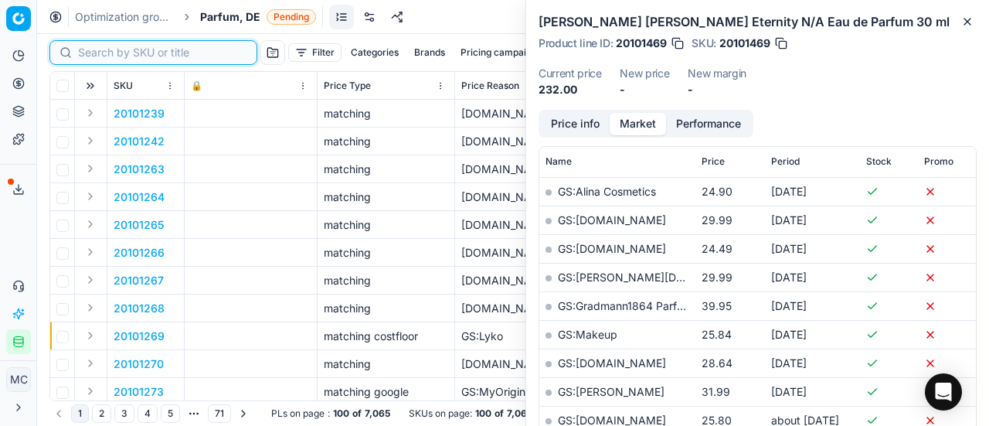
paste input "80052530-125"
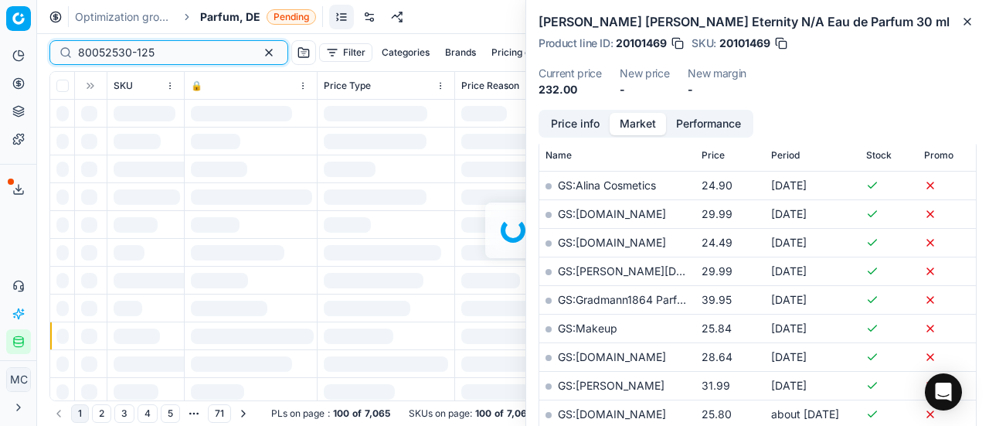
scroll to position [309, 0]
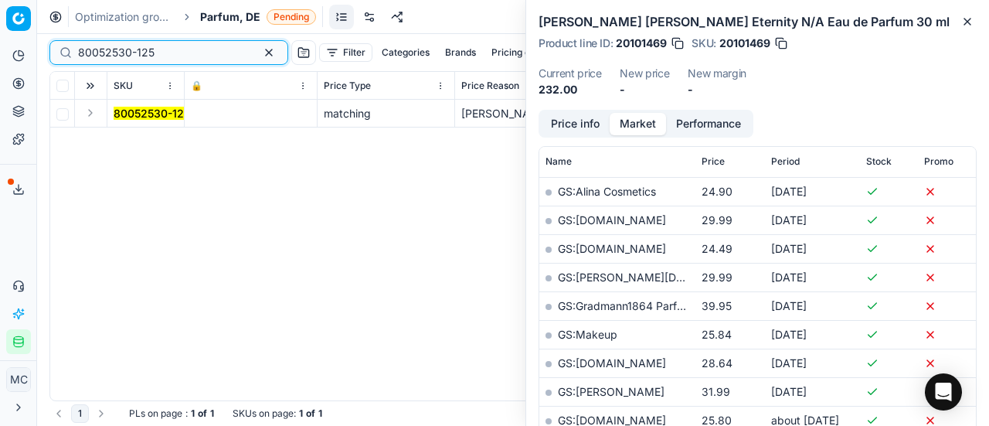
type input "80052530-125"
click at [90, 111] on button "Expand" at bounding box center [90, 113] width 19 height 19
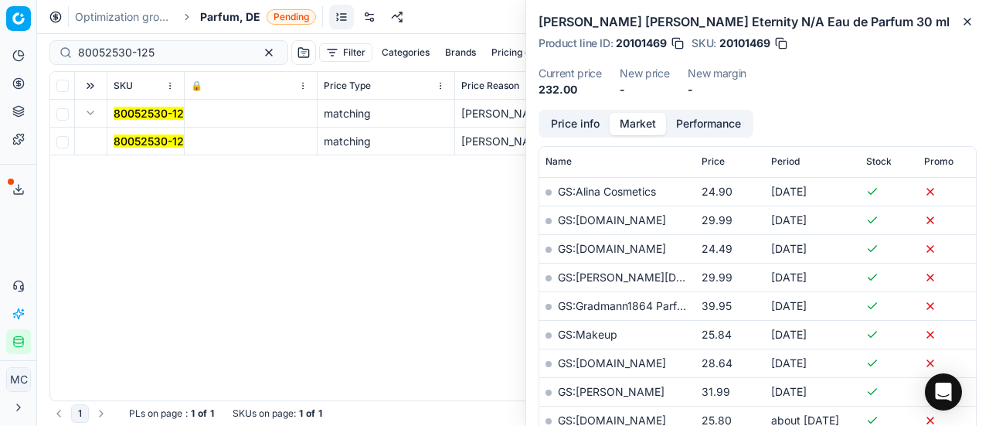
click at [122, 143] on mark "80052530-125" at bounding box center [152, 140] width 77 height 13
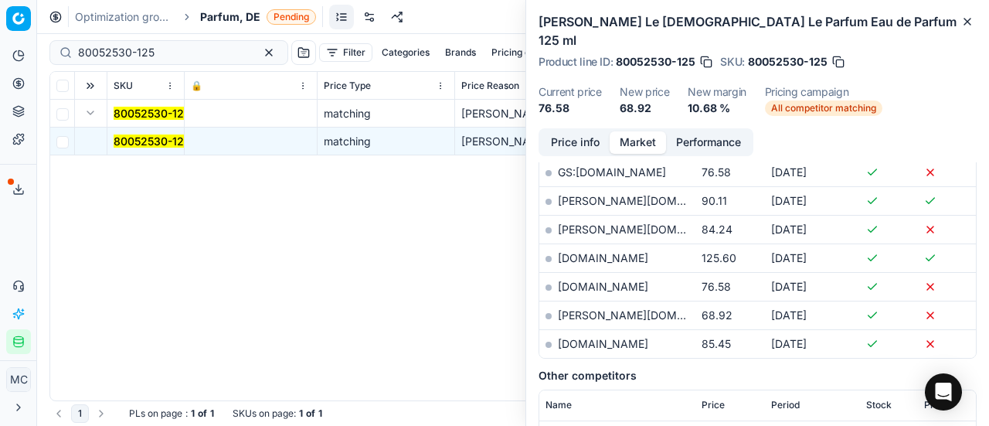
scroll to position [618, 0]
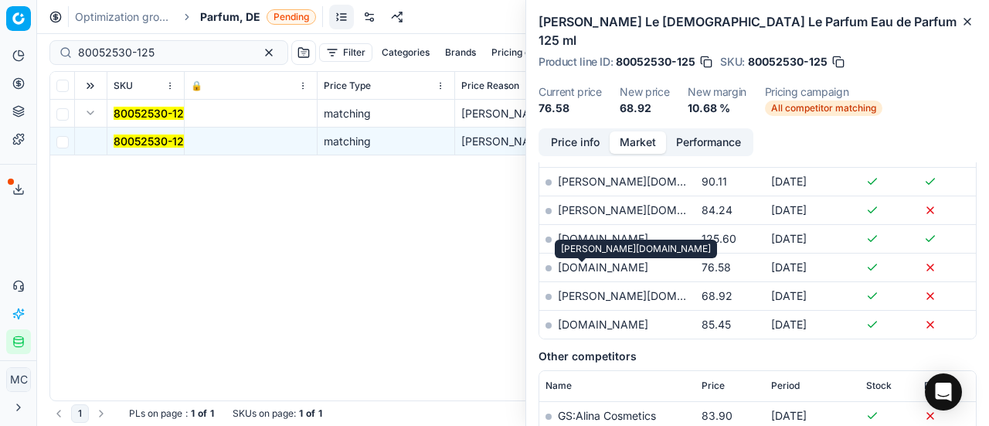
click at [587, 289] on link "pieper.de" at bounding box center [647, 295] width 179 height 13
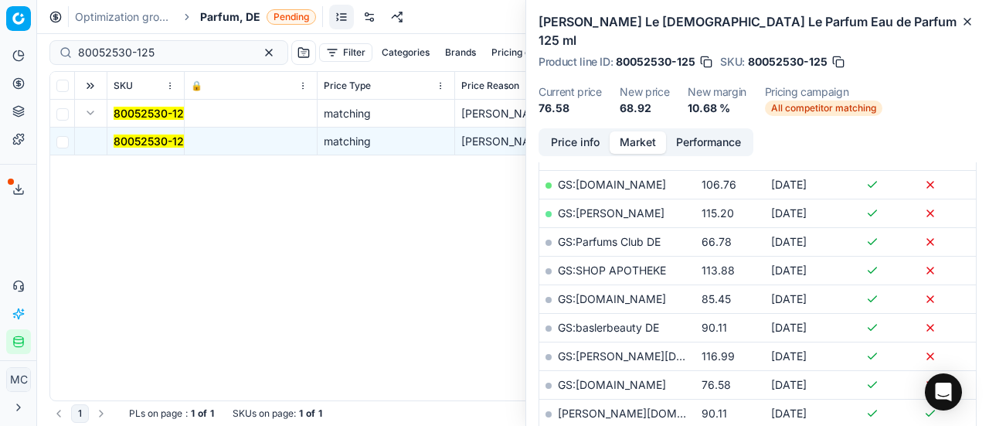
scroll to position [386, 0]
click at [585, 131] on button "Price info" at bounding box center [575, 142] width 69 height 22
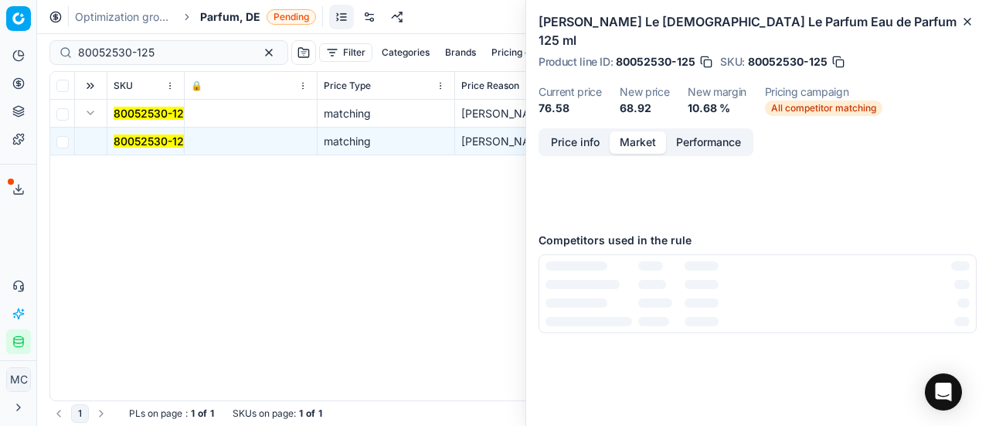
click at [654, 131] on button "Market" at bounding box center [638, 142] width 56 height 22
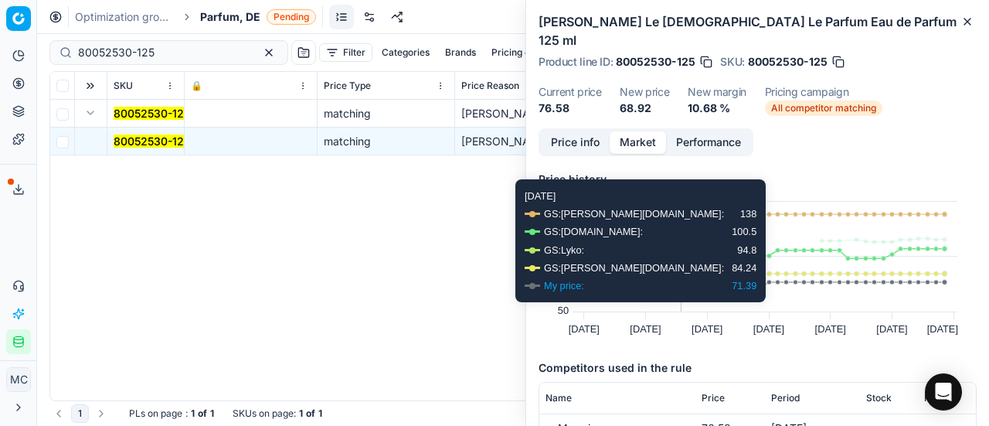
scroll to position [155, 0]
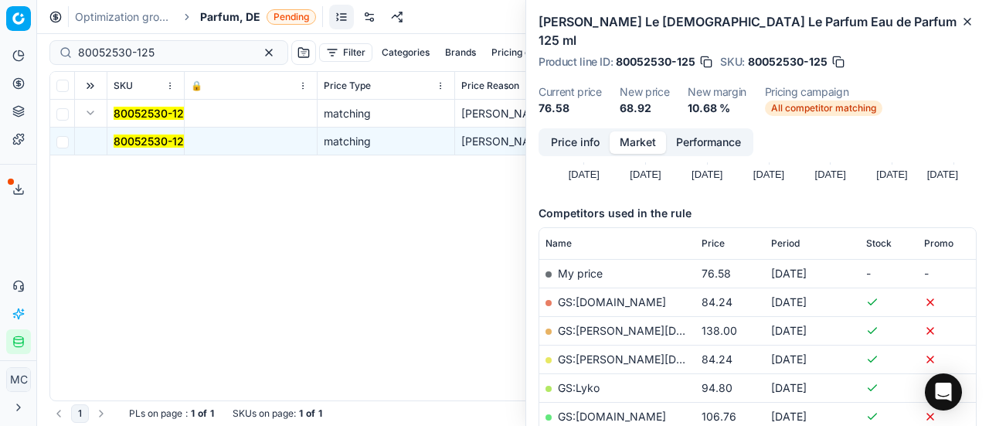
click at [578, 131] on button "Price info" at bounding box center [575, 142] width 69 height 22
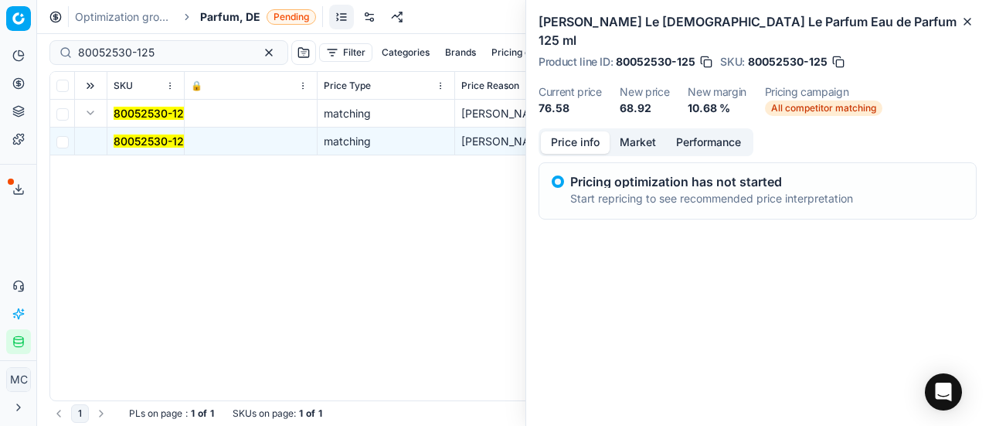
click at [227, 12] on span "Parfum, DE" at bounding box center [230, 16] width 60 height 15
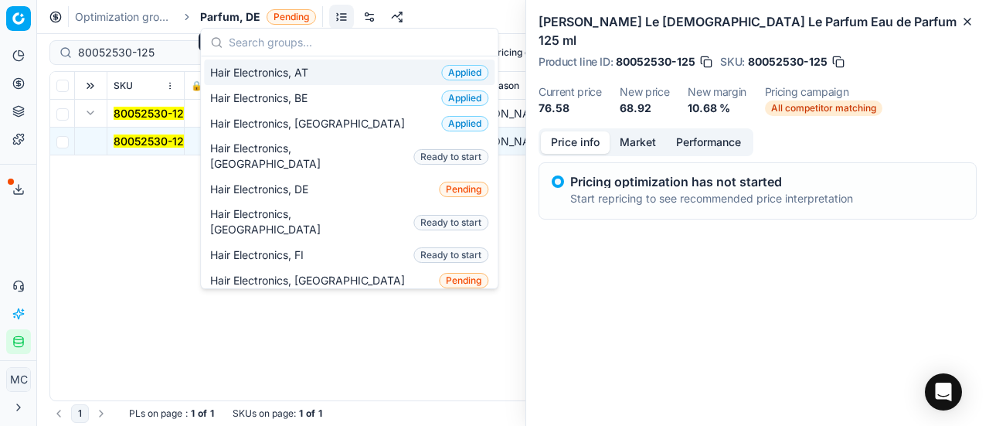
click at [227, 12] on span "Parfum, DE" at bounding box center [230, 16] width 60 height 15
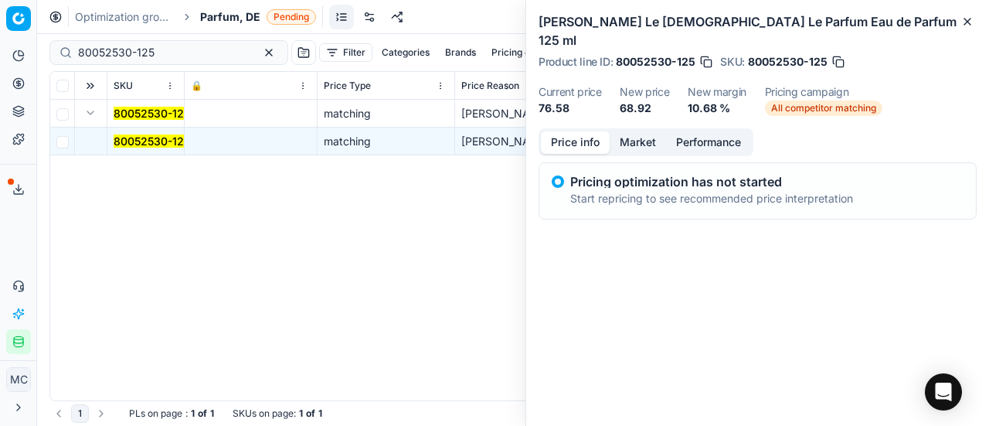
click at [110, 12] on link "Optimization groups" at bounding box center [124, 16] width 99 height 15
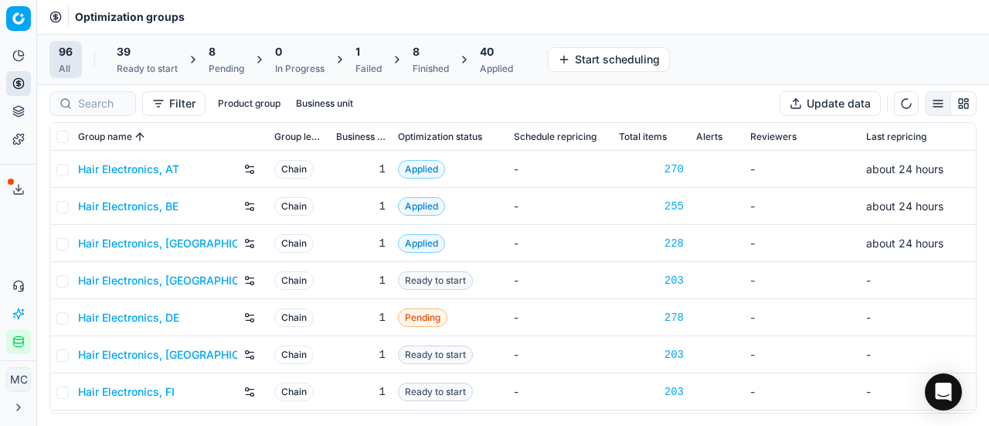
click at [238, 64] on div "Pending" at bounding box center [227, 69] width 36 height 12
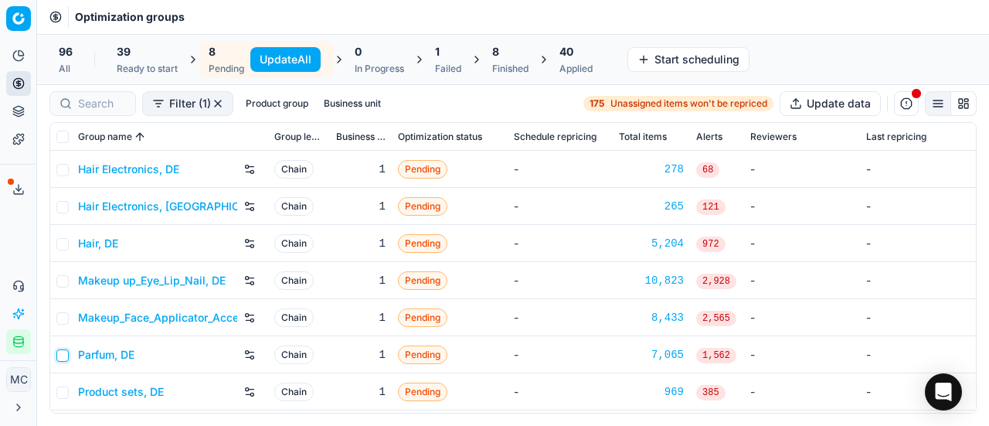
click at [62, 356] on input "checkbox" at bounding box center [62, 355] width 12 height 12
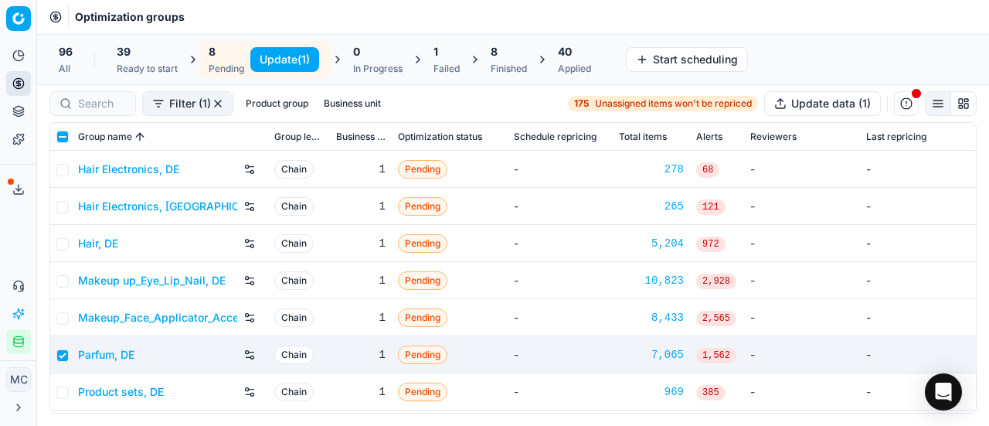
click at [301, 53] on button "Update (1)" at bounding box center [284, 59] width 69 height 25
checkbox input "false"
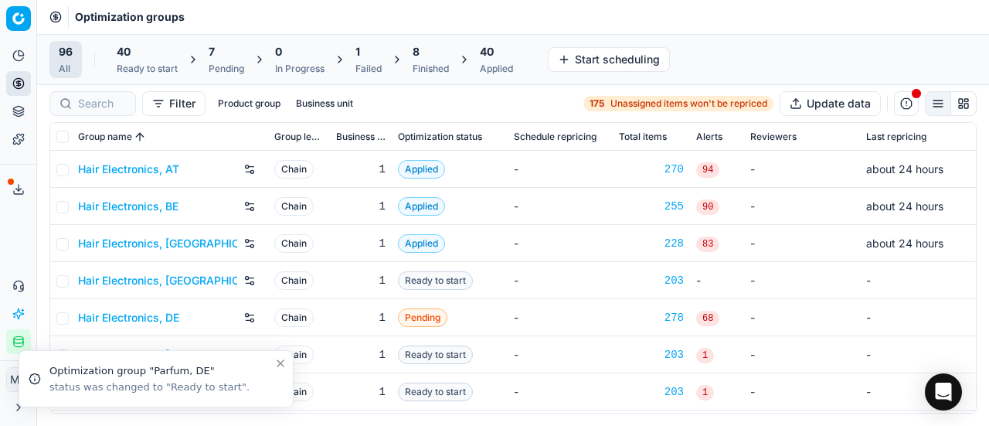
click at [378, 50] on div "1" at bounding box center [369, 51] width 26 height 15
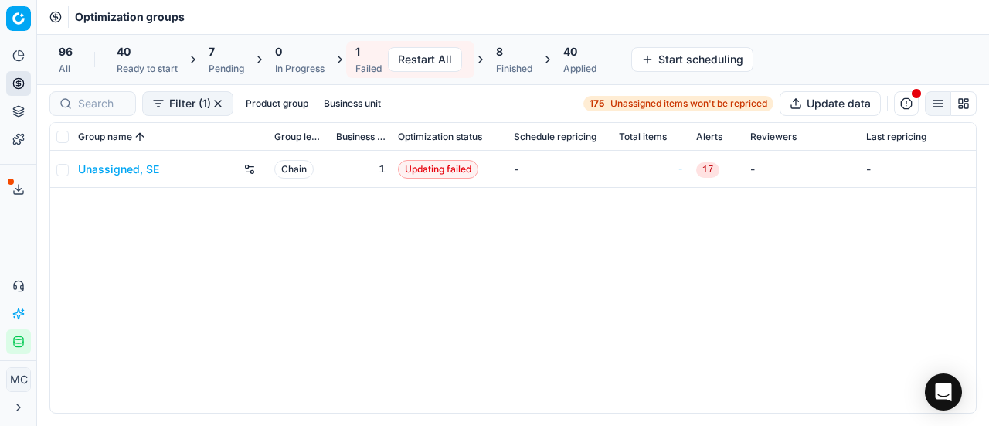
click at [519, 60] on div "8 Finished" at bounding box center [514, 59] width 36 height 31
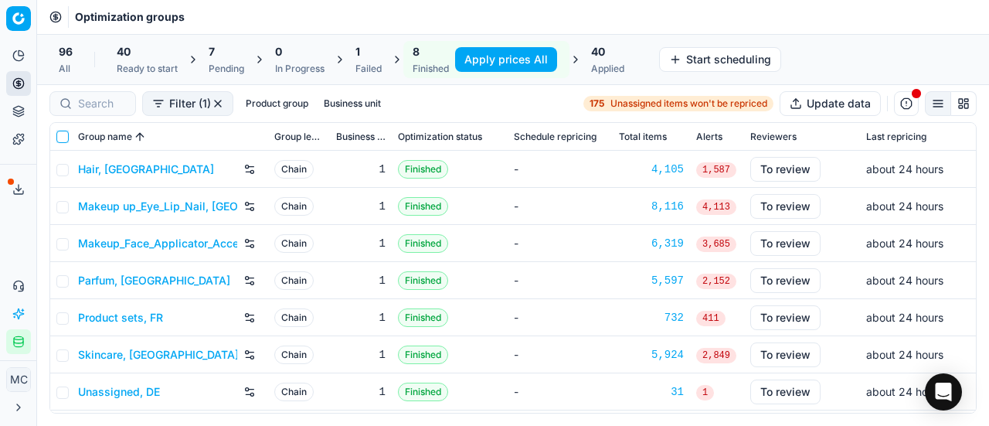
drag, startPoint x: 62, startPoint y: 132, endPoint x: 77, endPoint y: 129, distance: 15.0
click at [62, 132] on input "checkbox" at bounding box center [62, 137] width 12 height 12
checkbox input "true"
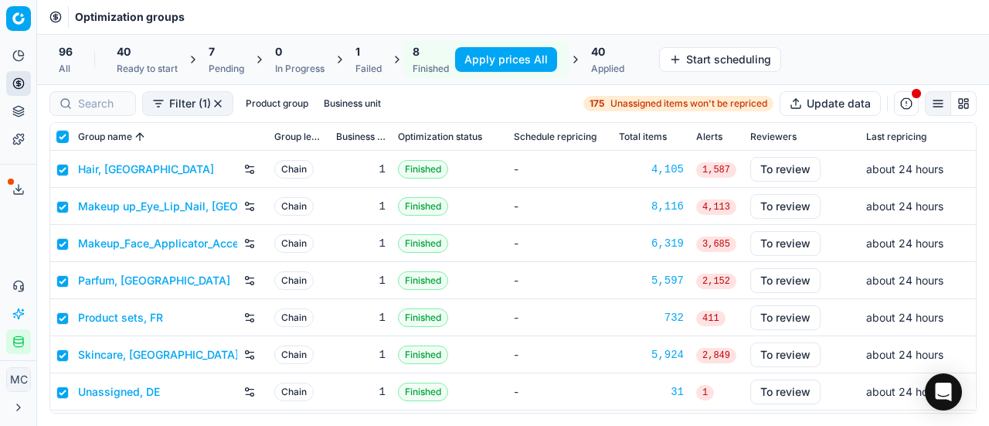
checkbox input "true"
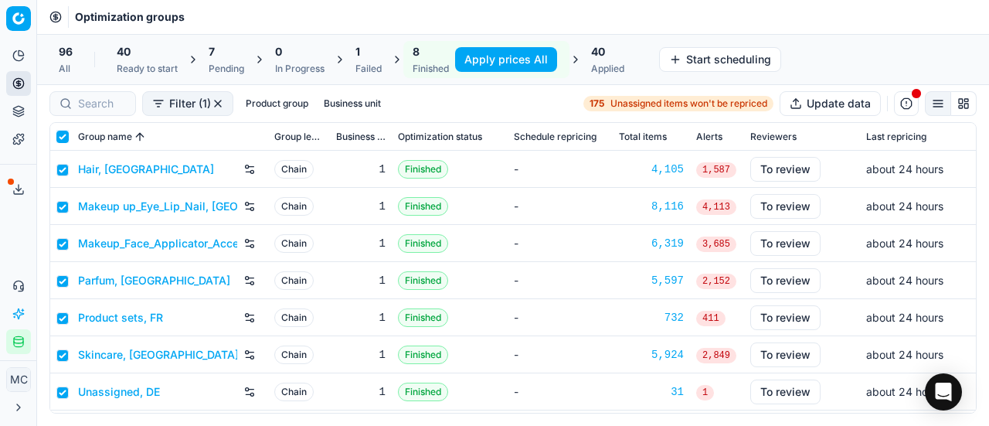
checkbox input "true"
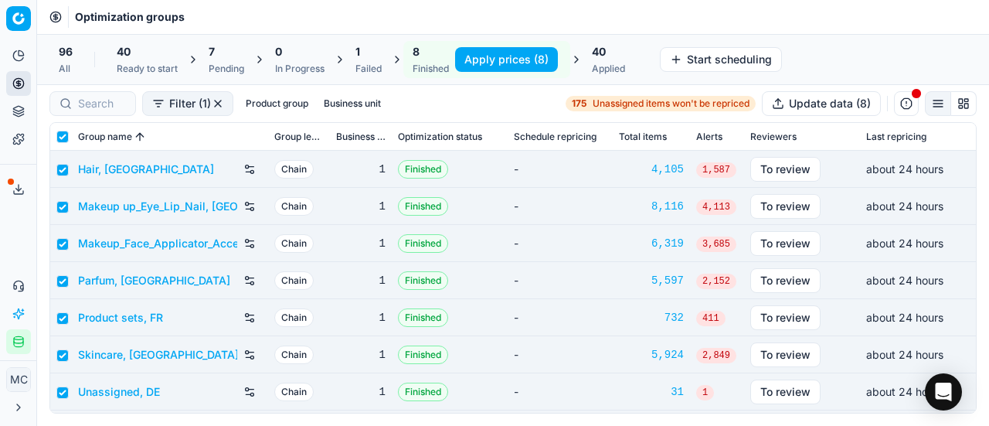
click at [487, 57] on button "Apply prices (8)" at bounding box center [506, 59] width 103 height 25
checkbox input "false"
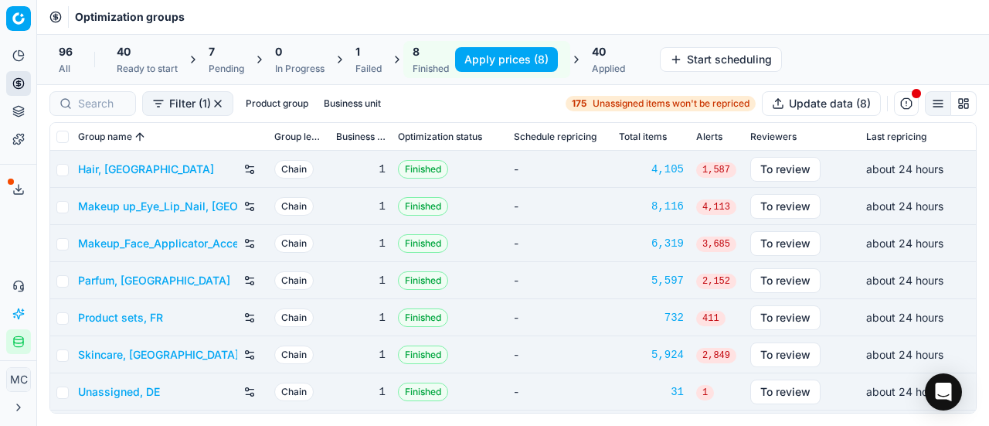
checkbox input "false"
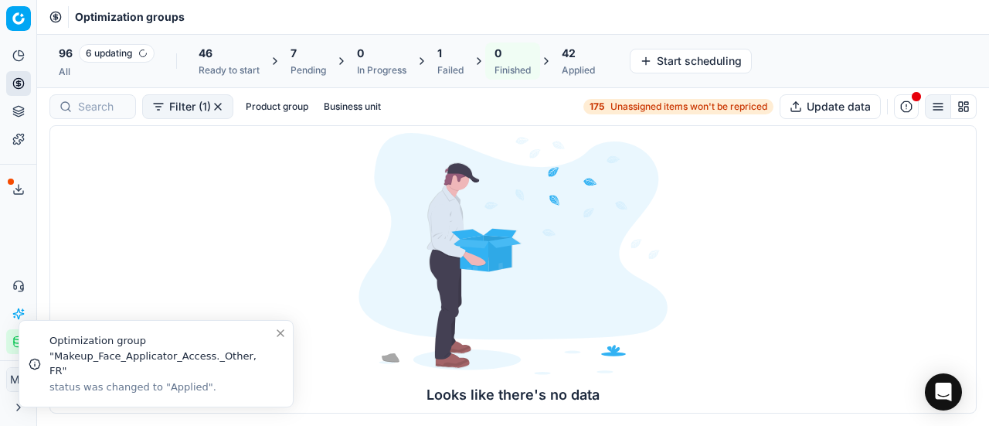
click at [582, 49] on div "42" at bounding box center [578, 53] width 33 height 15
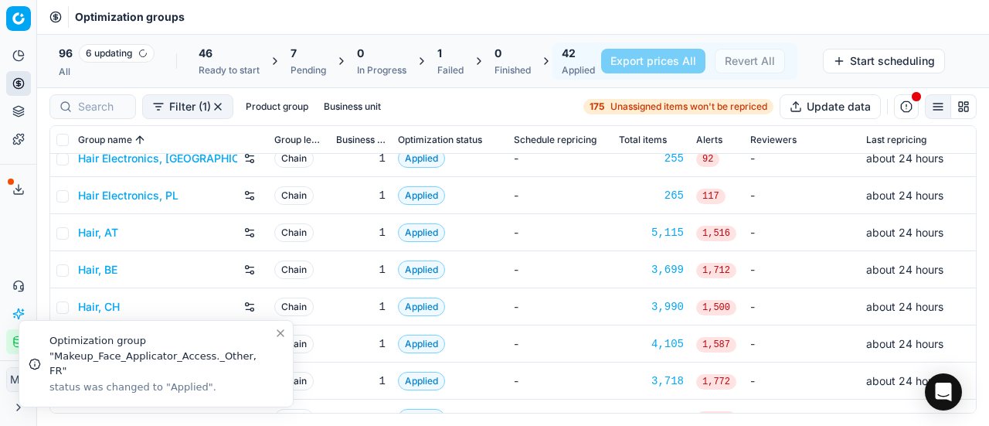
scroll to position [232, 0]
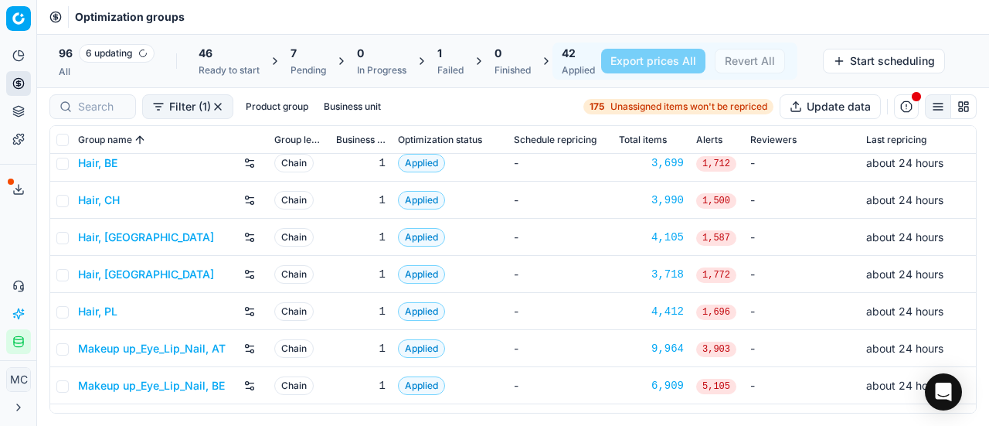
click at [99, 160] on link "Hair, BE" at bounding box center [97, 162] width 39 height 15
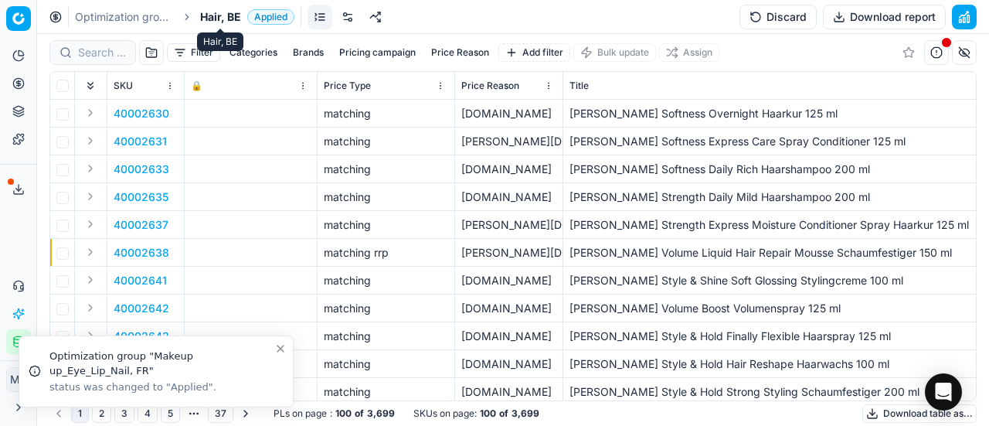
click at [236, 18] on span "Hair, BE" at bounding box center [220, 16] width 41 height 15
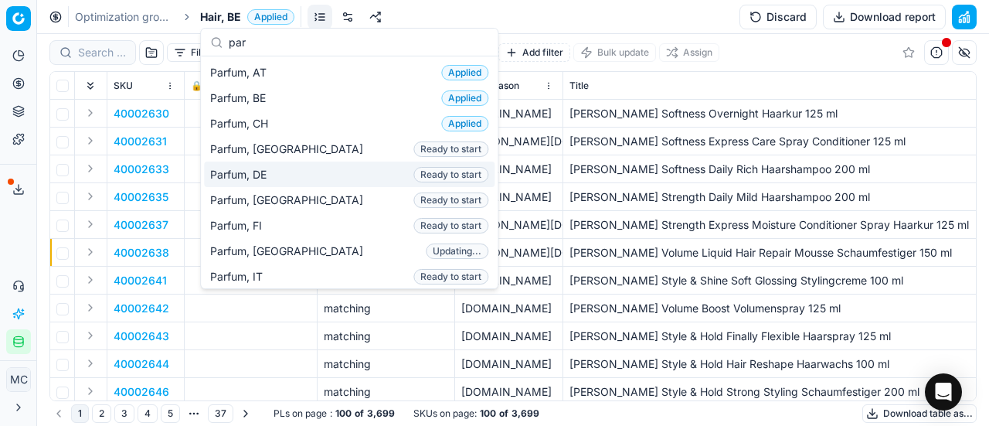
type input "par"
click at [281, 168] on div "Parfum, DE Ready to start" at bounding box center [349, 175] width 291 height 26
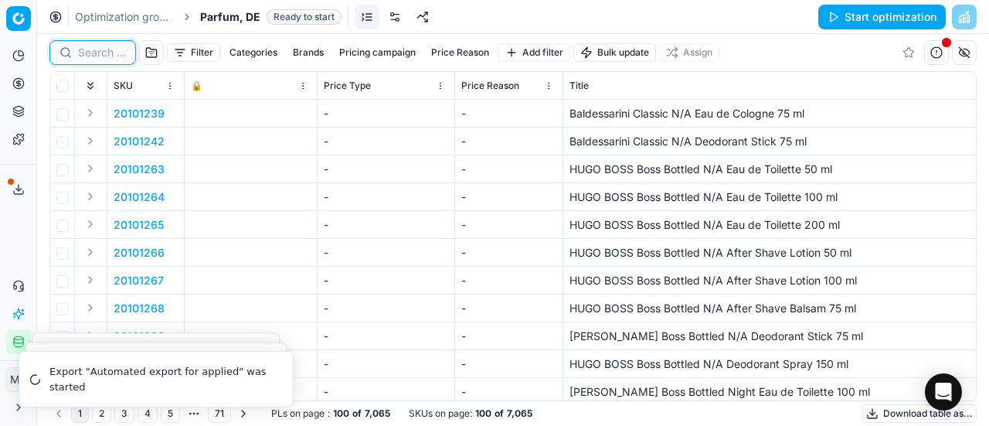
click at [91, 55] on input at bounding box center [102, 52] width 48 height 15
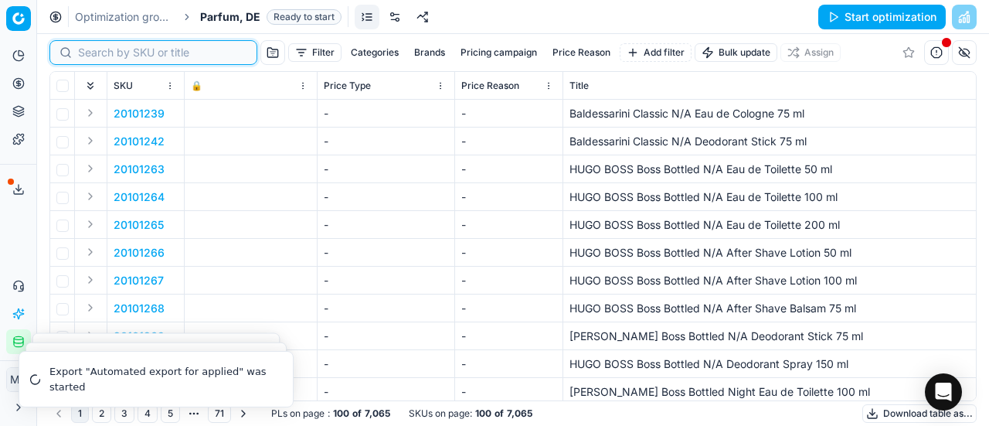
paste input "80052530-125"
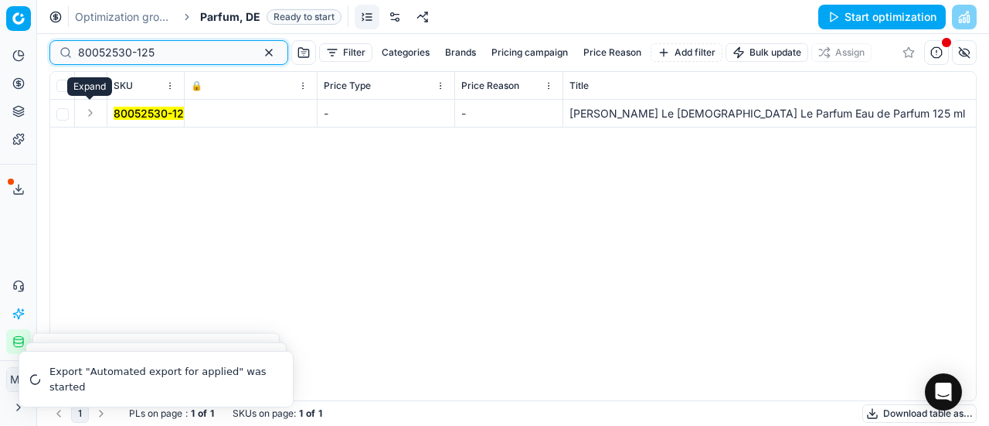
type input "80052530-125"
click at [92, 114] on button "Expand" at bounding box center [90, 113] width 19 height 19
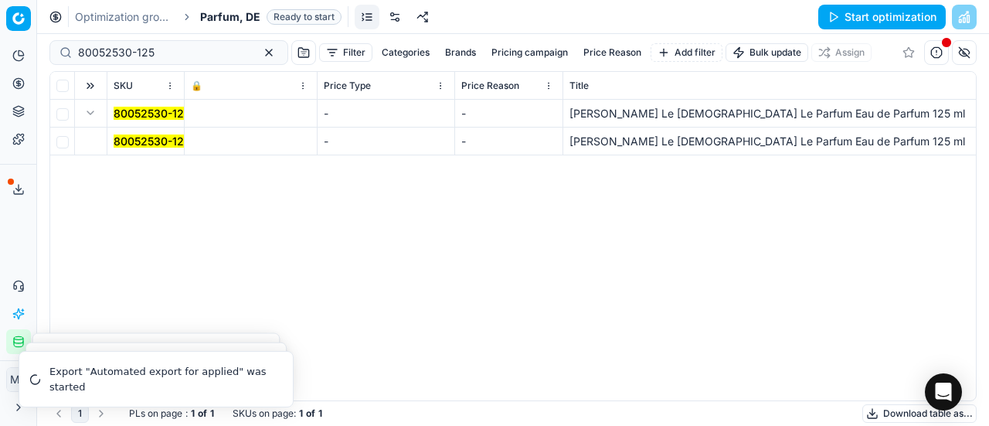
click at [126, 138] on mark "80052530-125" at bounding box center [152, 140] width 77 height 13
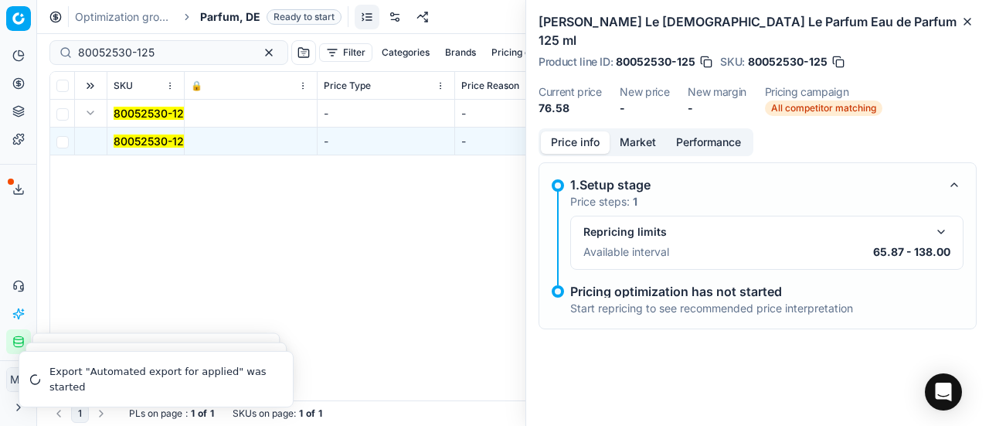
click at [946, 223] on button "button" at bounding box center [941, 232] width 19 height 19
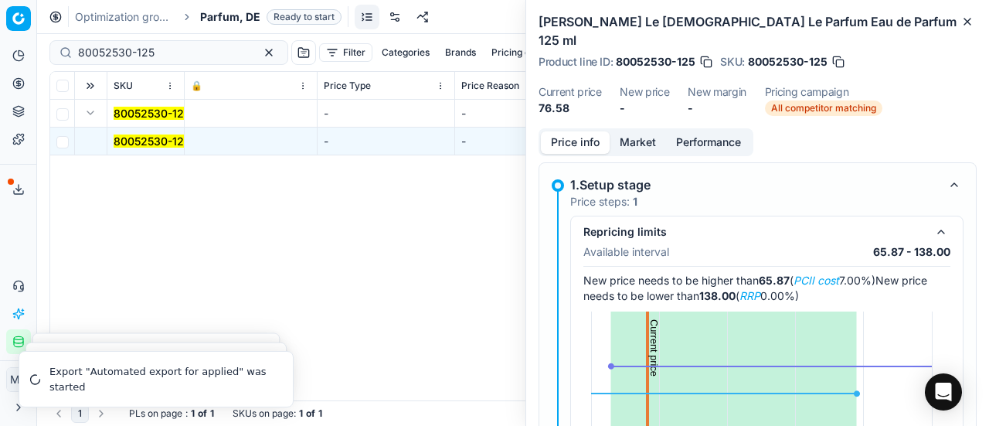
click at [946, 216] on div "Repricing limits Available interval 65.87 - 138.00 New price needs to be higher…" at bounding box center [766, 392] width 393 height 353
click at [935, 223] on button "button" at bounding box center [941, 232] width 19 height 19
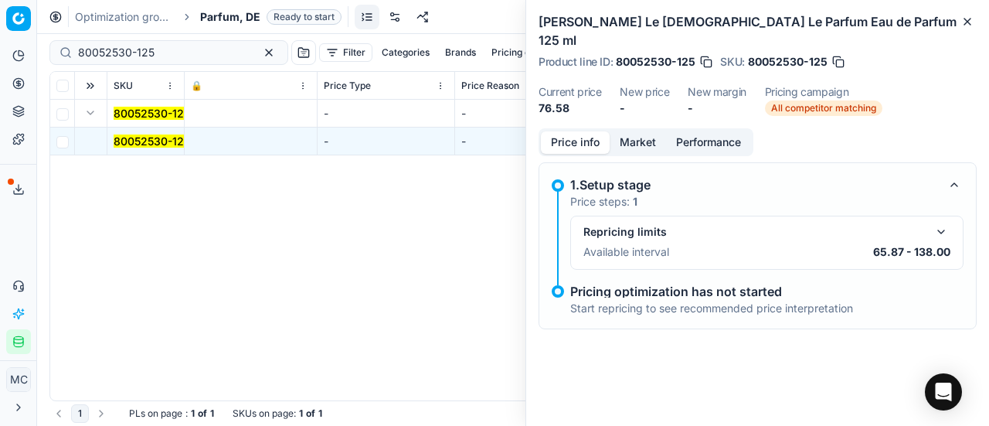
click at [130, 16] on link "Optimization groups" at bounding box center [124, 16] width 99 height 15
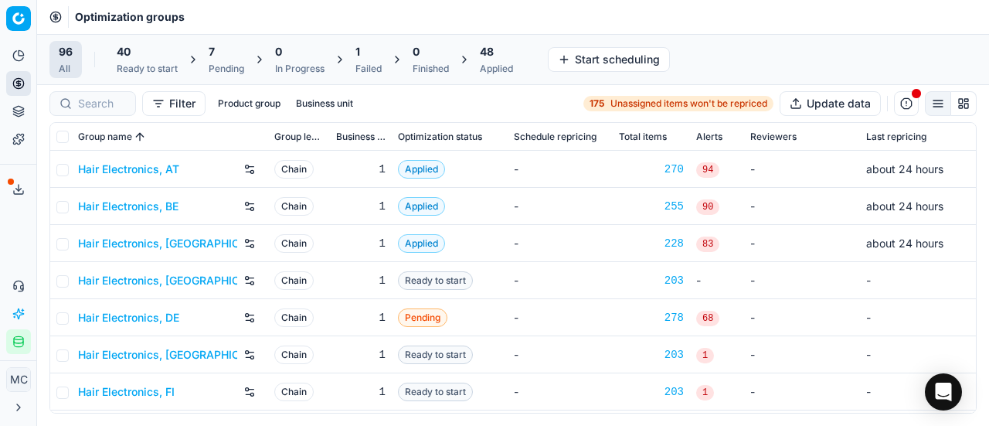
click at [482, 57] on div "48 Applied" at bounding box center [497, 59] width 52 height 37
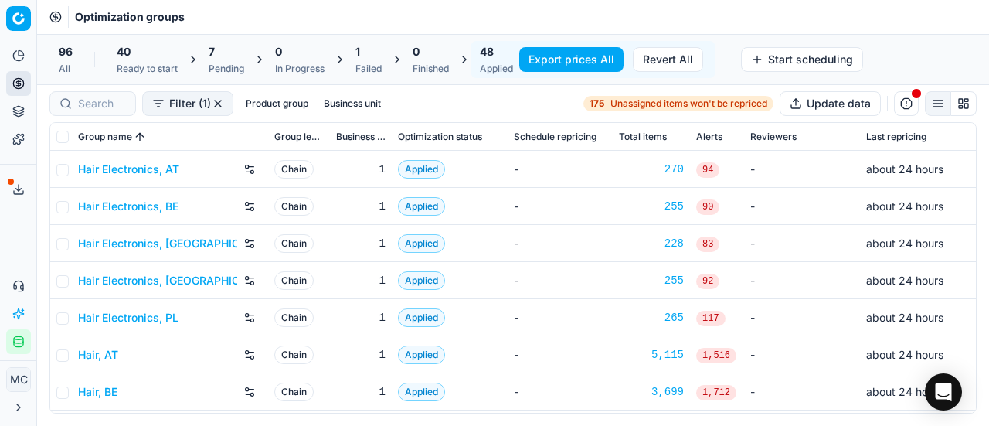
click at [123, 173] on link "Hair Electronics, AT" at bounding box center [128, 169] width 101 height 15
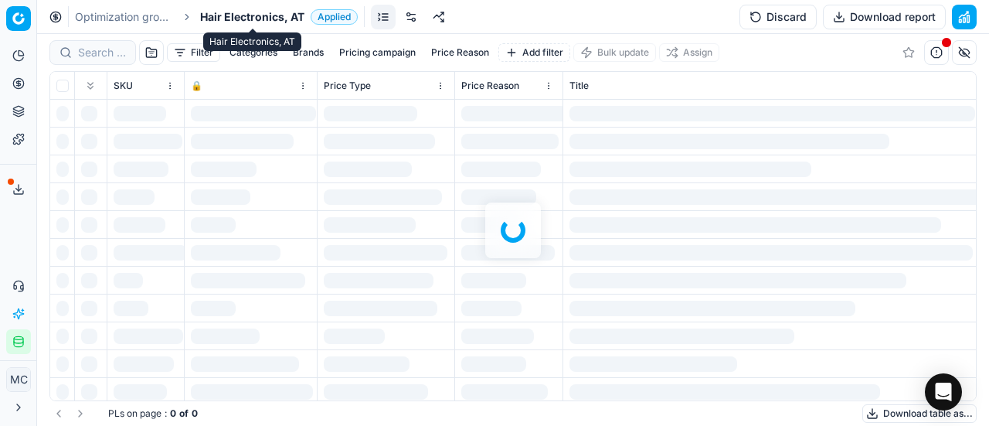
click at [209, 14] on span "Hair Electronics, AT" at bounding box center [252, 16] width 104 height 15
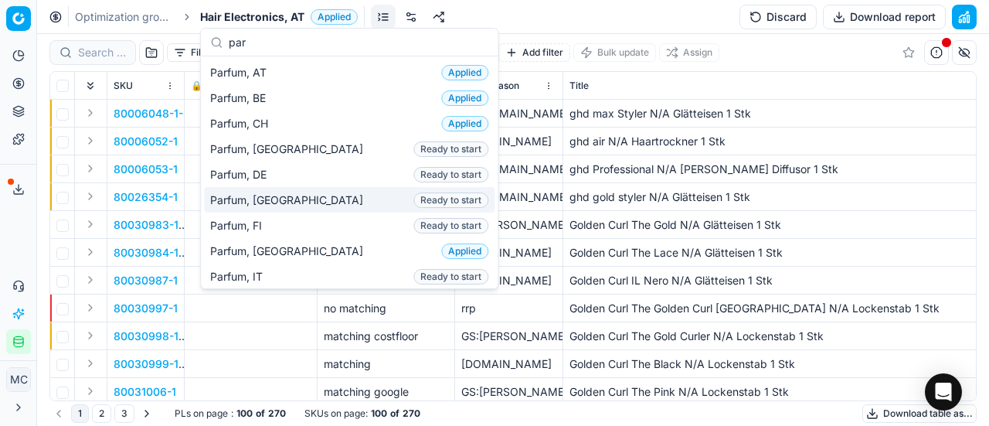
type input "par"
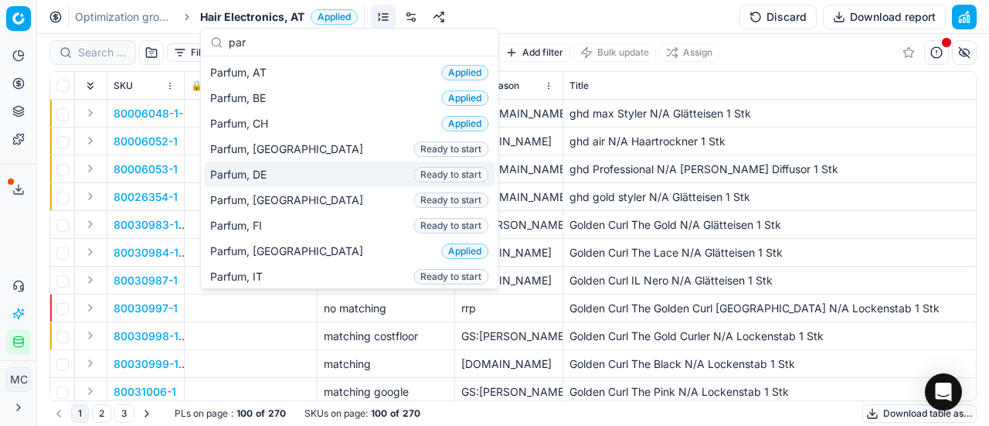
click at [287, 168] on div "Parfum, DE Ready to start" at bounding box center [349, 175] width 291 height 26
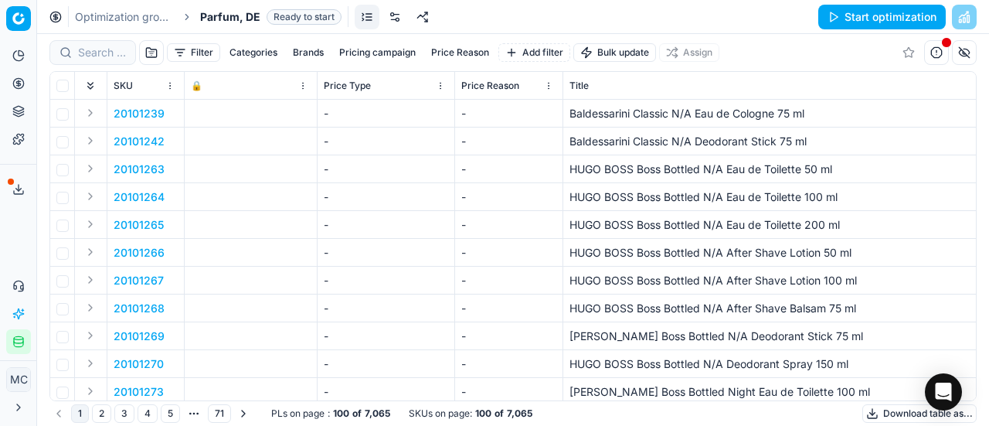
click at [122, 16] on link "Optimization groups" at bounding box center [124, 16] width 99 height 15
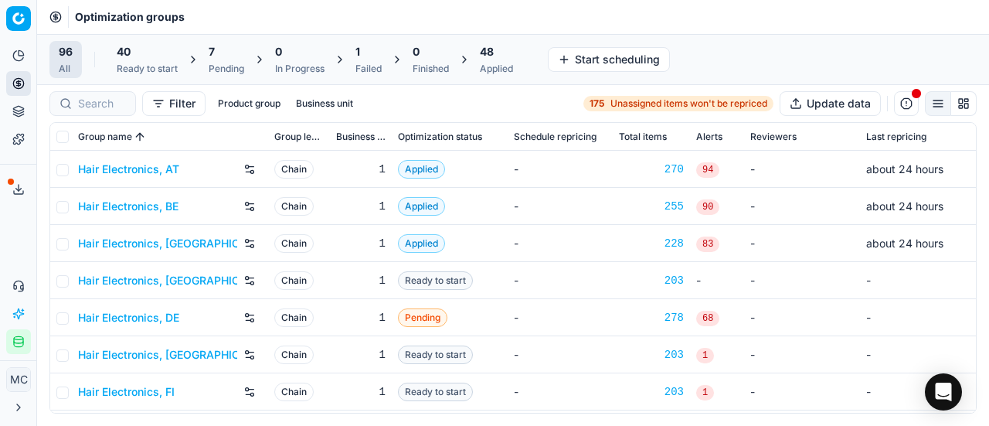
click at [218, 63] on div "Pending" at bounding box center [227, 69] width 36 height 12
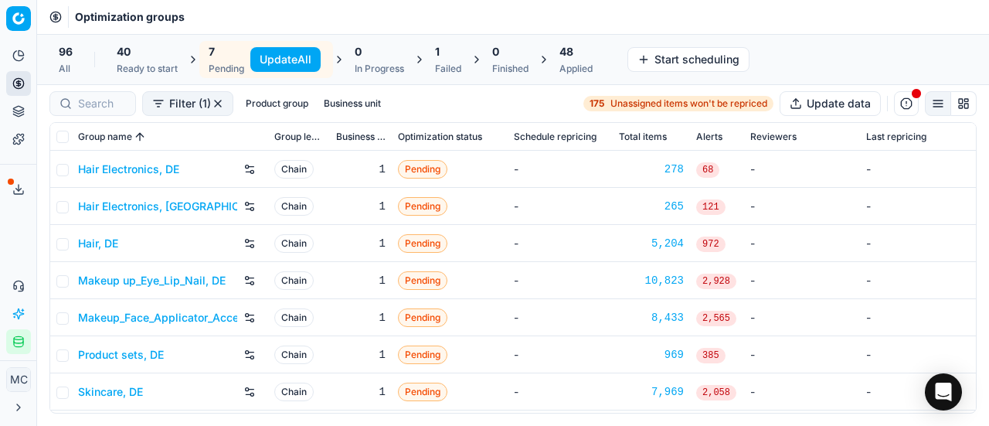
click at [568, 53] on span "48" at bounding box center [567, 51] width 14 height 15
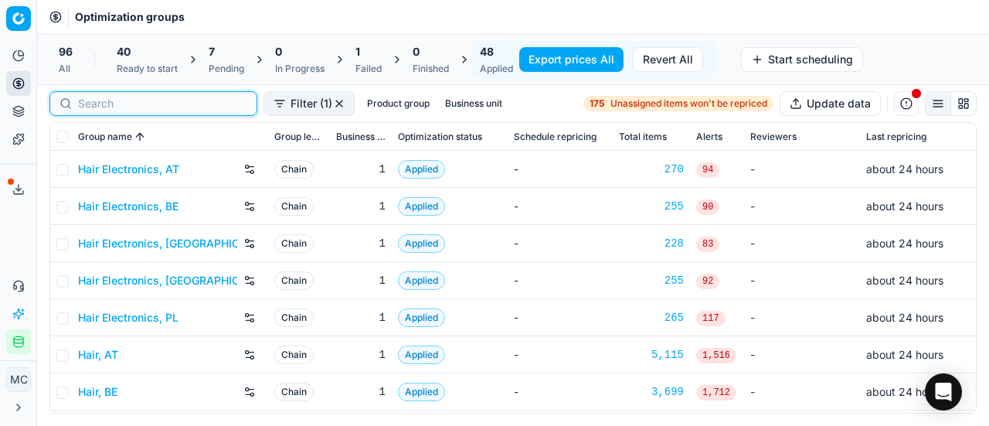
click at [93, 103] on input at bounding box center [162, 103] width 169 height 15
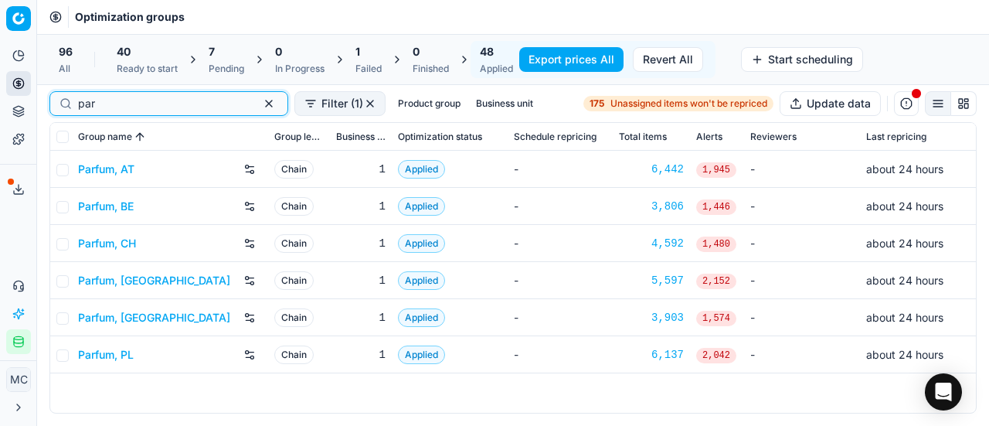
type input "par"
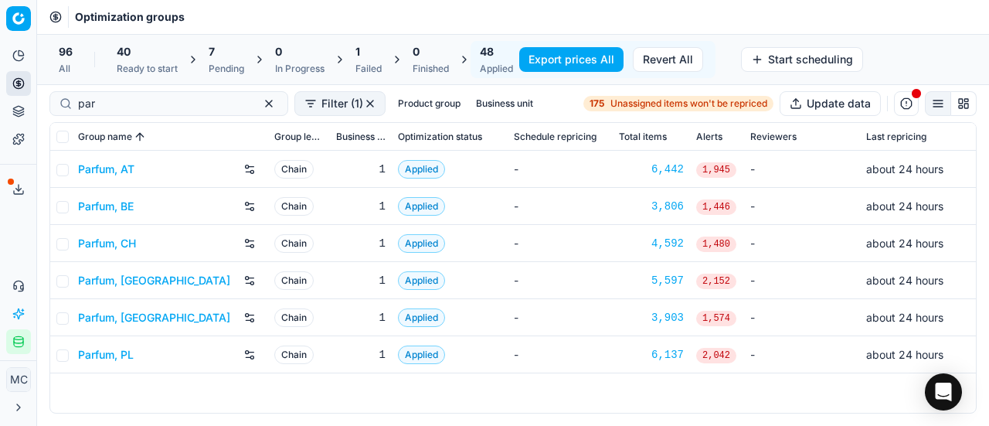
click at [224, 63] on div "Pending" at bounding box center [227, 69] width 36 height 12
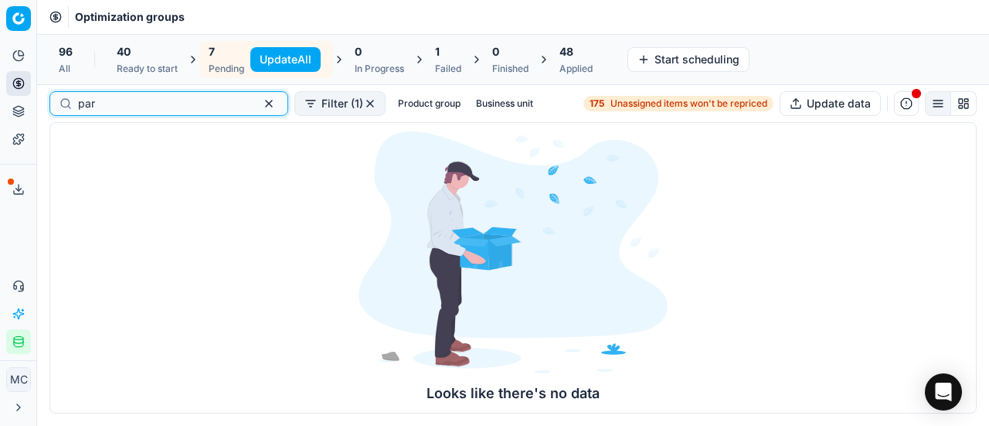
click at [158, 106] on input "par" at bounding box center [162, 103] width 169 height 15
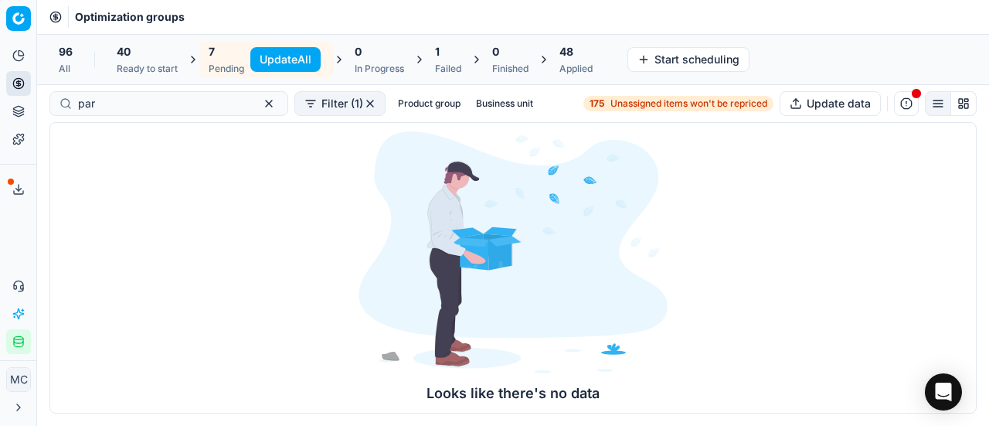
click at [153, 63] on div "Ready to start" at bounding box center [147, 69] width 61 height 12
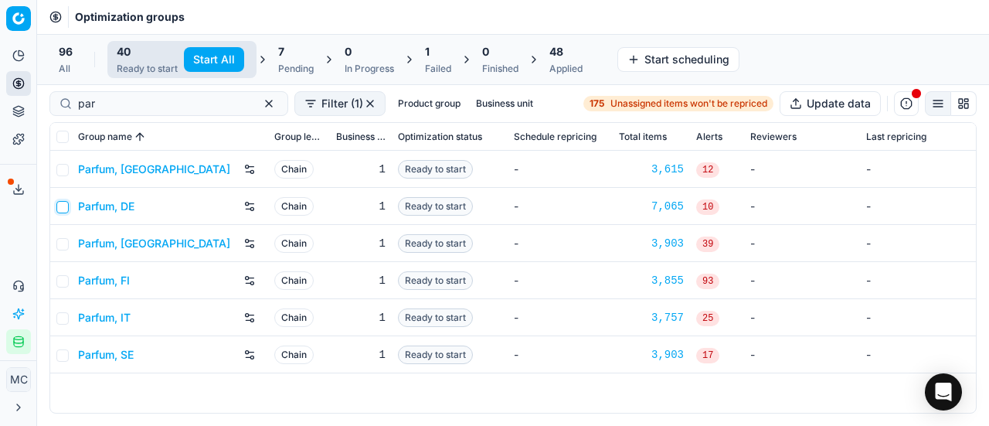
click at [63, 207] on input "checkbox" at bounding box center [62, 207] width 12 height 12
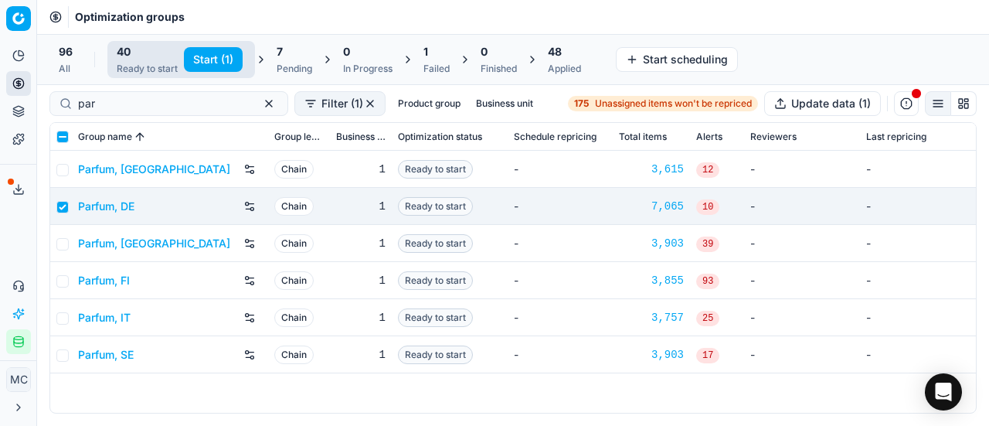
click at [223, 64] on button "Start (1)" at bounding box center [213, 59] width 59 height 25
checkbox input "false"
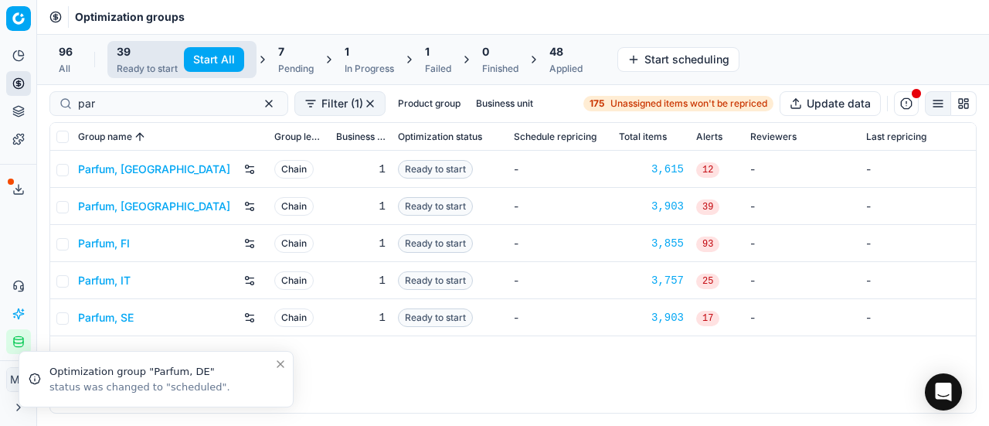
click at [284, 364] on icon "Close toast" at bounding box center [280, 364] width 12 height 12
click at [501, 52] on div "1" at bounding box center [500, 51] width 36 height 15
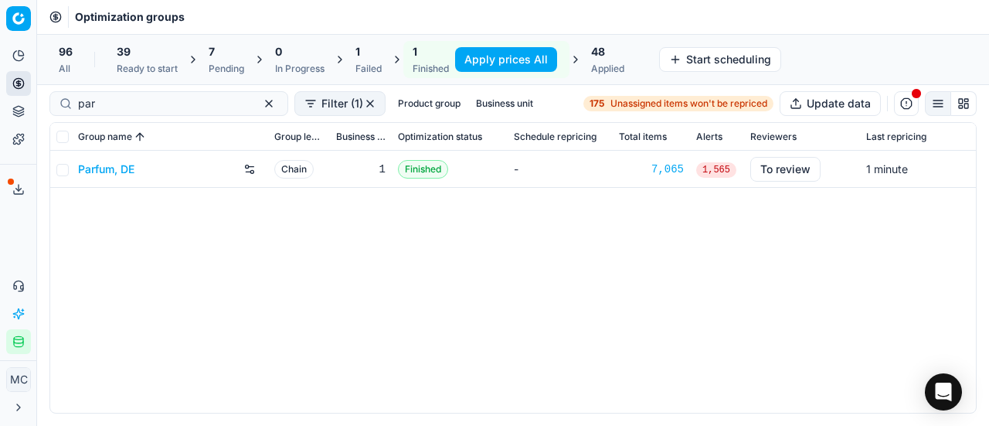
click at [515, 60] on button "Apply prices All" at bounding box center [506, 59] width 102 height 25
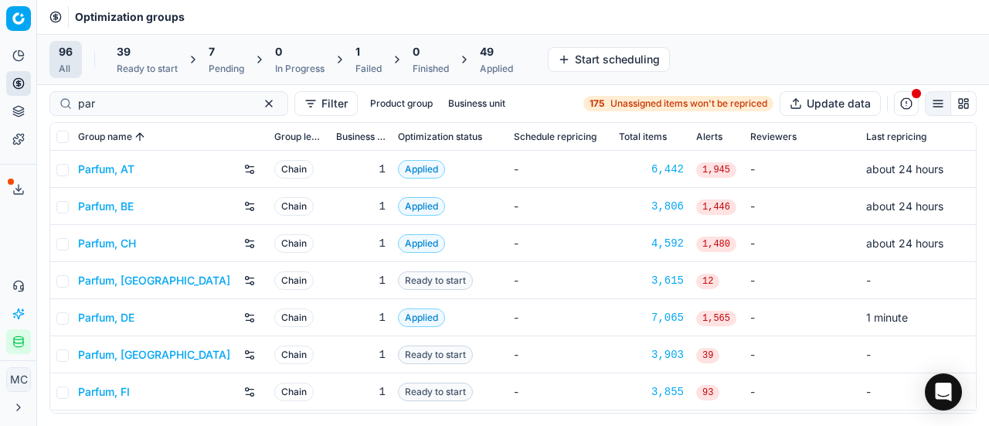
click at [121, 314] on link "Parfum, DE" at bounding box center [106, 317] width 56 height 15
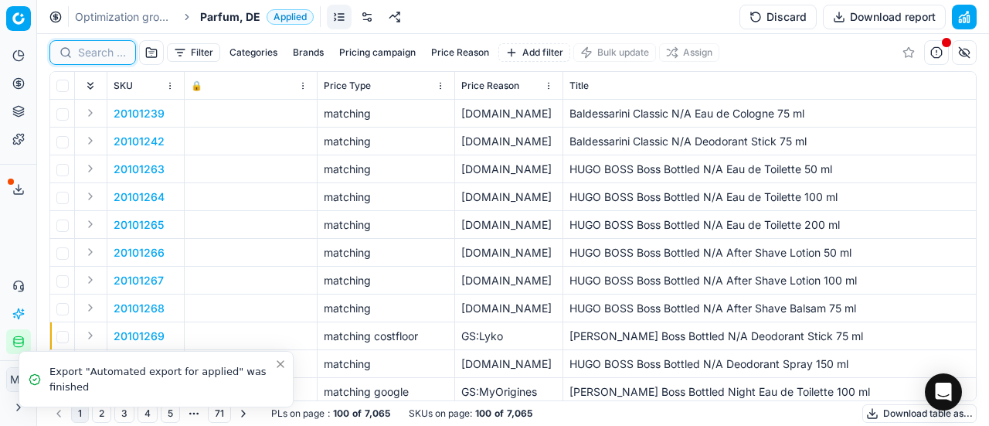
click at [113, 55] on input at bounding box center [102, 52] width 48 height 15
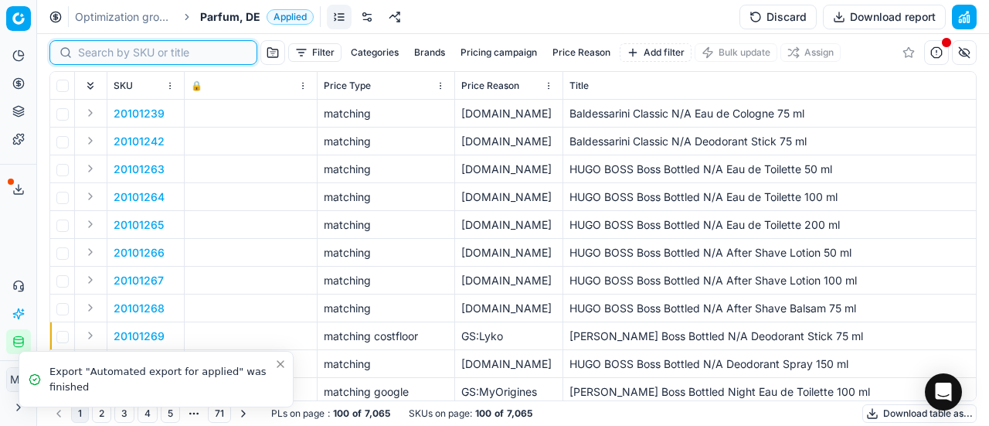
paste input "80052530-125"
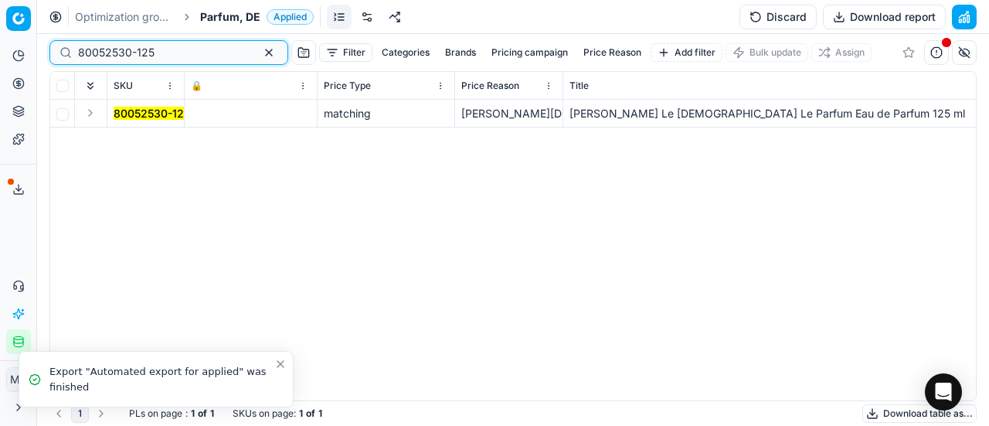
type input "80052530-125"
click at [90, 117] on button "Expand" at bounding box center [90, 113] width 19 height 19
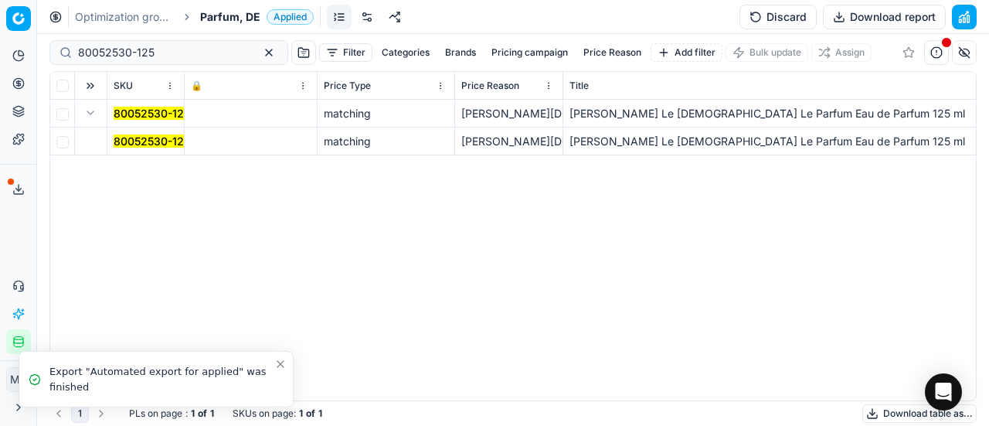
drag, startPoint x: 128, startPoint y: 143, endPoint x: 201, endPoint y: 134, distance: 73.2
click at [128, 143] on mark "80052530-125" at bounding box center [152, 140] width 77 height 13
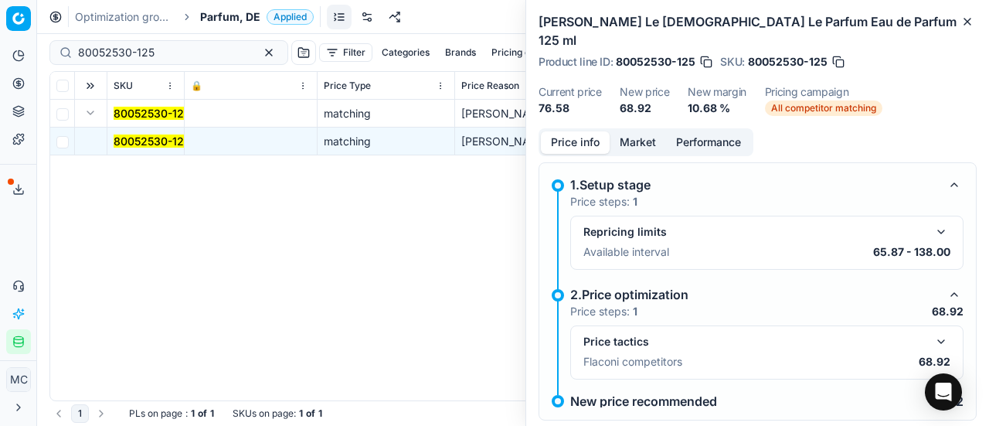
click at [934, 332] on button "button" at bounding box center [941, 341] width 19 height 19
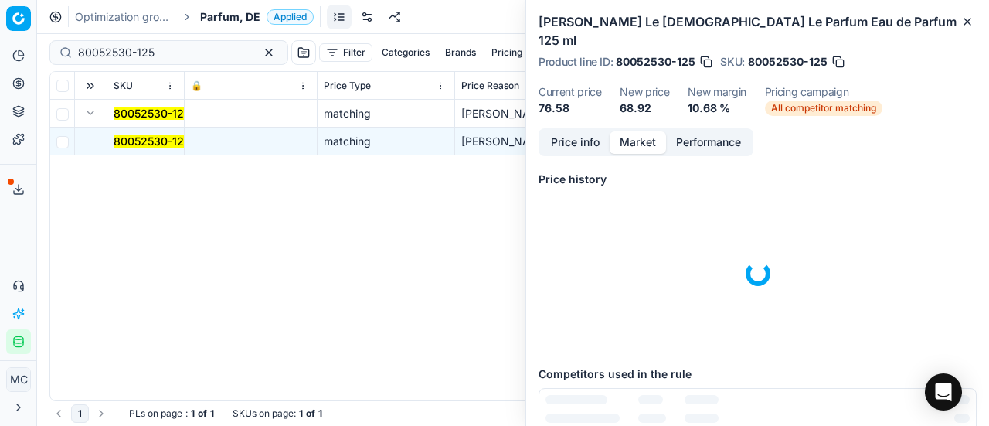
click at [645, 131] on button "Market" at bounding box center [638, 142] width 56 height 22
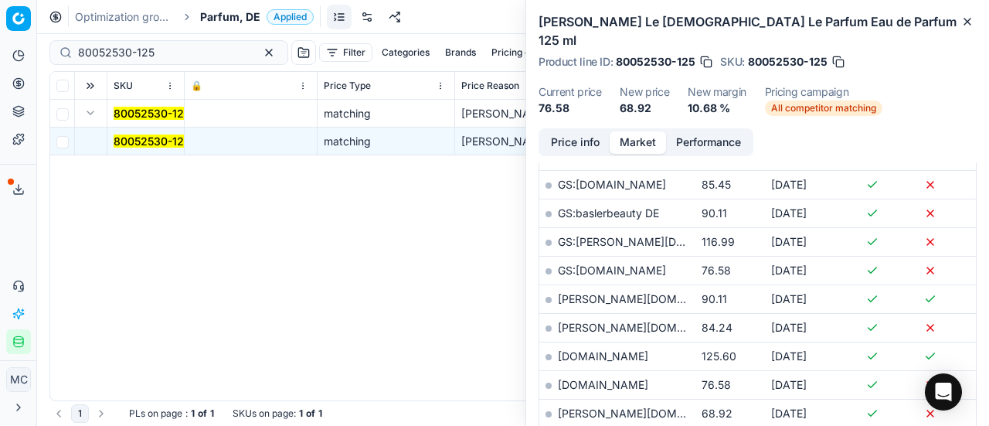
scroll to position [655, 0]
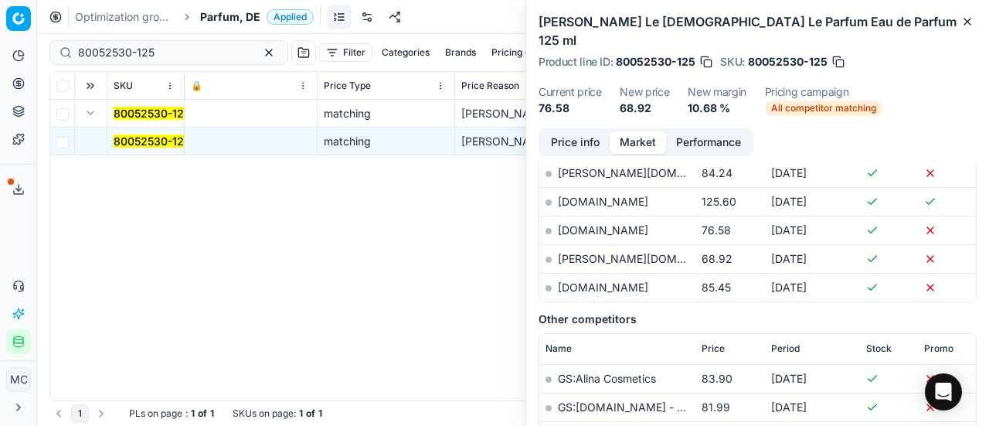
click at [588, 252] on link "pieper.de" at bounding box center [647, 258] width 179 height 13
click at [224, 19] on span "Parfum, DE" at bounding box center [230, 16] width 60 height 15
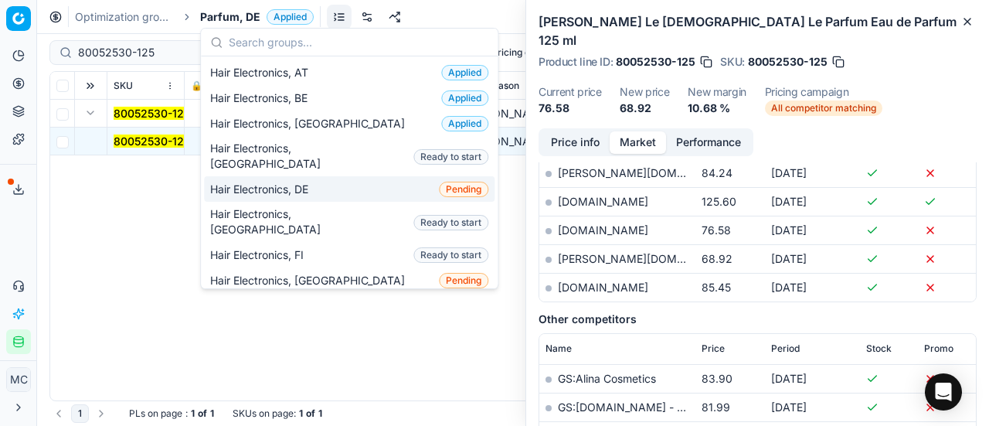
click at [338, 176] on div "Hair Electronics, DE Pending" at bounding box center [349, 189] width 291 height 26
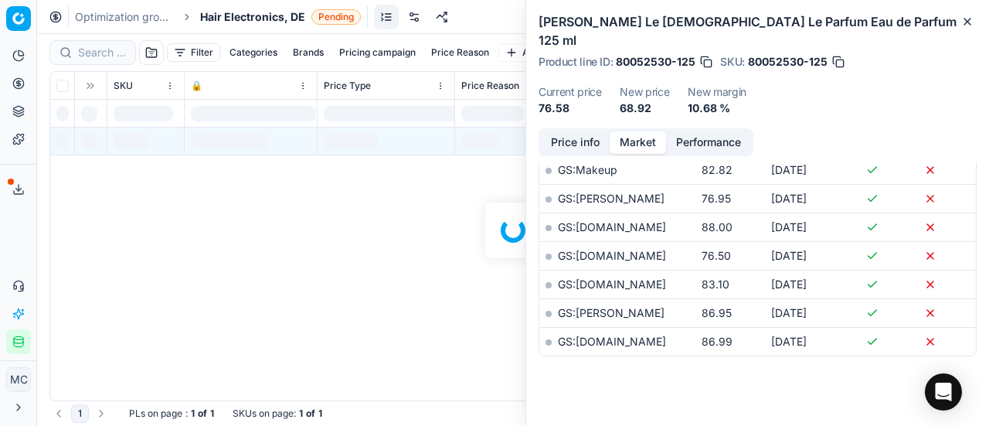
scroll to position [655, 0]
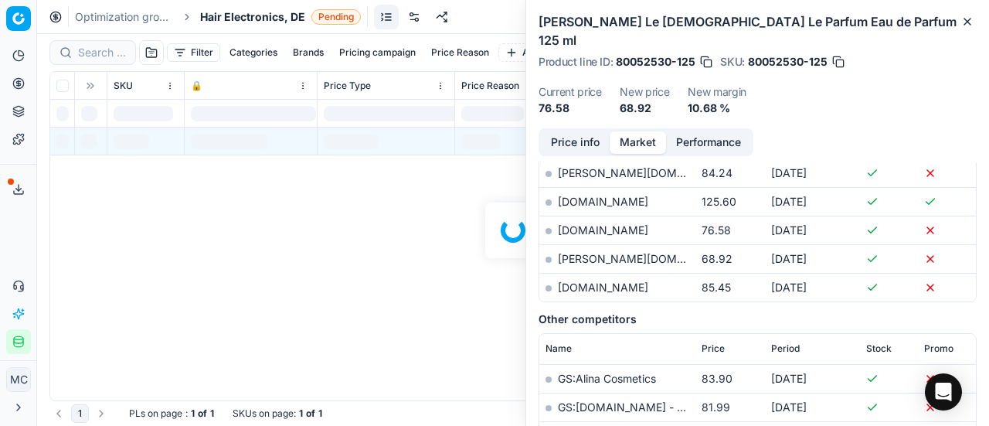
click at [80, 53] on div at bounding box center [513, 230] width 952 height 392
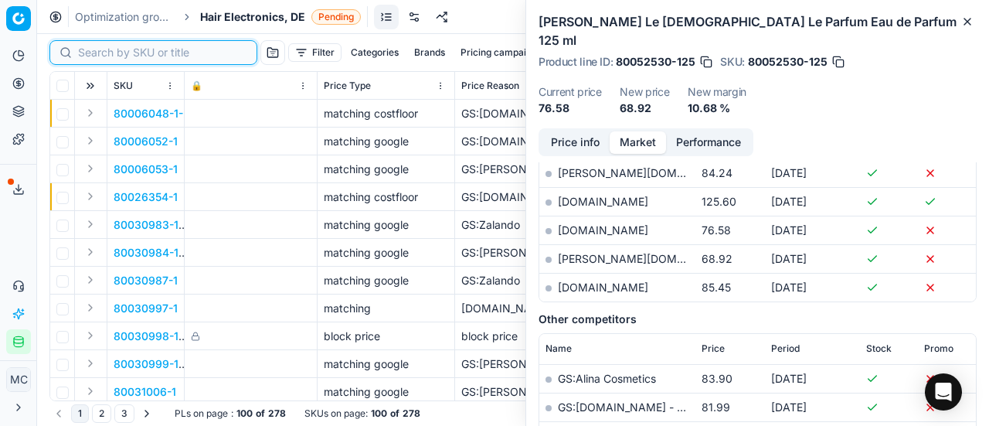
click at [90, 52] on input at bounding box center [162, 52] width 169 height 15
paste input "80033560-1"
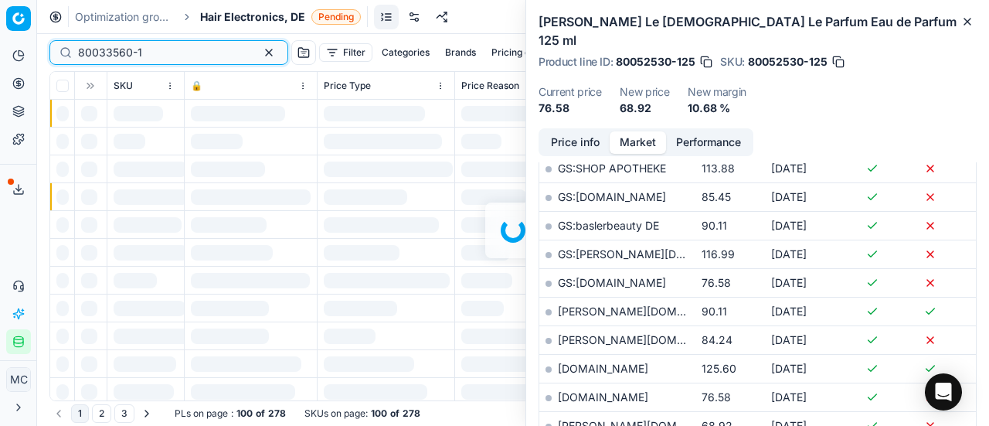
scroll to position [655, 0]
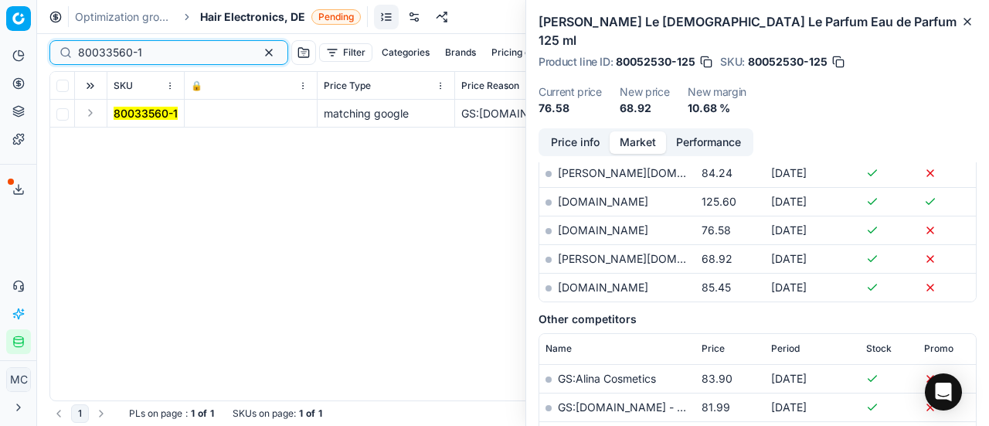
type input "80033560-1"
click at [93, 119] on button "Expand" at bounding box center [90, 113] width 19 height 19
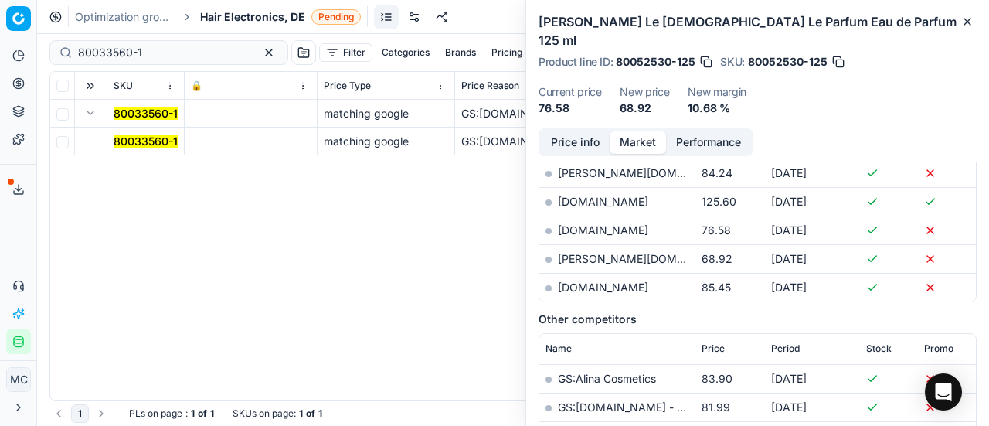
click at [121, 138] on mark "80033560-1" at bounding box center [146, 140] width 64 height 13
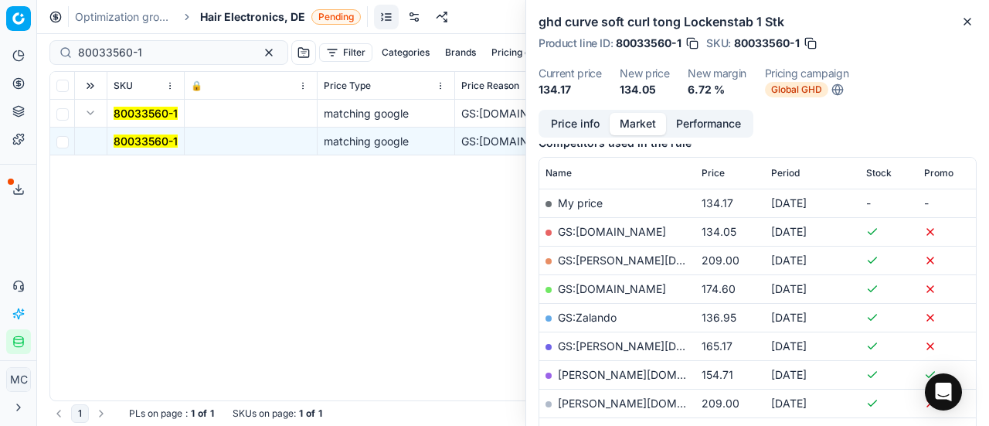
scroll to position [192, 0]
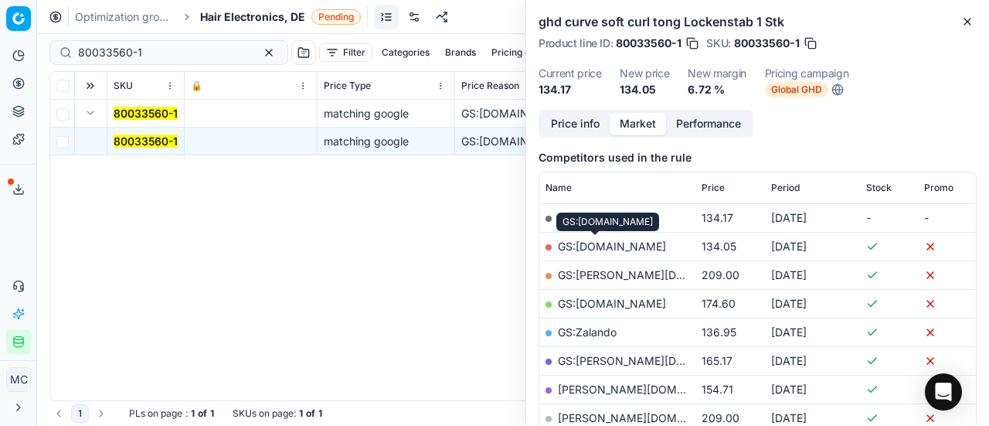
click at [602, 241] on link "GS:Amazon.de" at bounding box center [612, 246] width 108 height 13
